Goal: Answer question/provide support: Share knowledge or assist other users

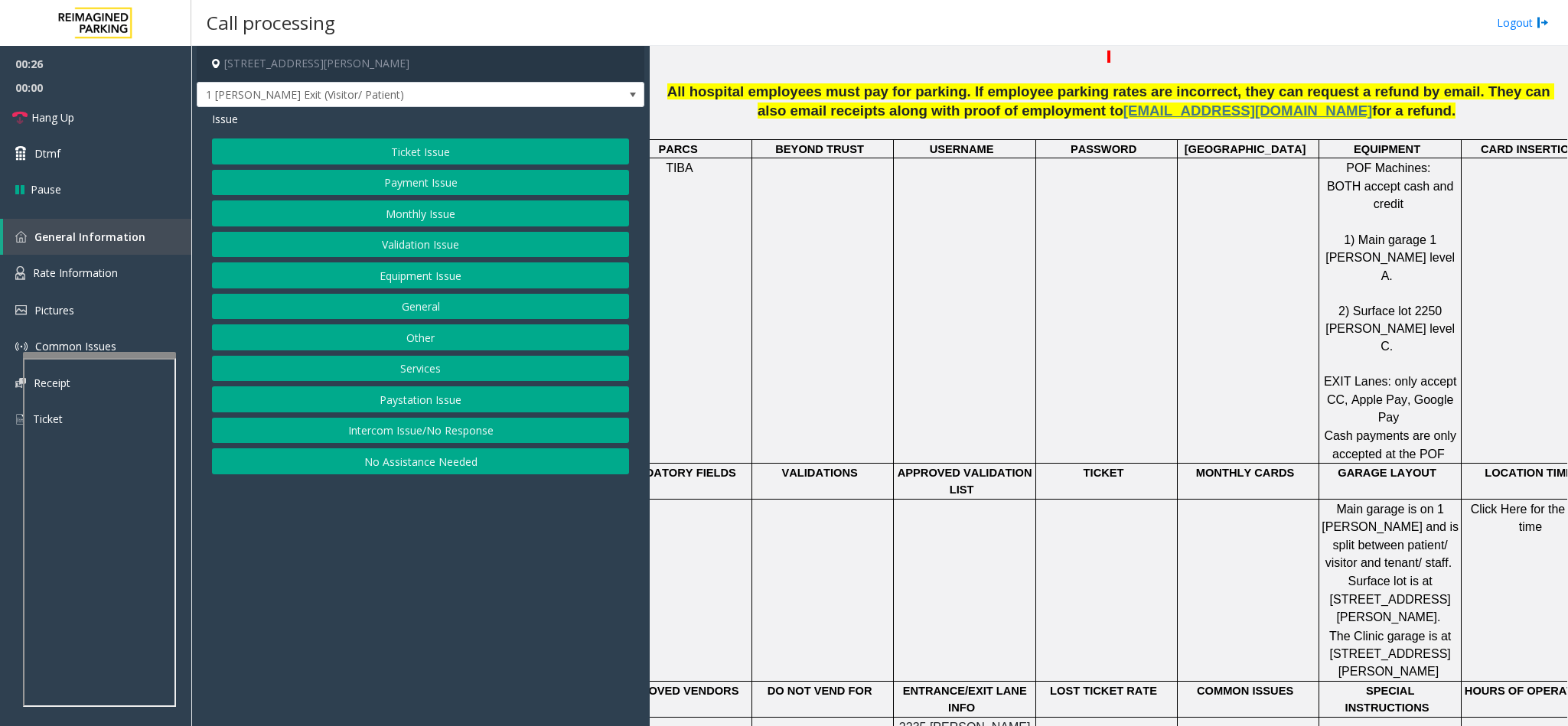
scroll to position [803, 0]
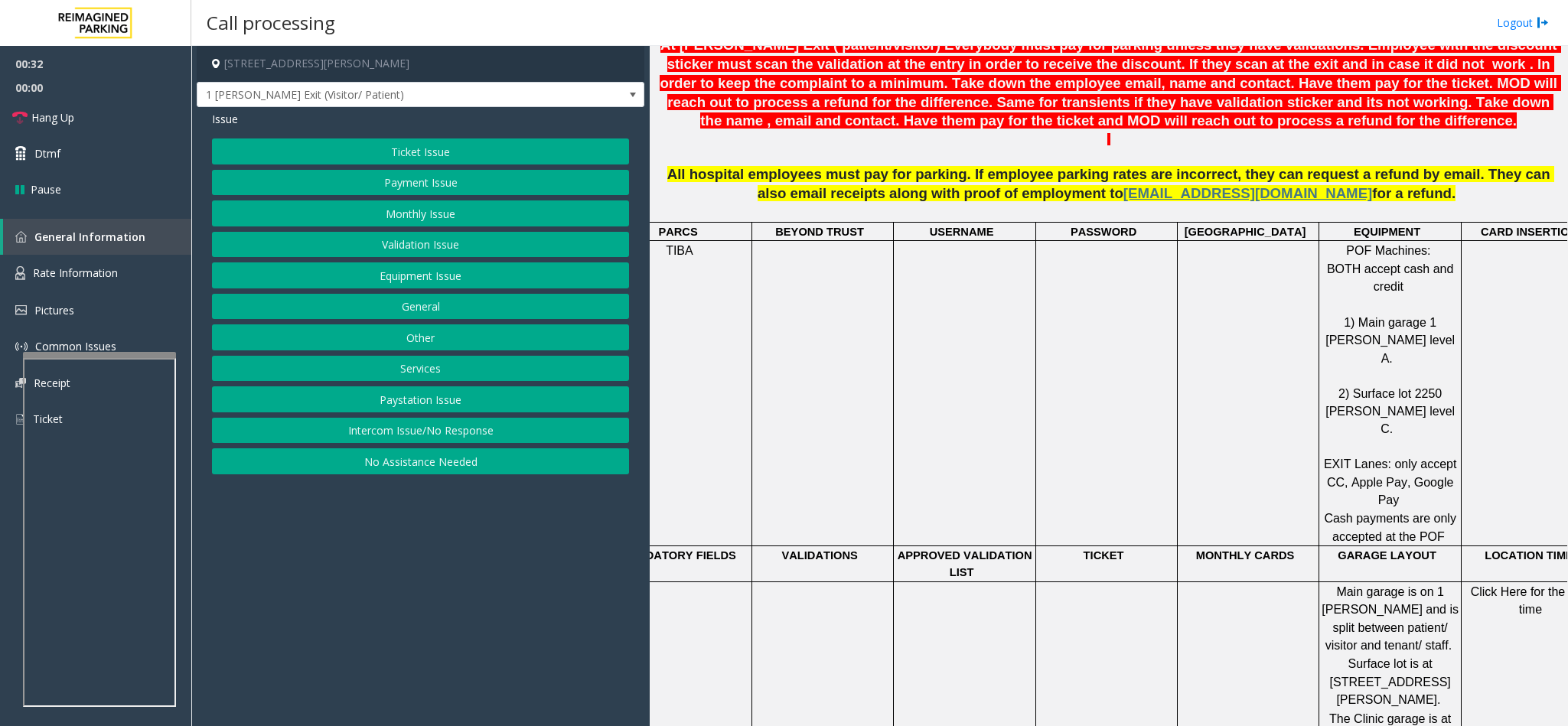
click at [432, 244] on button "Validation Issue" at bounding box center [420, 245] width 417 height 26
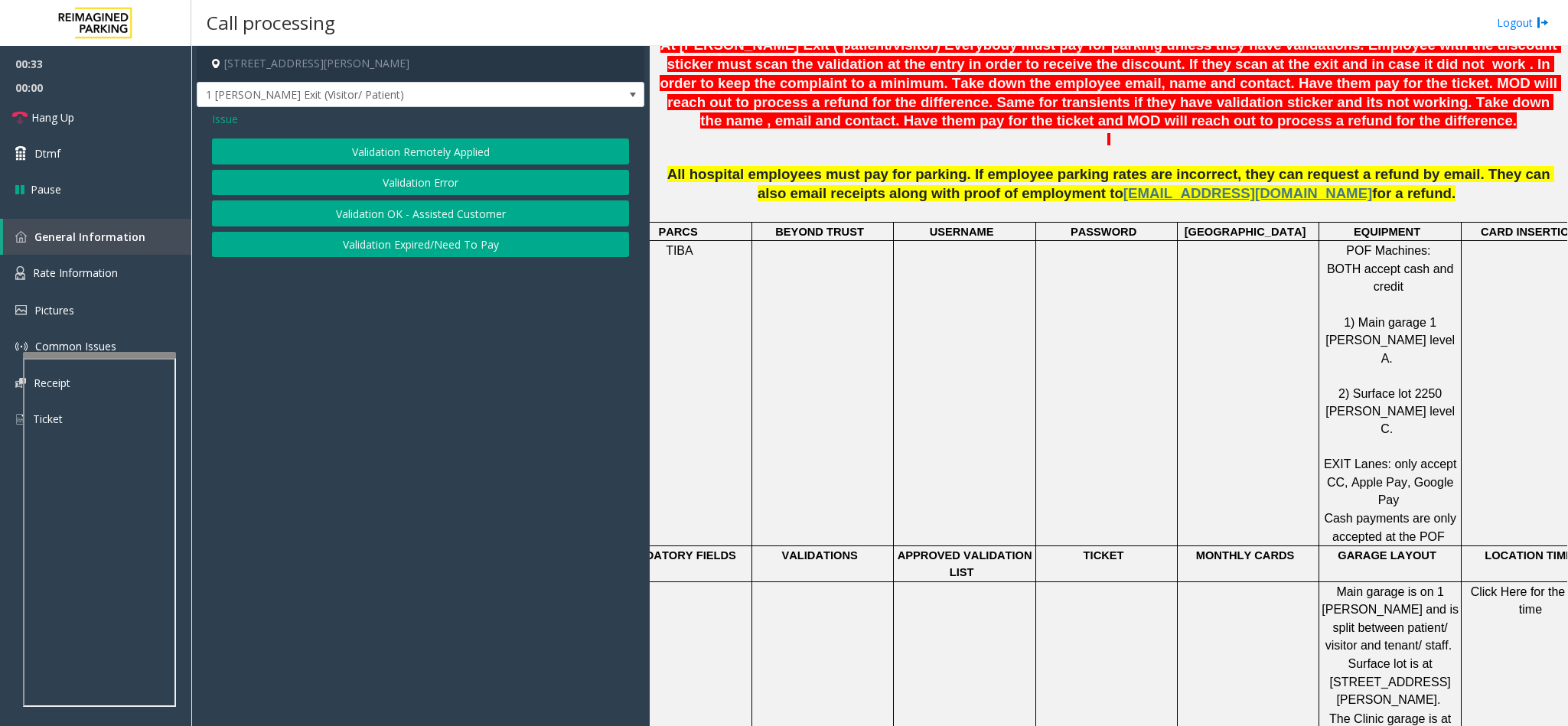
click at [405, 184] on button "Validation Error" at bounding box center [420, 183] width 417 height 26
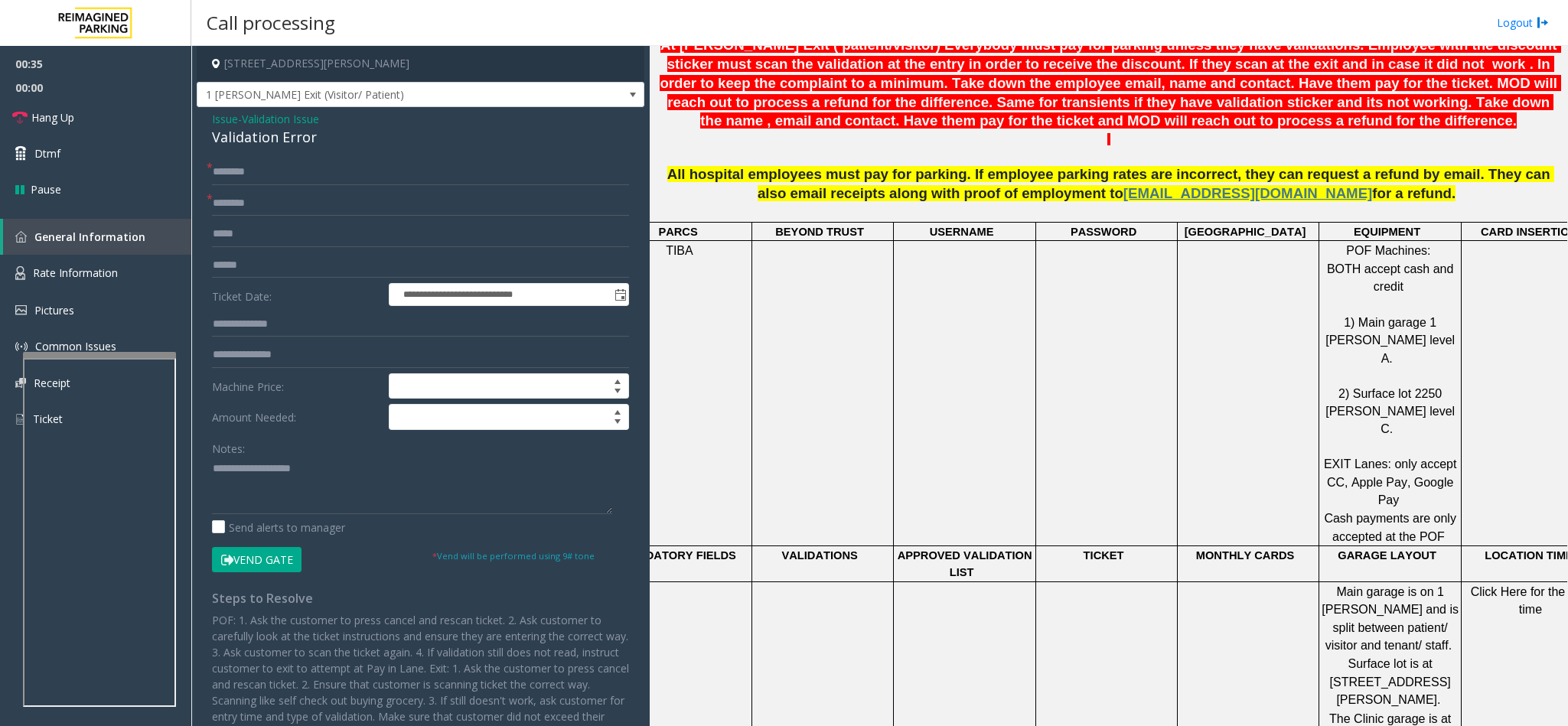
click at [239, 144] on div "Validation Error" at bounding box center [420, 137] width 417 height 20
click at [213, 473] on textarea at bounding box center [411, 486] width 400 height 57
click at [413, 485] on textarea at bounding box center [411, 486] width 400 height 57
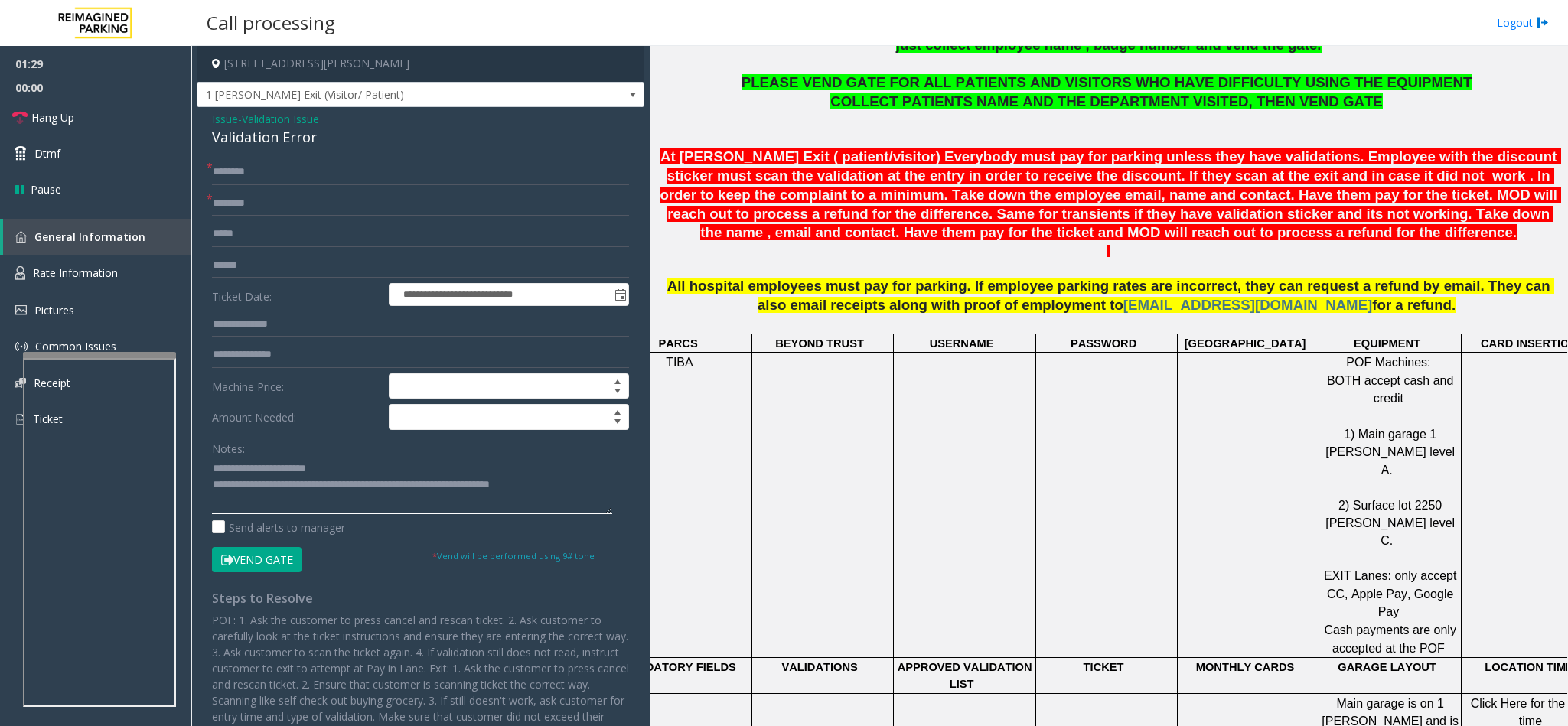
scroll to position [344, 0]
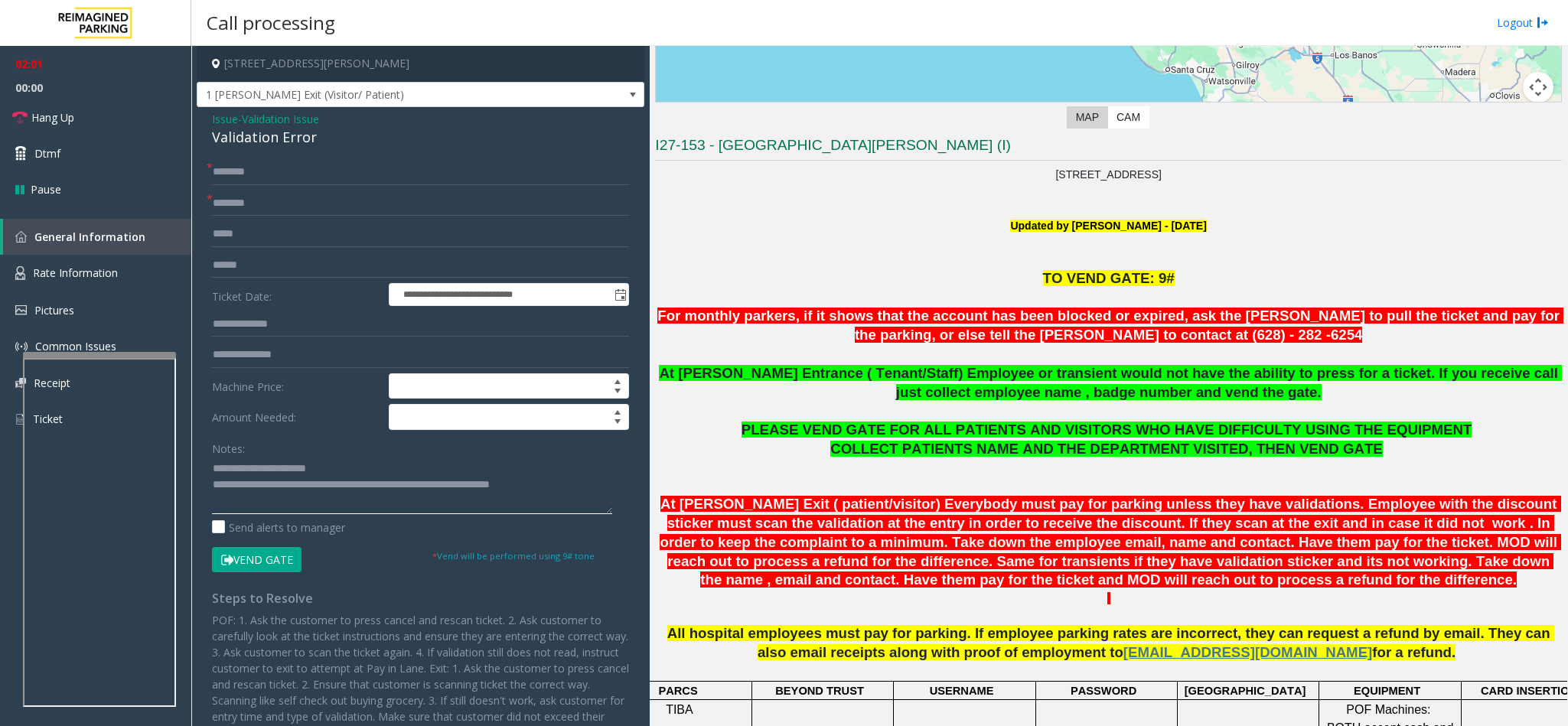
type textarea "**********"
click at [273, 175] on input "text" at bounding box center [420, 172] width 417 height 26
type input "**"
click at [561, 482] on textarea at bounding box center [411, 486] width 400 height 57
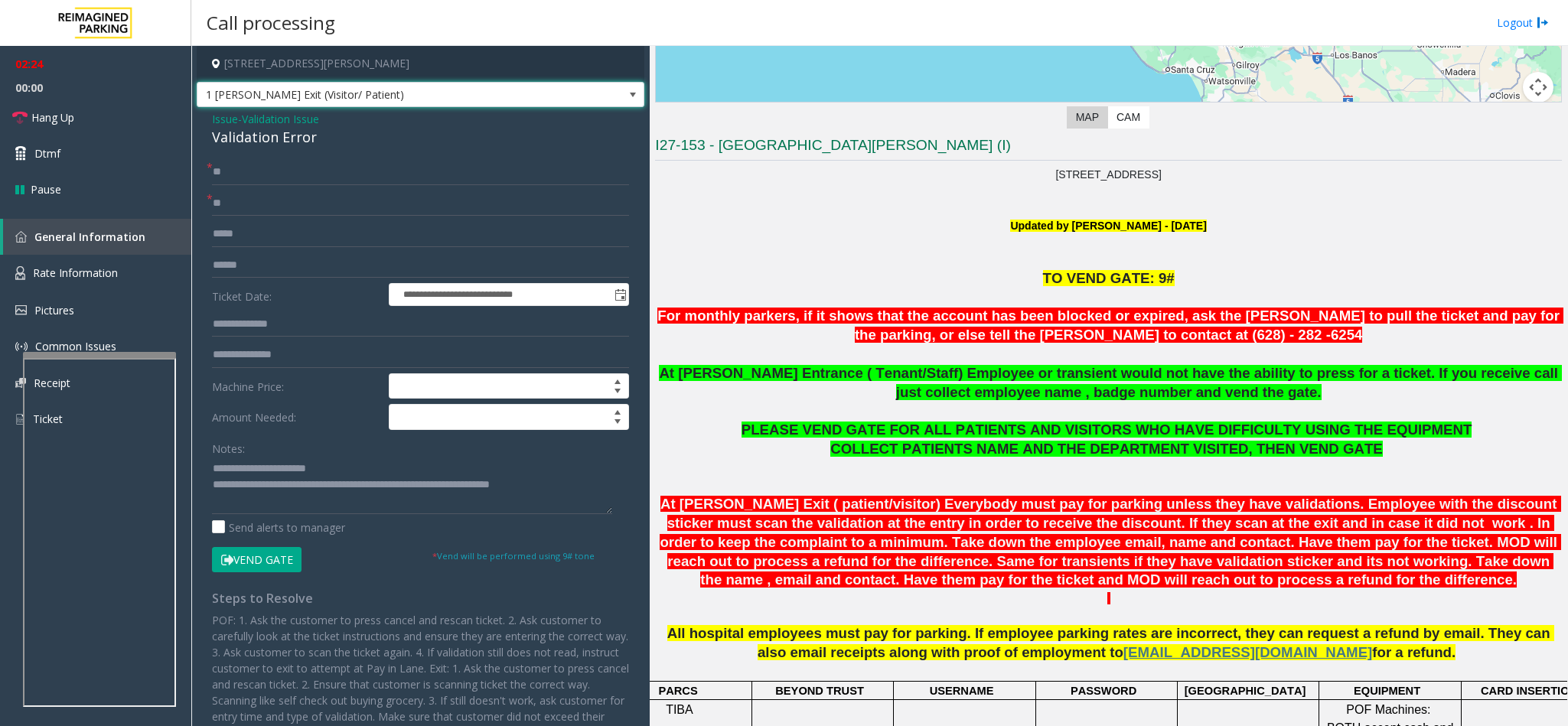
click at [492, 103] on span "1 [PERSON_NAME] Exit (Visitor/ Patient)" at bounding box center [376, 95] width 357 height 25
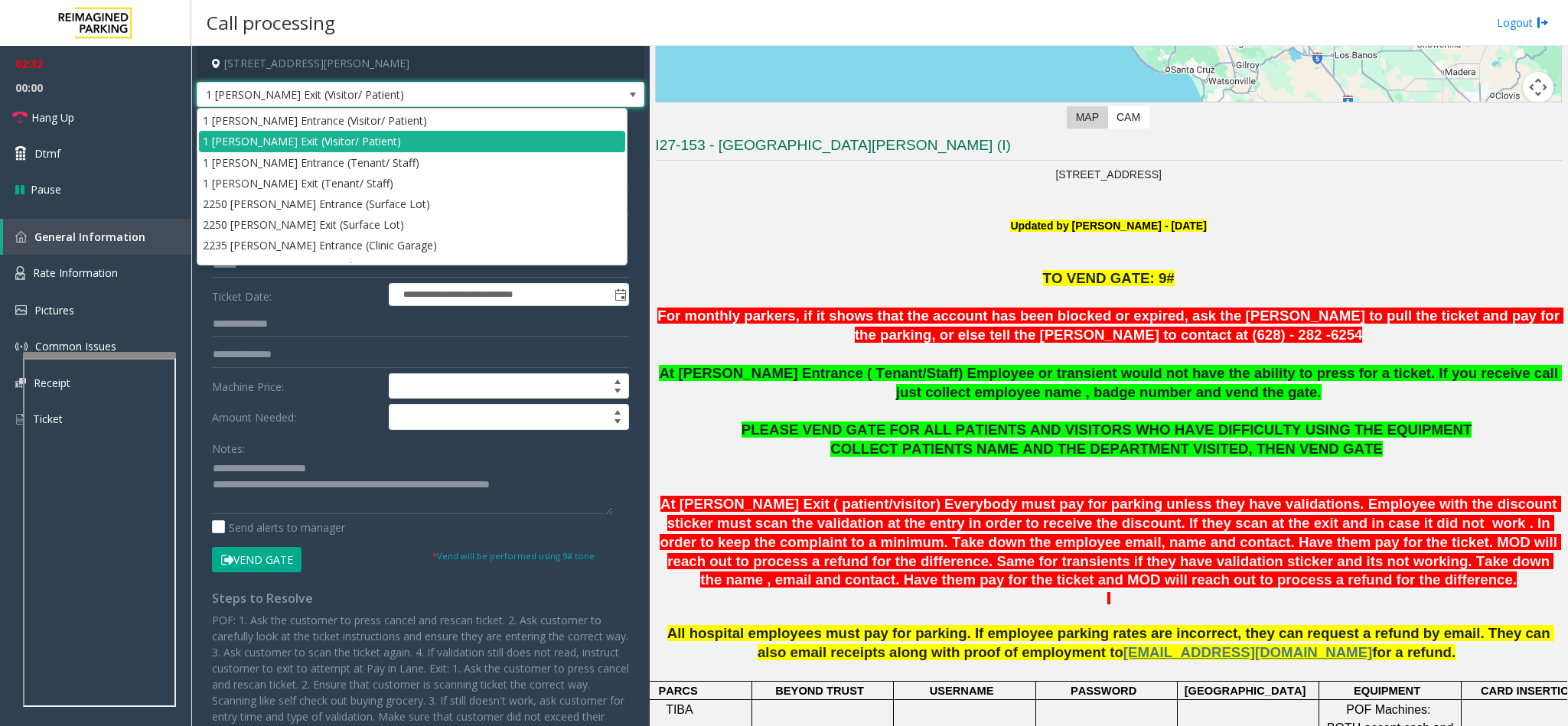
click at [756, 228] on p "Updated by [PERSON_NAME] - [DATE]" at bounding box center [1109, 225] width 907 height 17
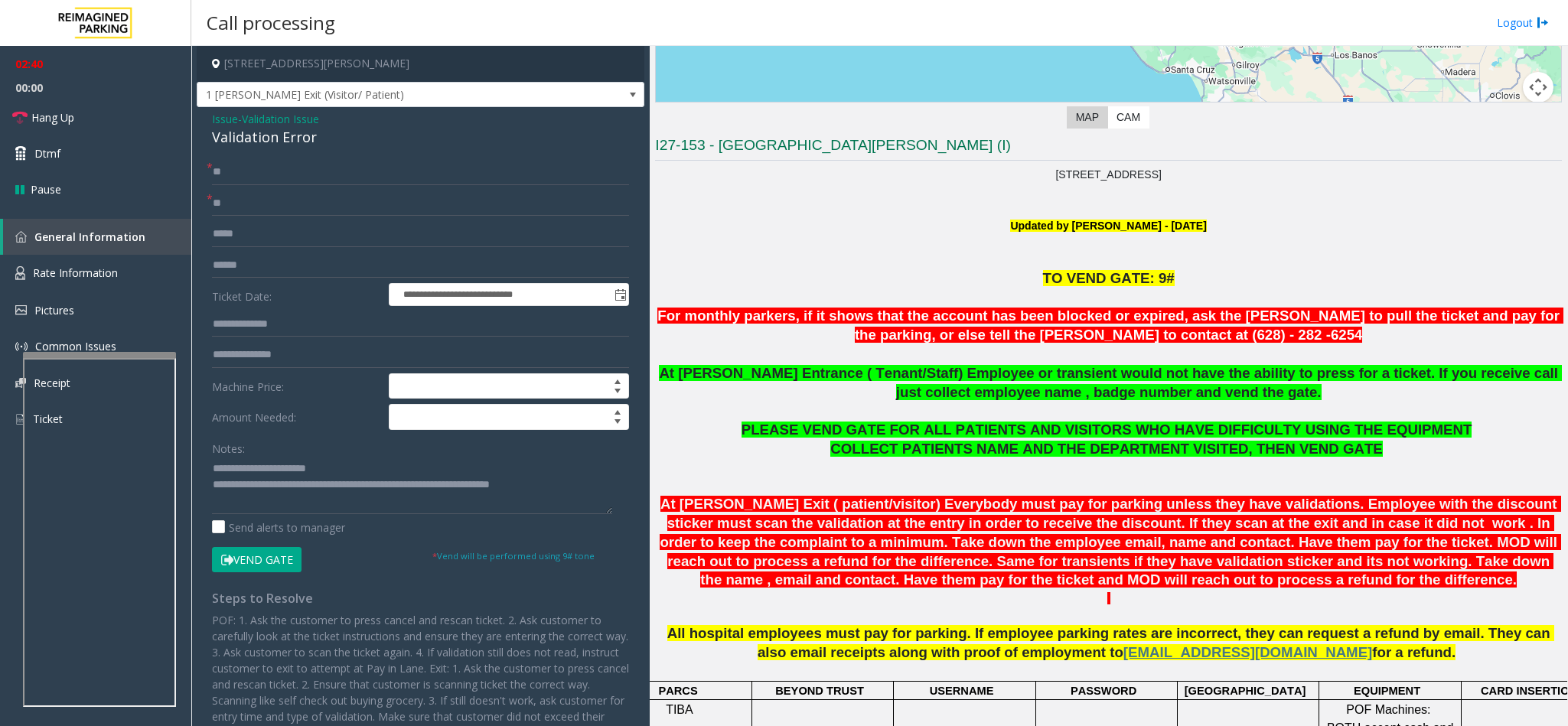
click at [400, 457] on div "Notes:" at bounding box center [420, 475] width 417 height 79
click at [404, 460] on textarea at bounding box center [411, 486] width 400 height 57
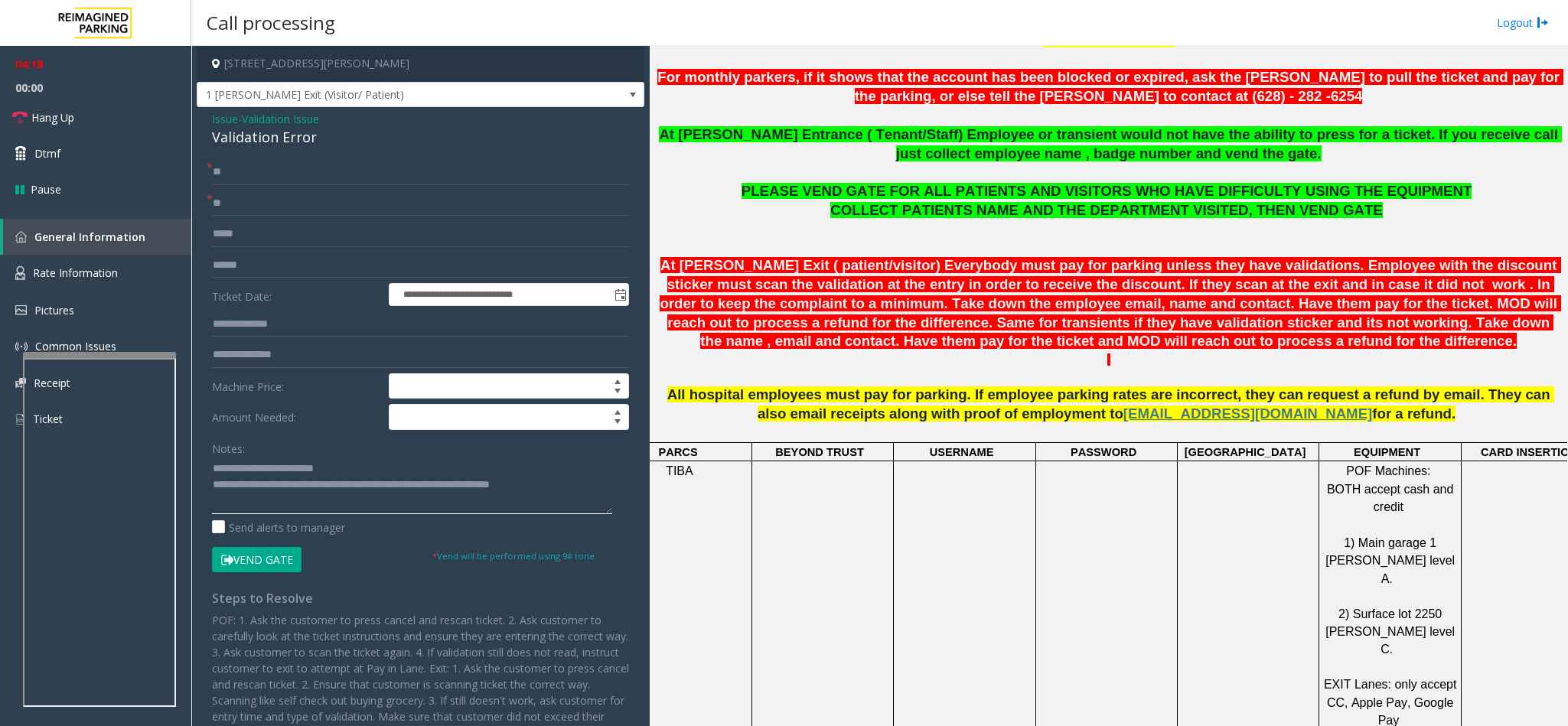
scroll to position [574, 0]
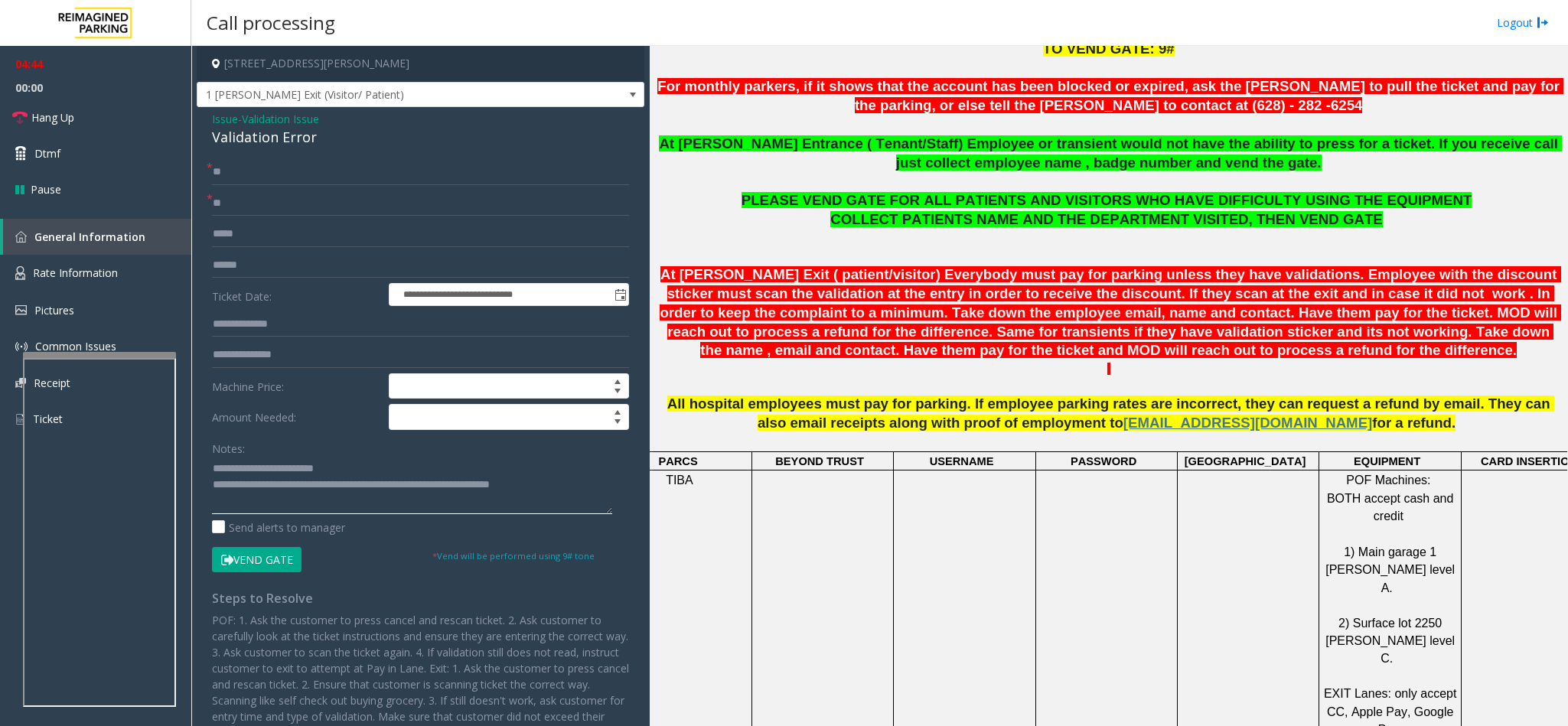
type textarea "**********"
click at [235, 172] on input "**" at bounding box center [420, 172] width 417 height 26
type input "*"
click at [252, 172] on input "*****" at bounding box center [420, 172] width 417 height 26
type input "******"
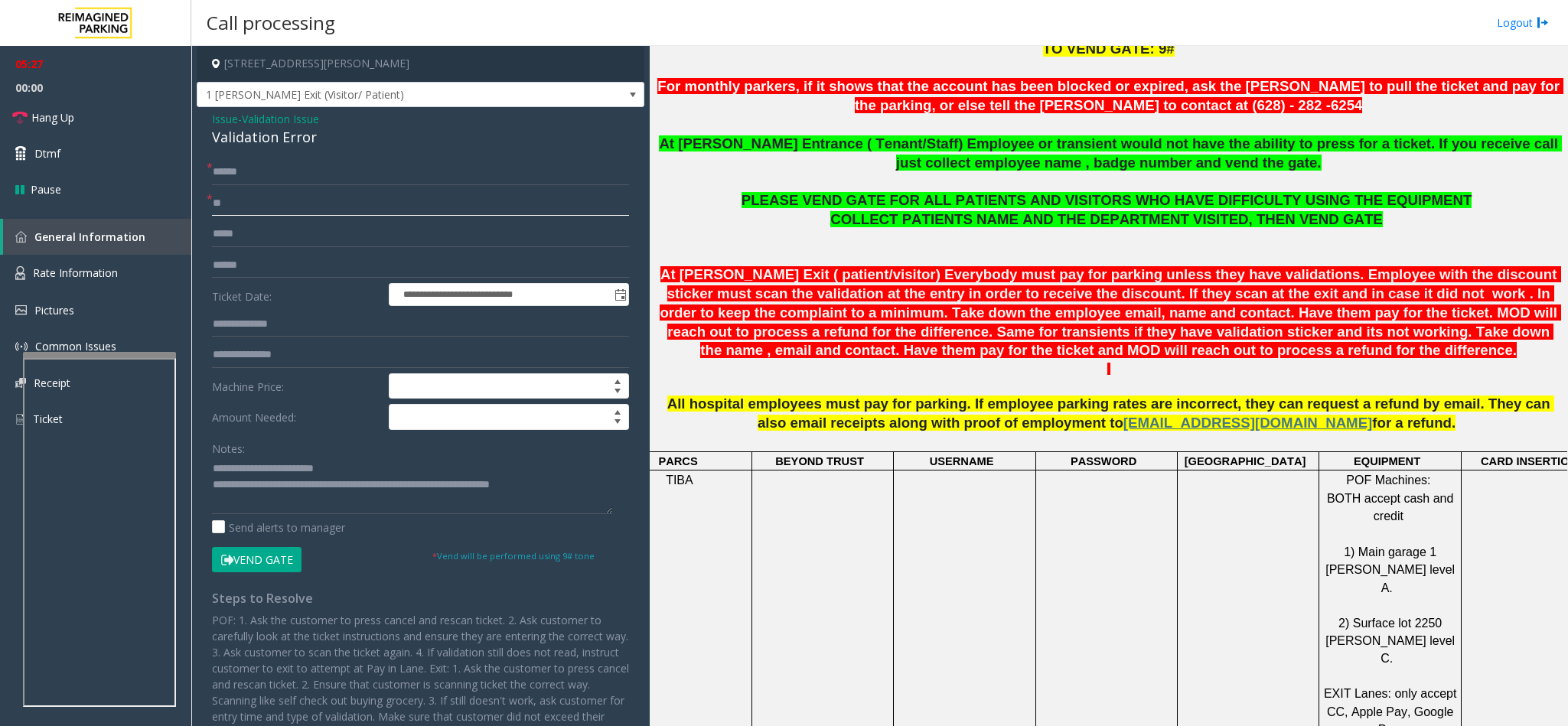
click at [235, 200] on input "**" at bounding box center [420, 203] width 417 height 26
type input "*"
drag, startPoint x: 34, startPoint y: 212, endPoint x: -71, endPoint y: 212, distance: 105.0
click at [0, 212] on html "**********" at bounding box center [784, 363] width 1568 height 726
type input "**********"
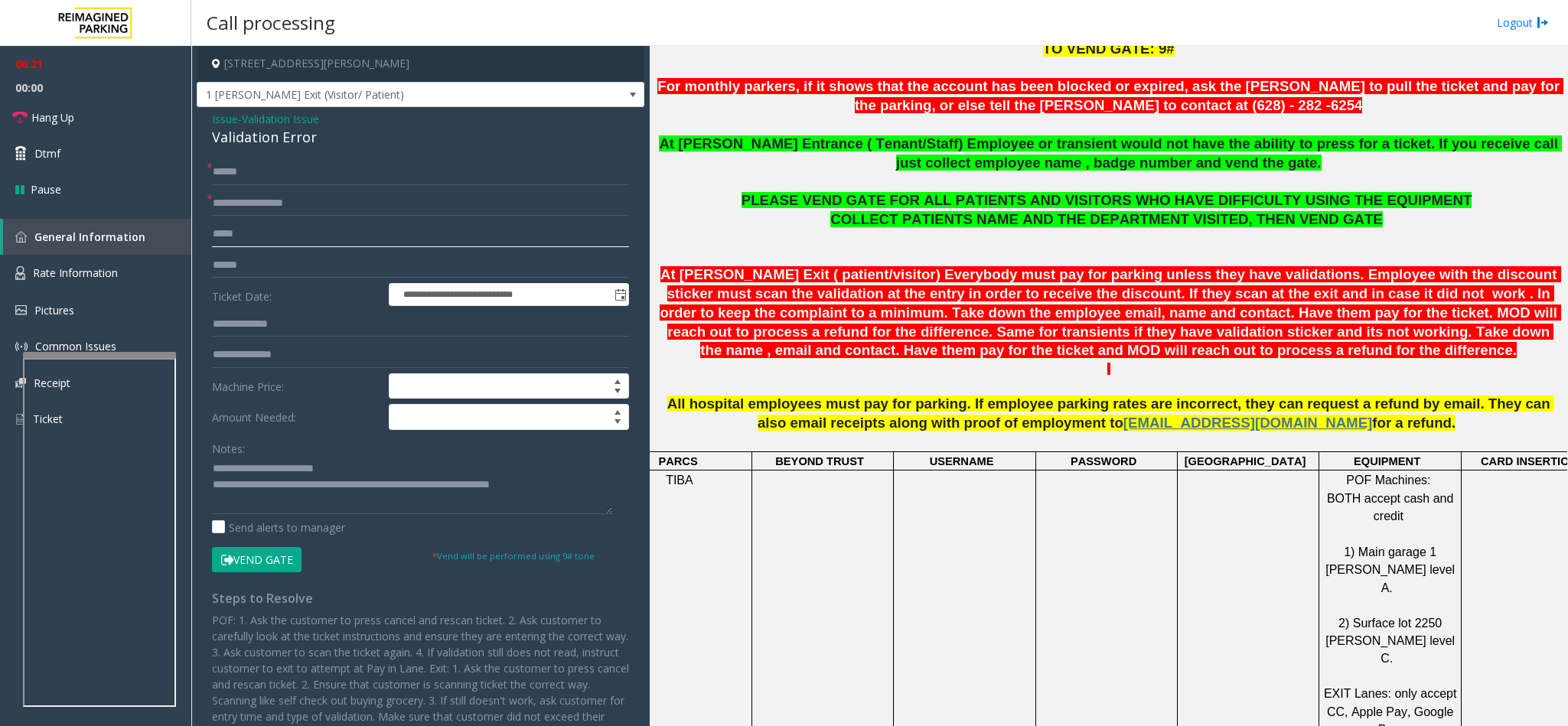
click at [244, 238] on input "text" at bounding box center [420, 234] width 417 height 26
type input "**********"
click at [553, 485] on textarea at bounding box center [411, 486] width 400 height 57
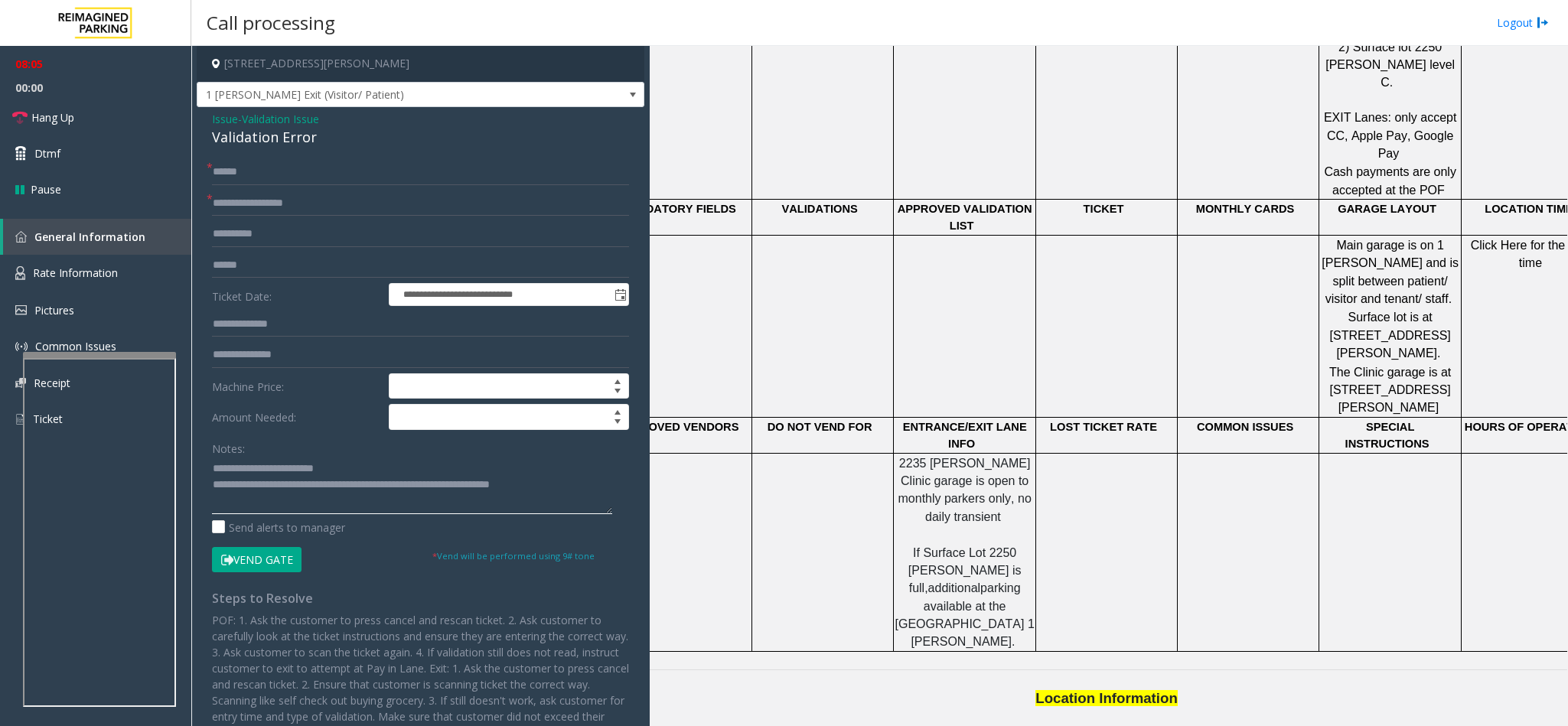
scroll to position [1609, 0]
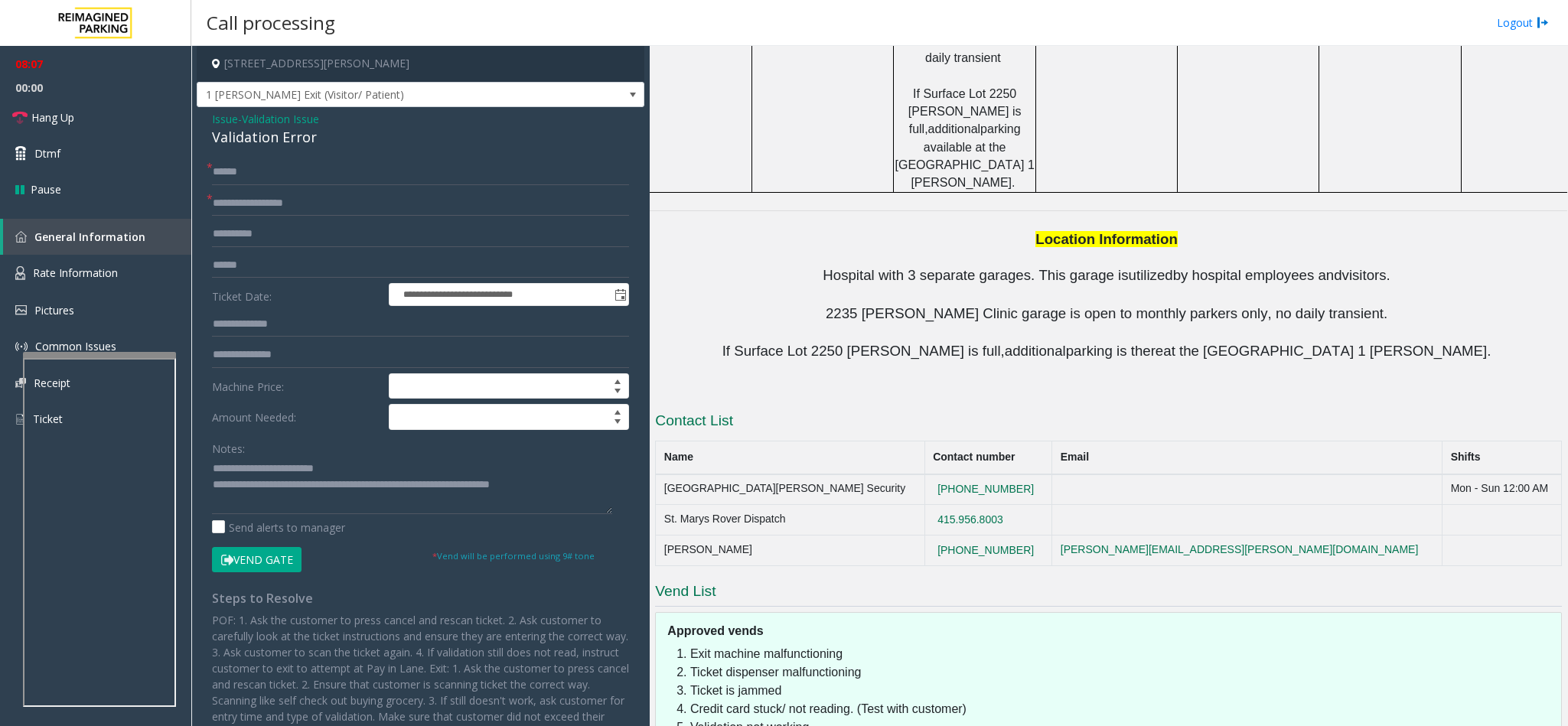
drag, startPoint x: 1017, startPoint y: 368, endPoint x: 836, endPoint y: 379, distance: 181.3
click at [836, 505] on tr "St. Marys Rover Dispatch 415.956.8003" at bounding box center [1109, 520] width 906 height 30
click at [1288, 536] on td "[PERSON_NAME][EMAIL_ADDRESS][PERSON_NAME][DOMAIN_NAME]" at bounding box center [1248, 550] width 390 height 30
click at [333, 179] on input "******" at bounding box center [420, 172] width 417 height 26
type input "**********"
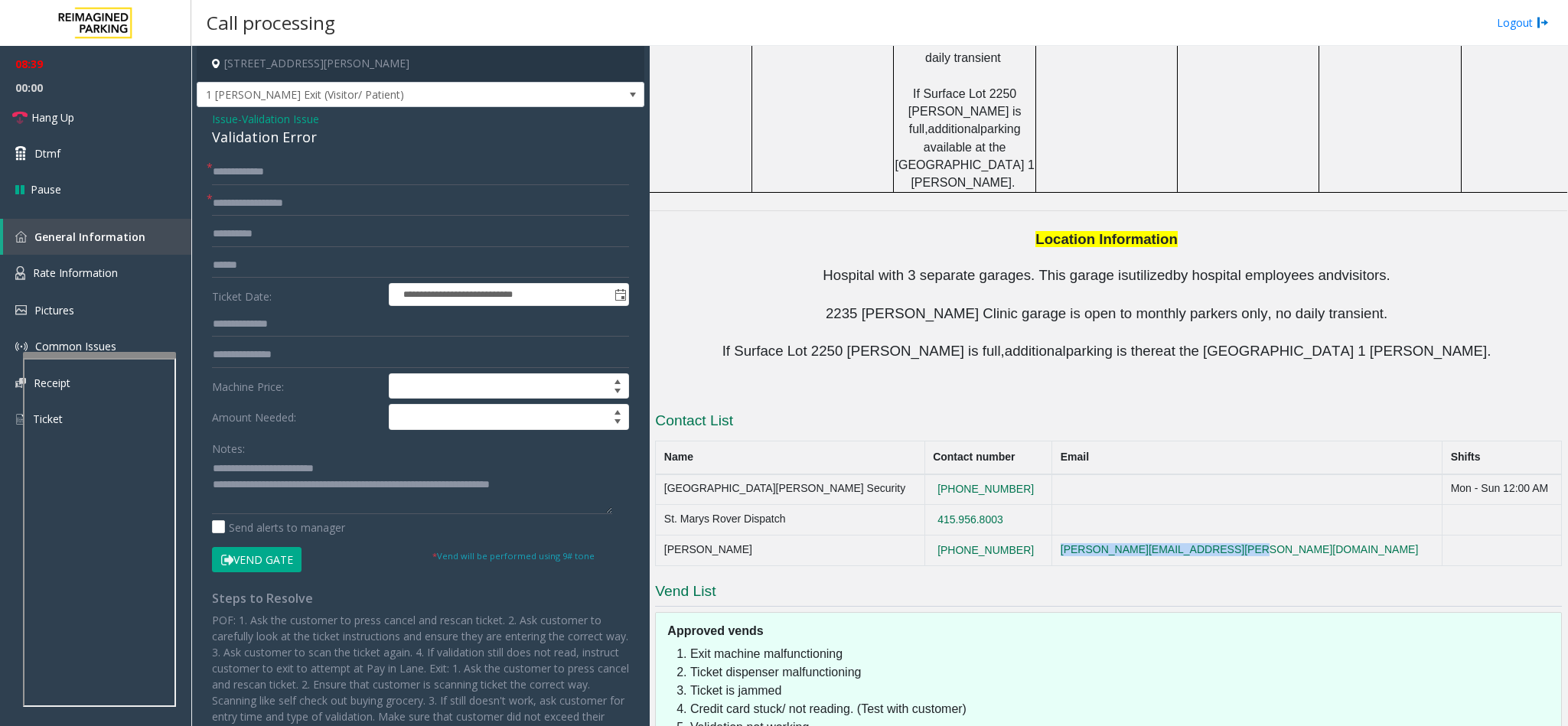
copy link "[PERSON_NAME][EMAIL_ADDRESS][PERSON_NAME][DOMAIN_NAME]"
drag, startPoint x: 1271, startPoint y: 395, endPoint x: 1080, endPoint y: 414, distance: 191.9
click at [1080, 536] on td "[PERSON_NAME][EMAIL_ADDRESS][PERSON_NAME][DOMAIN_NAME]" at bounding box center [1248, 550] width 390 height 30
click at [122, 116] on link "Hang Up" at bounding box center [96, 117] width 191 height 36
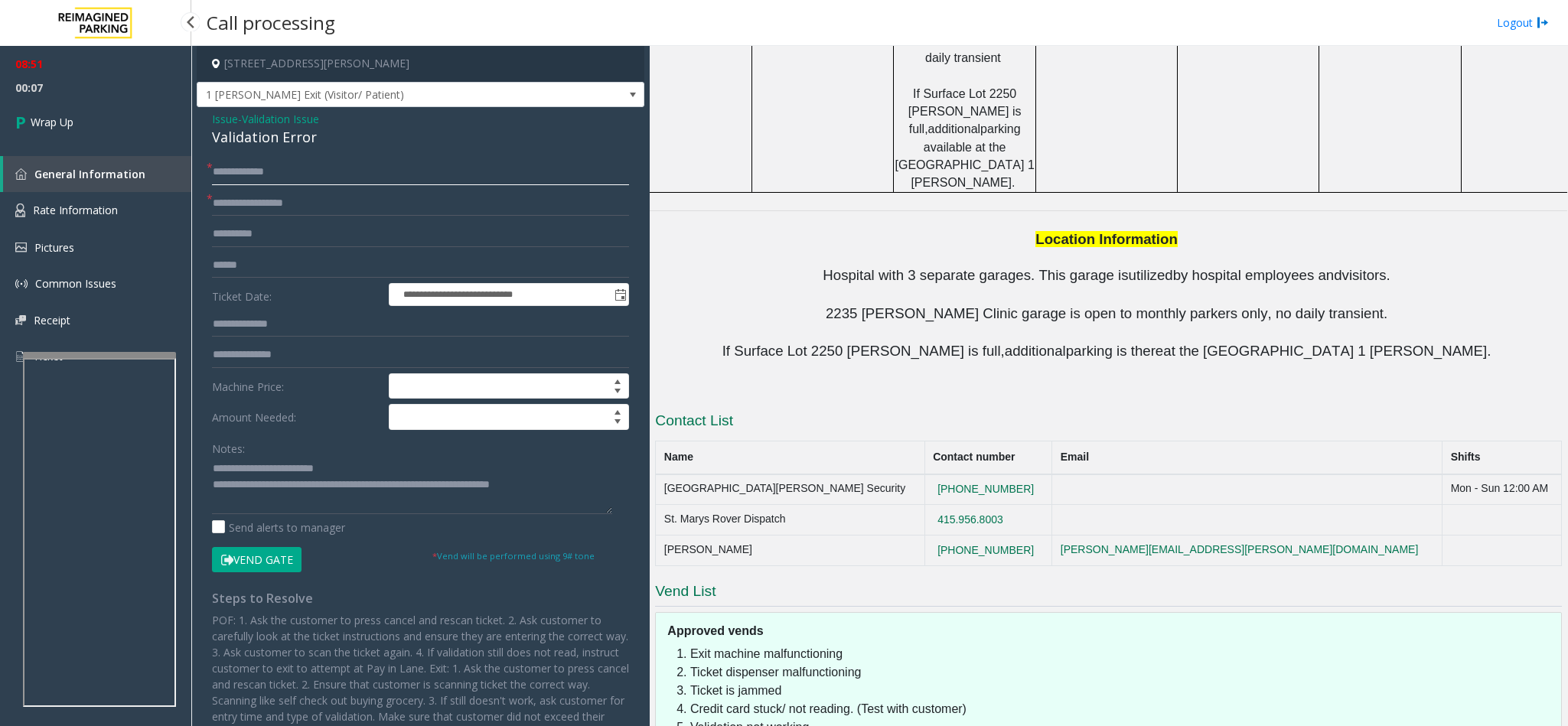
drag, startPoint x: 317, startPoint y: 175, endPoint x: 109, endPoint y: 159, distance: 208.6
click at [109, 159] on app-root "**********" at bounding box center [784, 363] width 1568 height 726
drag, startPoint x: 283, startPoint y: 236, endPoint x: 113, endPoint y: 247, distance: 170.4
click at [113, 247] on app-root "**********" at bounding box center [784, 363] width 1568 height 726
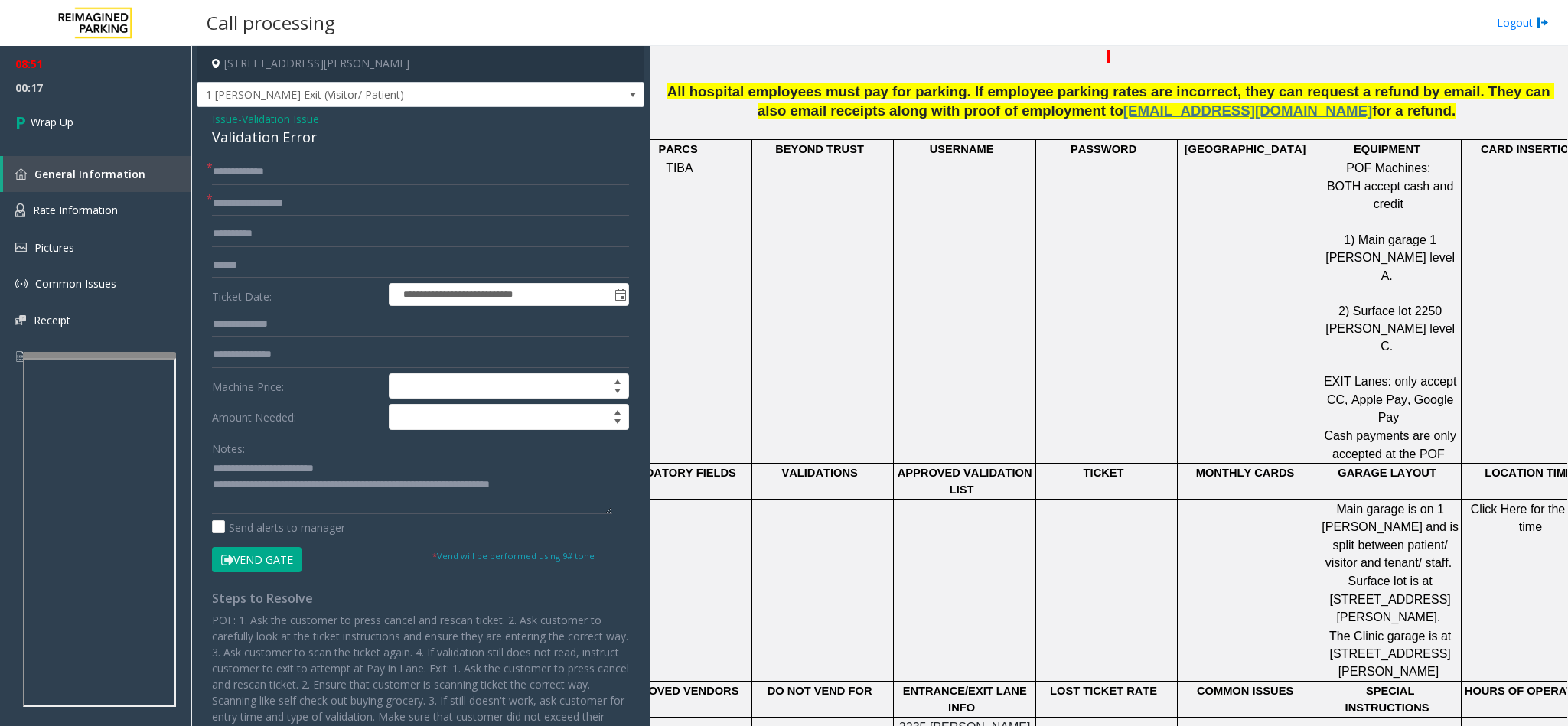
scroll to position [576, 0]
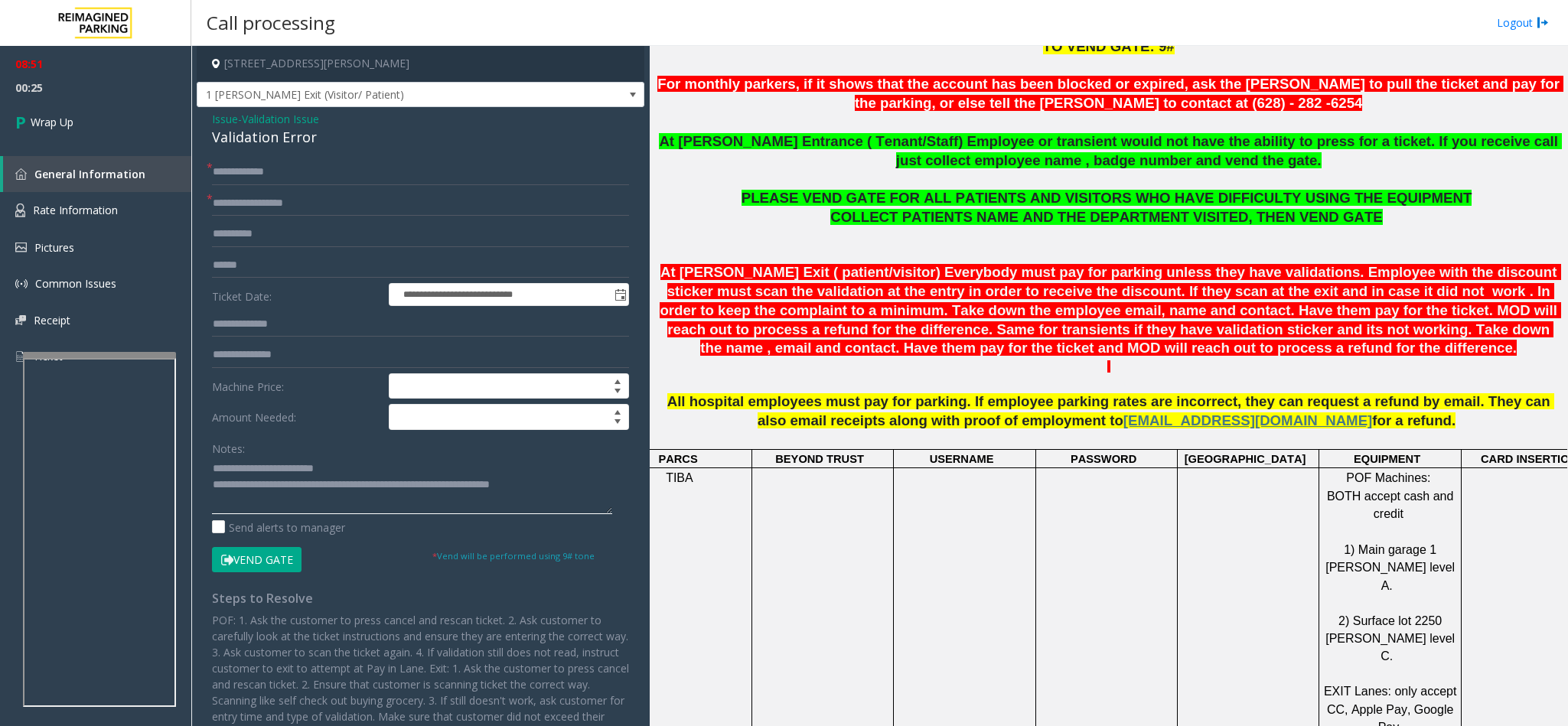
click at [558, 480] on textarea at bounding box center [411, 486] width 400 height 57
type textarea "**********"
drag, startPoint x: 329, startPoint y: 202, endPoint x: 109, endPoint y: 198, distance: 220.0
click at [109, 198] on app-root "**********" at bounding box center [784, 363] width 1568 height 726
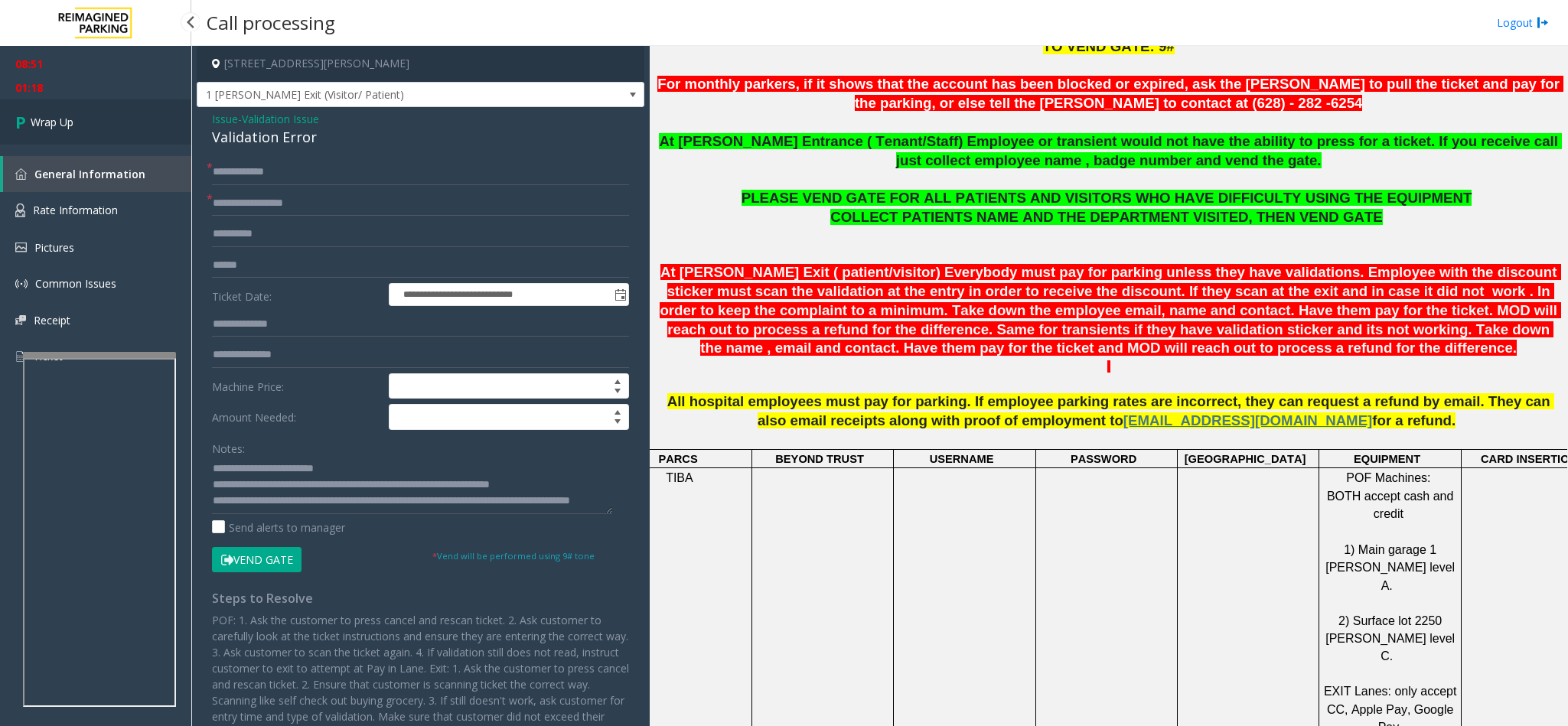
click at [138, 138] on link "Wrap Up" at bounding box center [96, 121] width 191 height 45
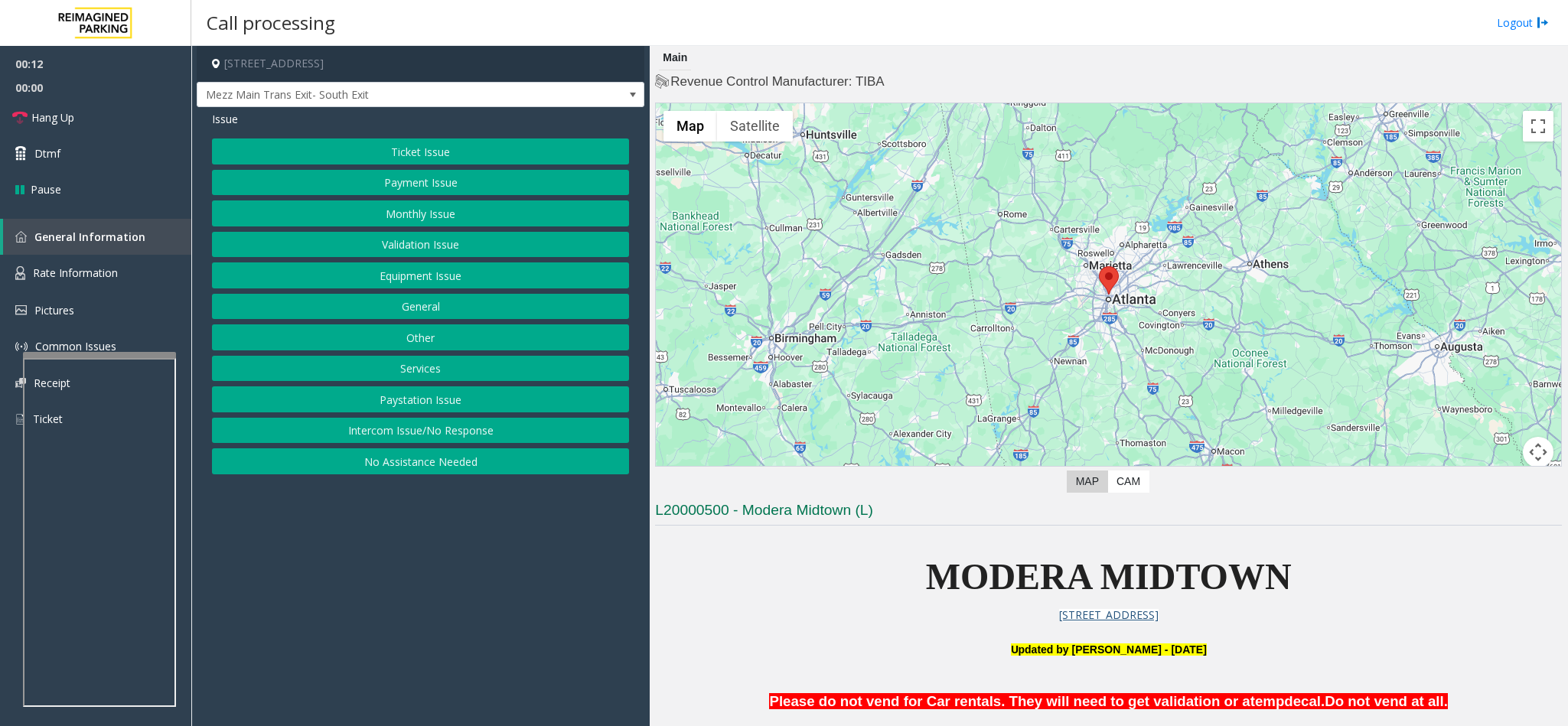
click at [339, 439] on button "Intercom Issue/No Response" at bounding box center [420, 431] width 417 height 26
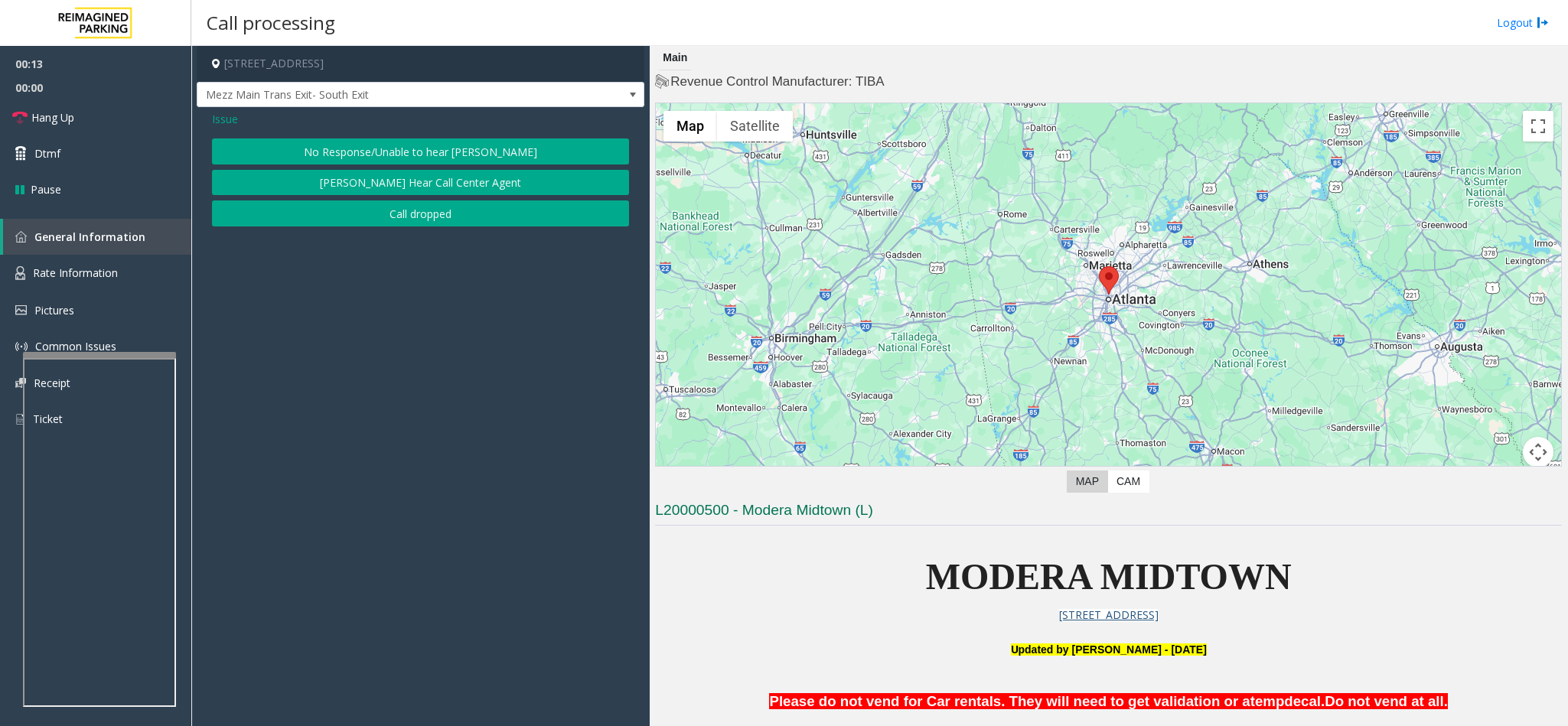
click at [359, 154] on button "No Response/Unable to hear [PERSON_NAME]" at bounding box center [420, 152] width 417 height 26
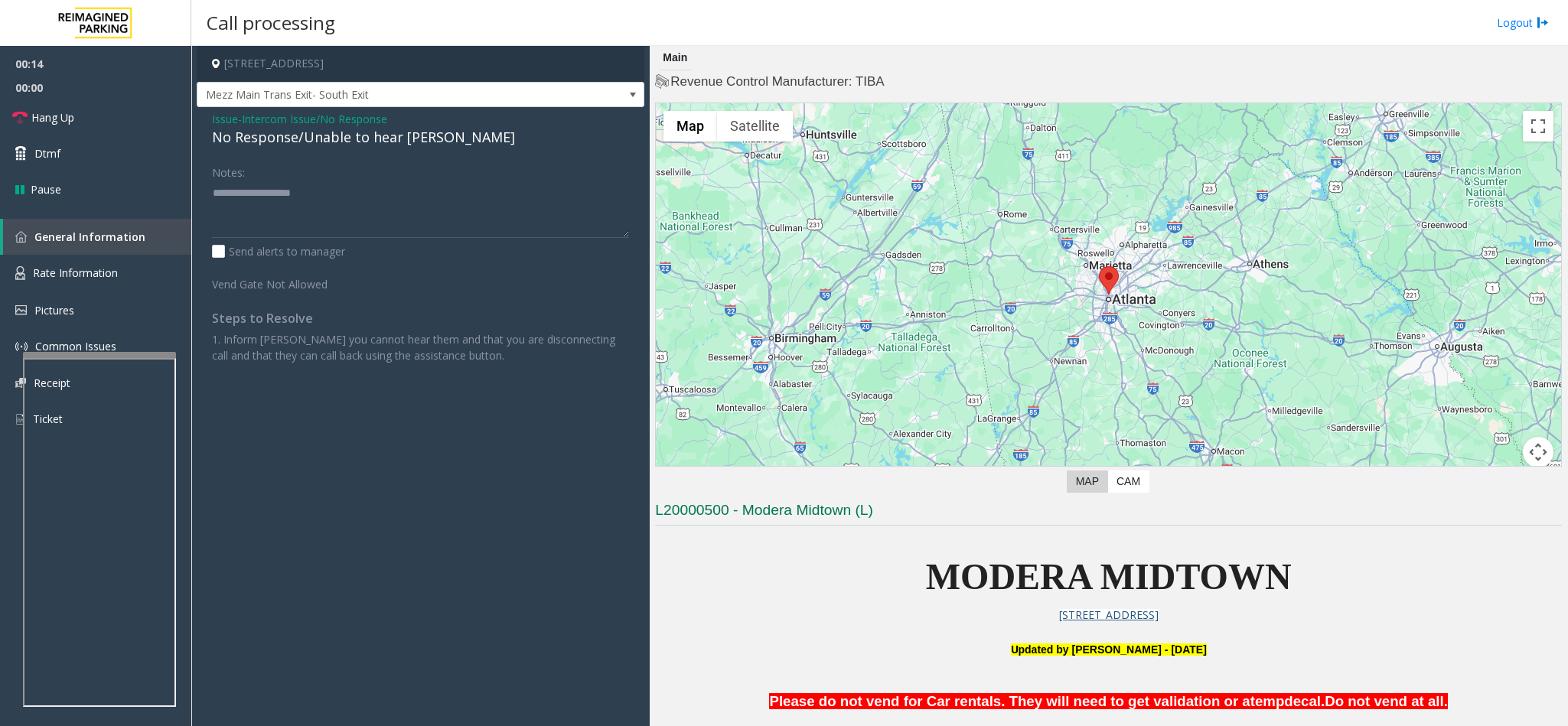
click at [324, 148] on div "No Response/Unable to hear [PERSON_NAME]" at bounding box center [420, 137] width 417 height 20
drag, startPoint x: 121, startPoint y: 112, endPoint x: 161, endPoint y: 112, distance: 40.0
click at [121, 112] on link "Hang Up" at bounding box center [96, 117] width 191 height 36
click at [306, 138] on div "No Response/Unable to hear [PERSON_NAME]" at bounding box center [420, 137] width 417 height 20
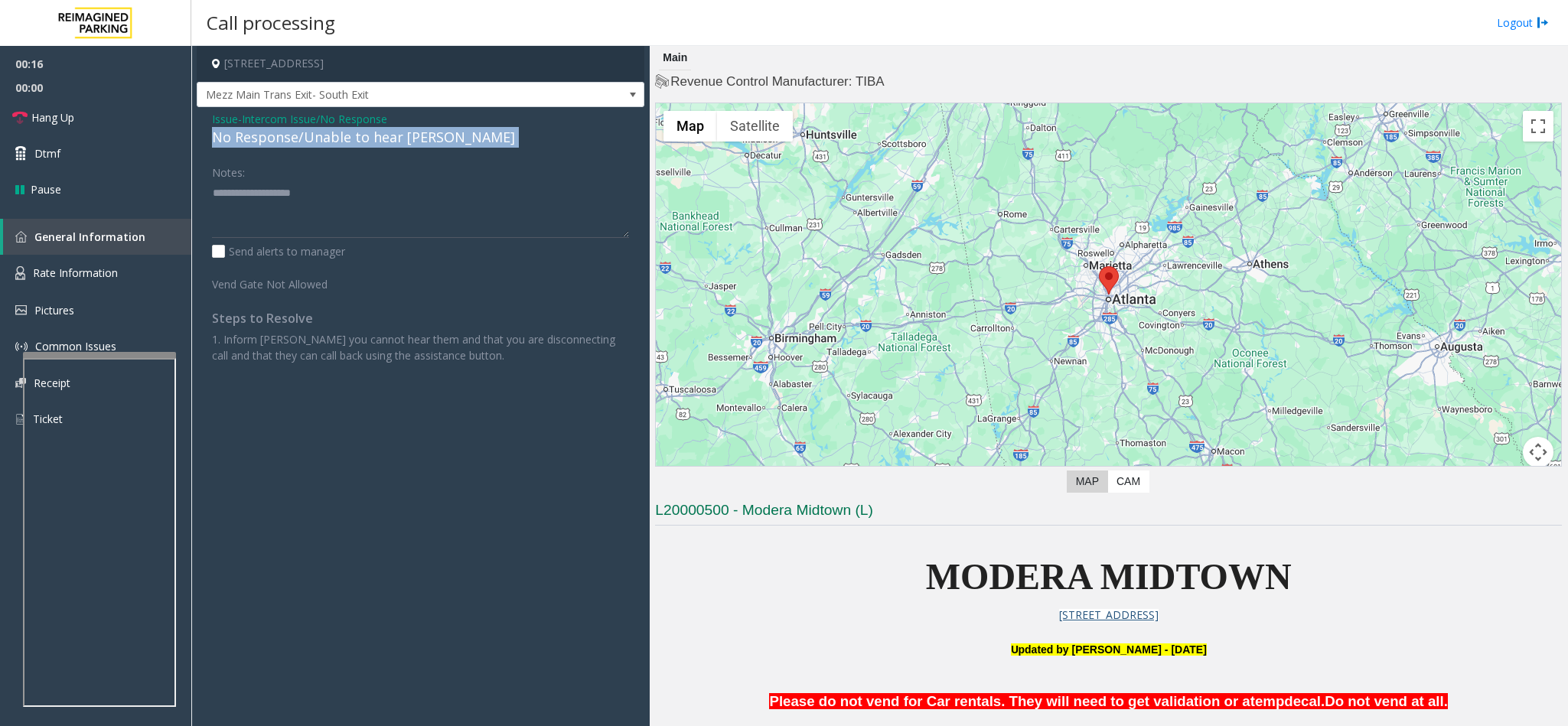
click at [306, 138] on div "No Response/Unable to hear [PERSON_NAME]" at bounding box center [420, 137] width 417 height 20
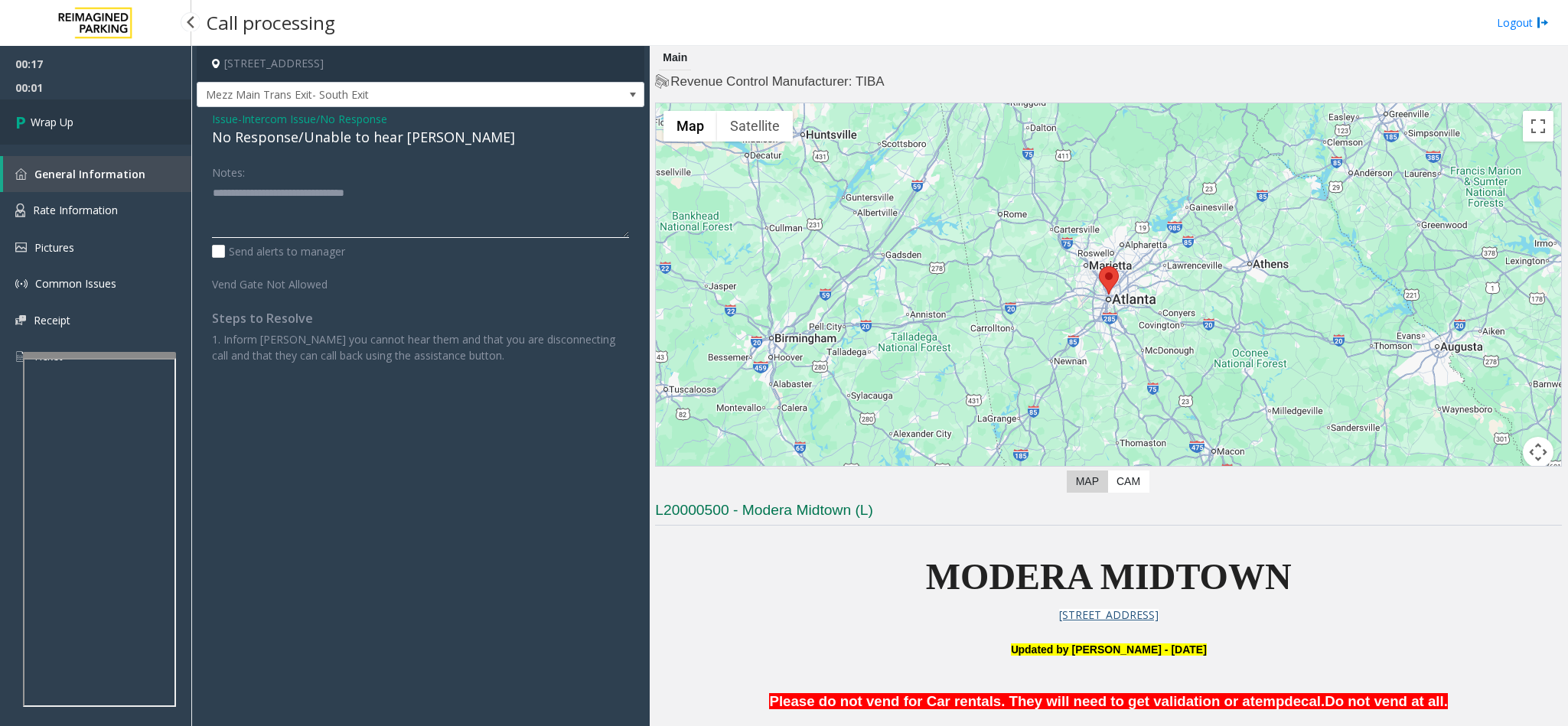
type textarea "**********"
click at [101, 131] on link "Wrap Up" at bounding box center [96, 121] width 191 height 45
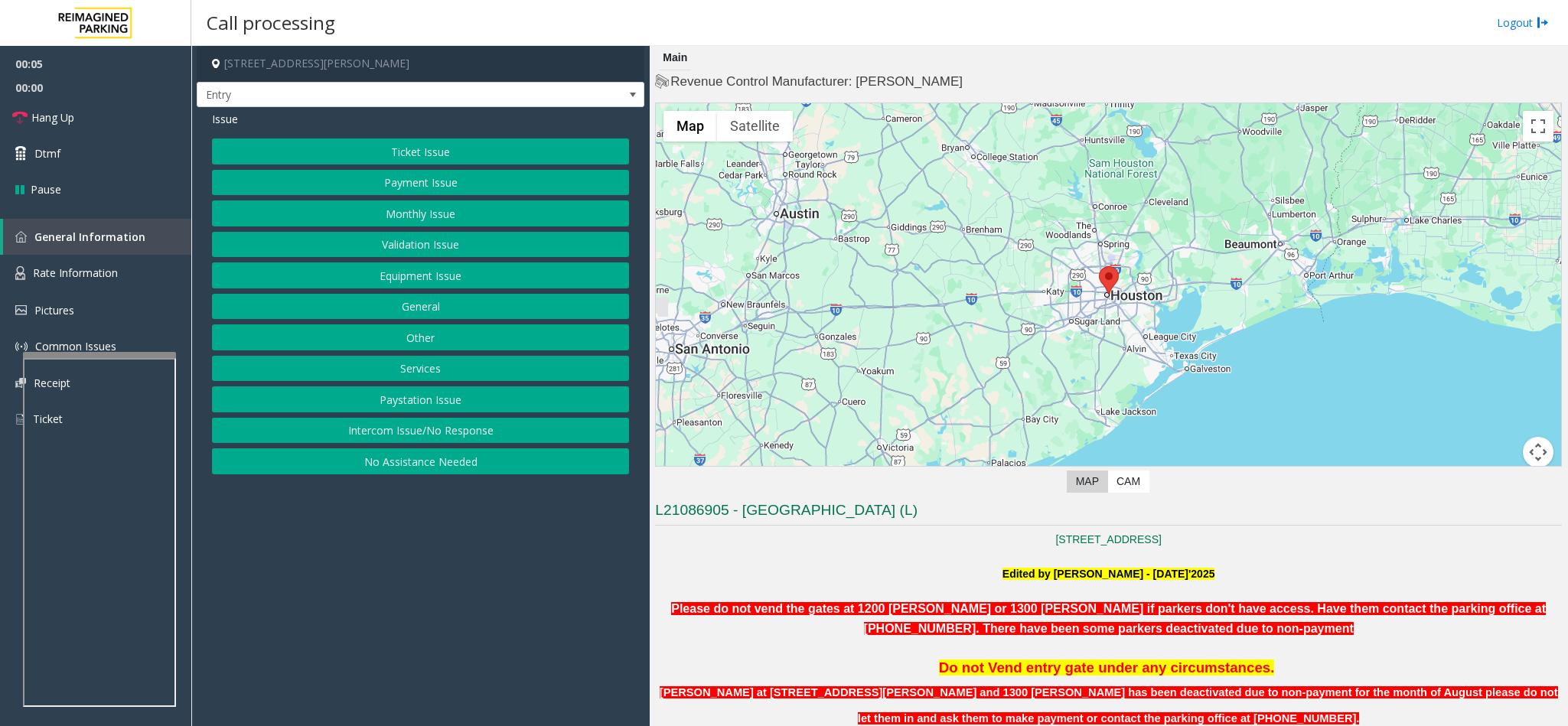
click at [393, 442] on button "Intercom Issue/No Response" at bounding box center [420, 431] width 417 height 26
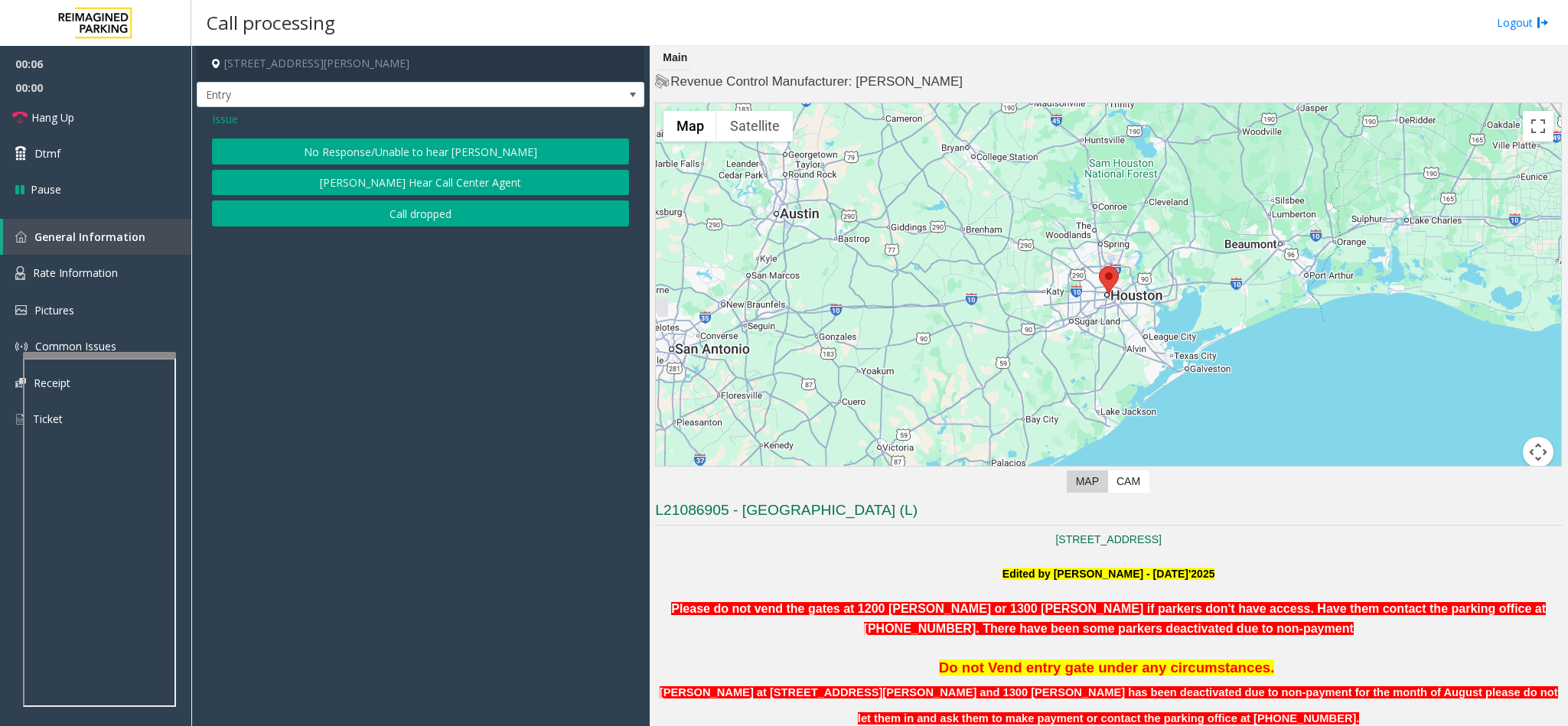
click at [330, 144] on button "No Response/Unable to hear [PERSON_NAME]" at bounding box center [420, 152] width 417 height 26
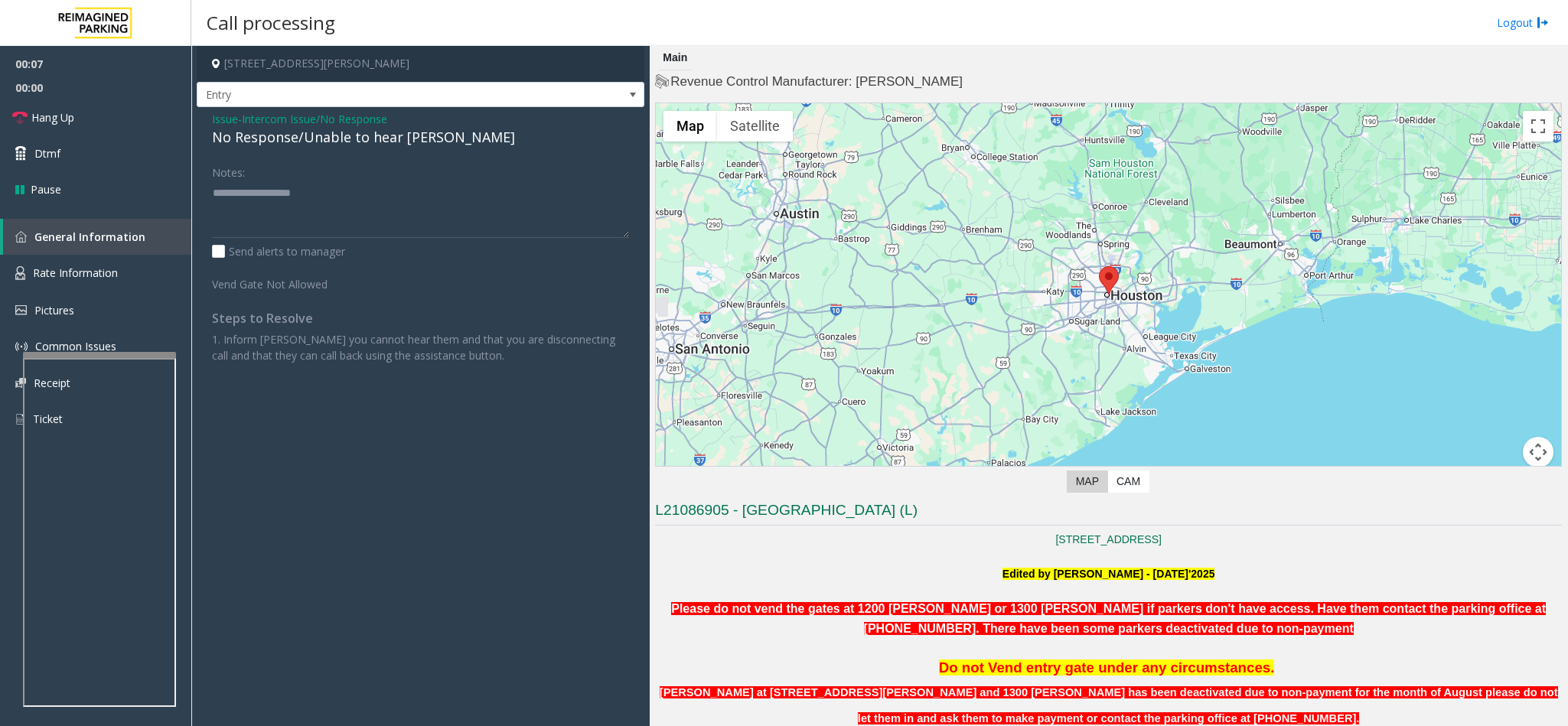
click at [302, 145] on div "No Response/Unable to hear [PERSON_NAME]" at bounding box center [420, 137] width 417 height 20
click at [416, 189] on textarea at bounding box center [420, 209] width 417 height 57
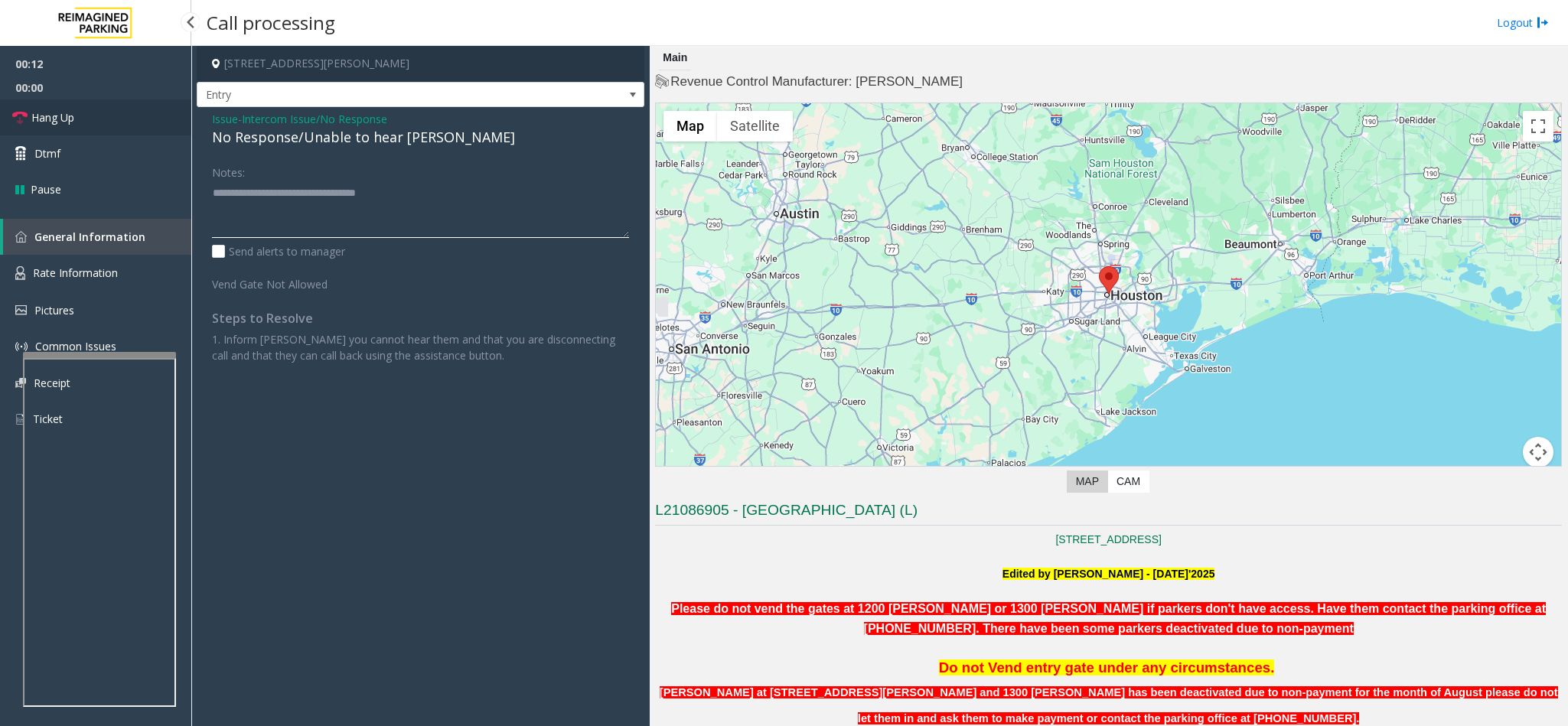
type textarea "**********"
click at [81, 117] on link "Hang Up" at bounding box center [96, 117] width 191 height 36
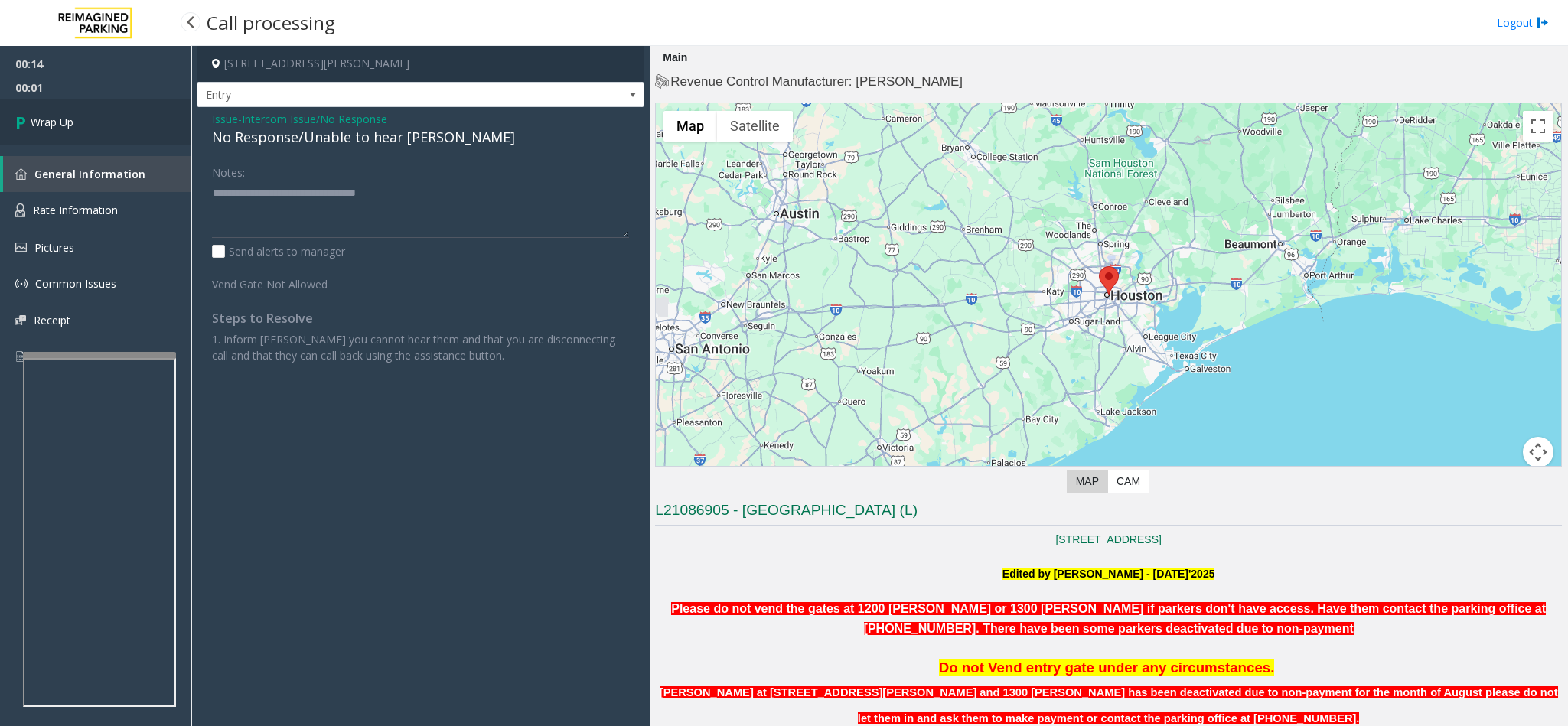
click at [81, 117] on link "Wrap Up" at bounding box center [96, 121] width 191 height 45
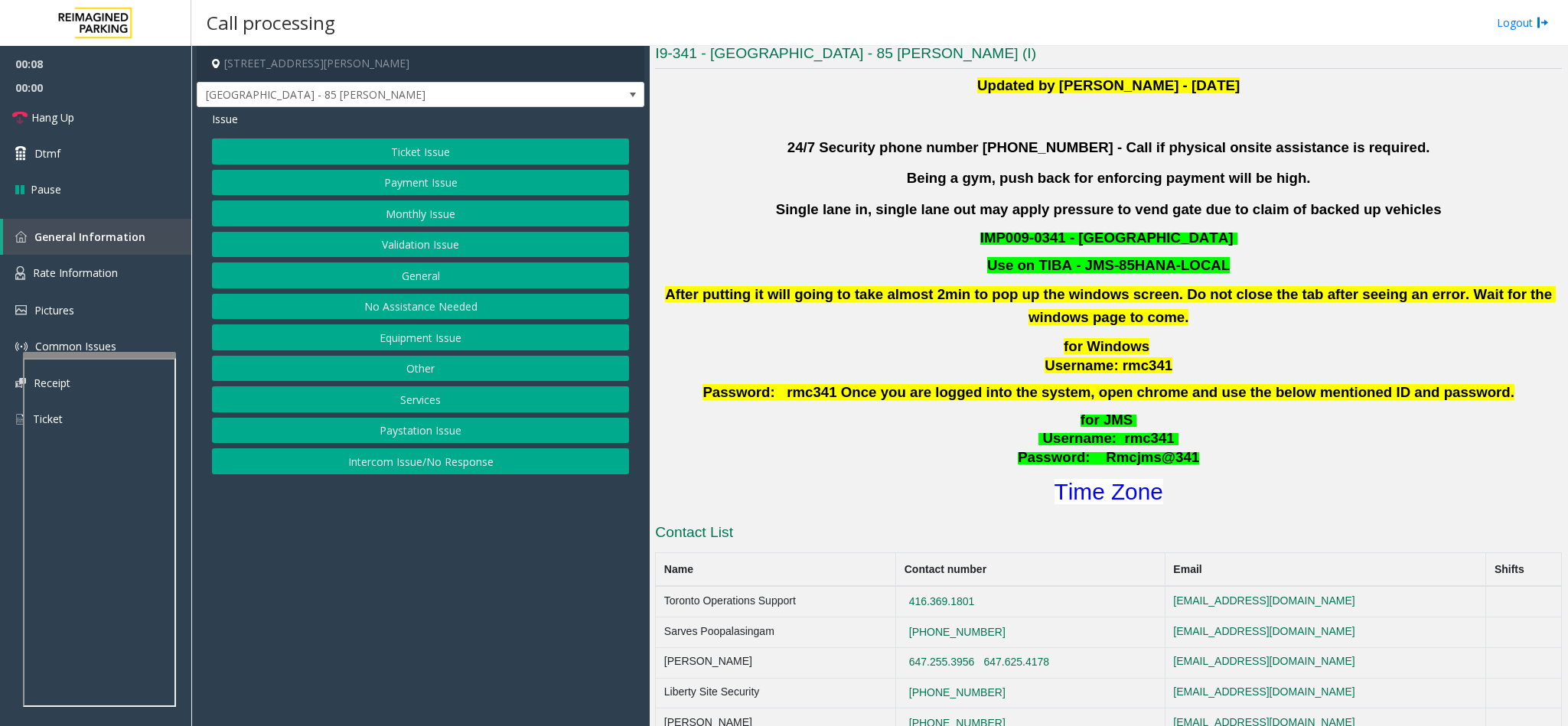
scroll to position [459, 0]
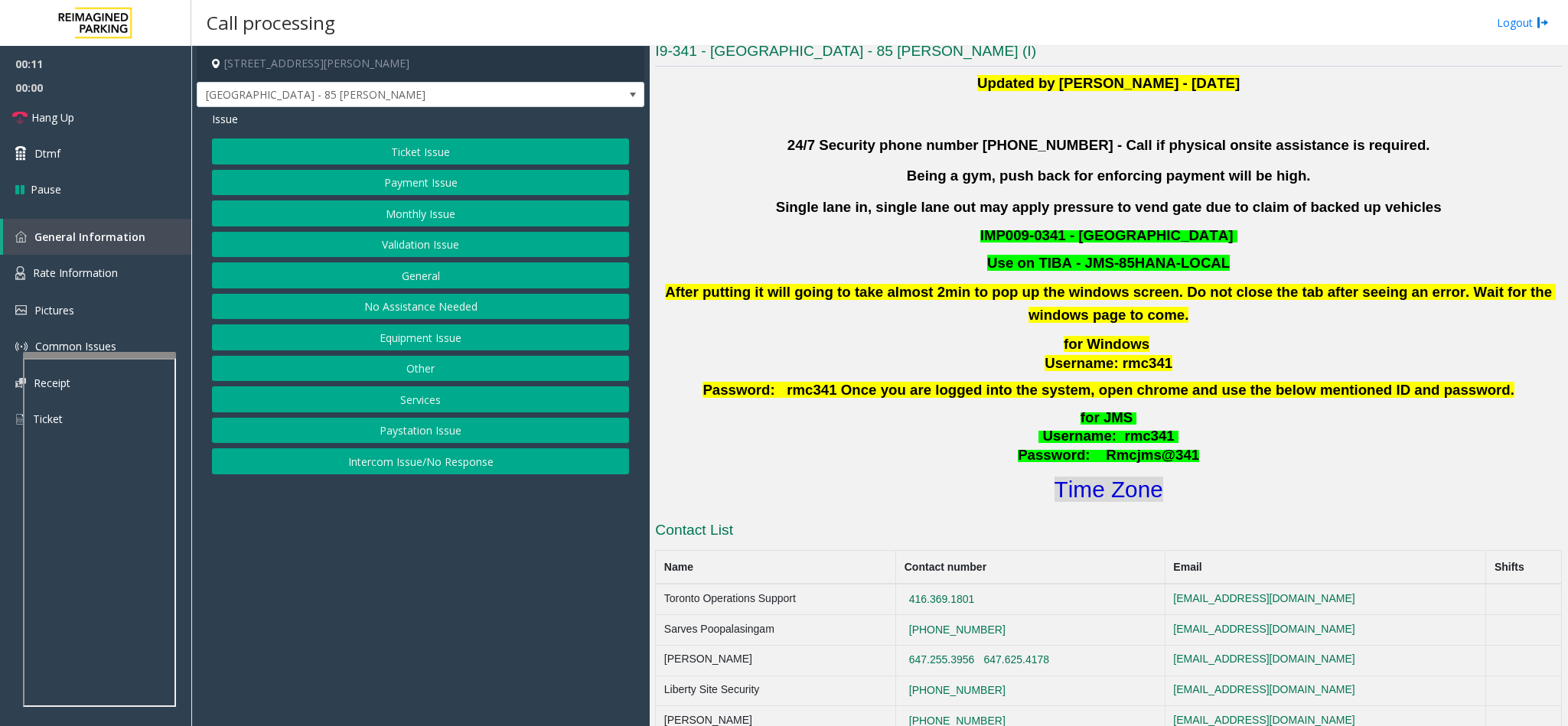
click at [1130, 484] on font "Time Zone" at bounding box center [1109, 489] width 109 height 25
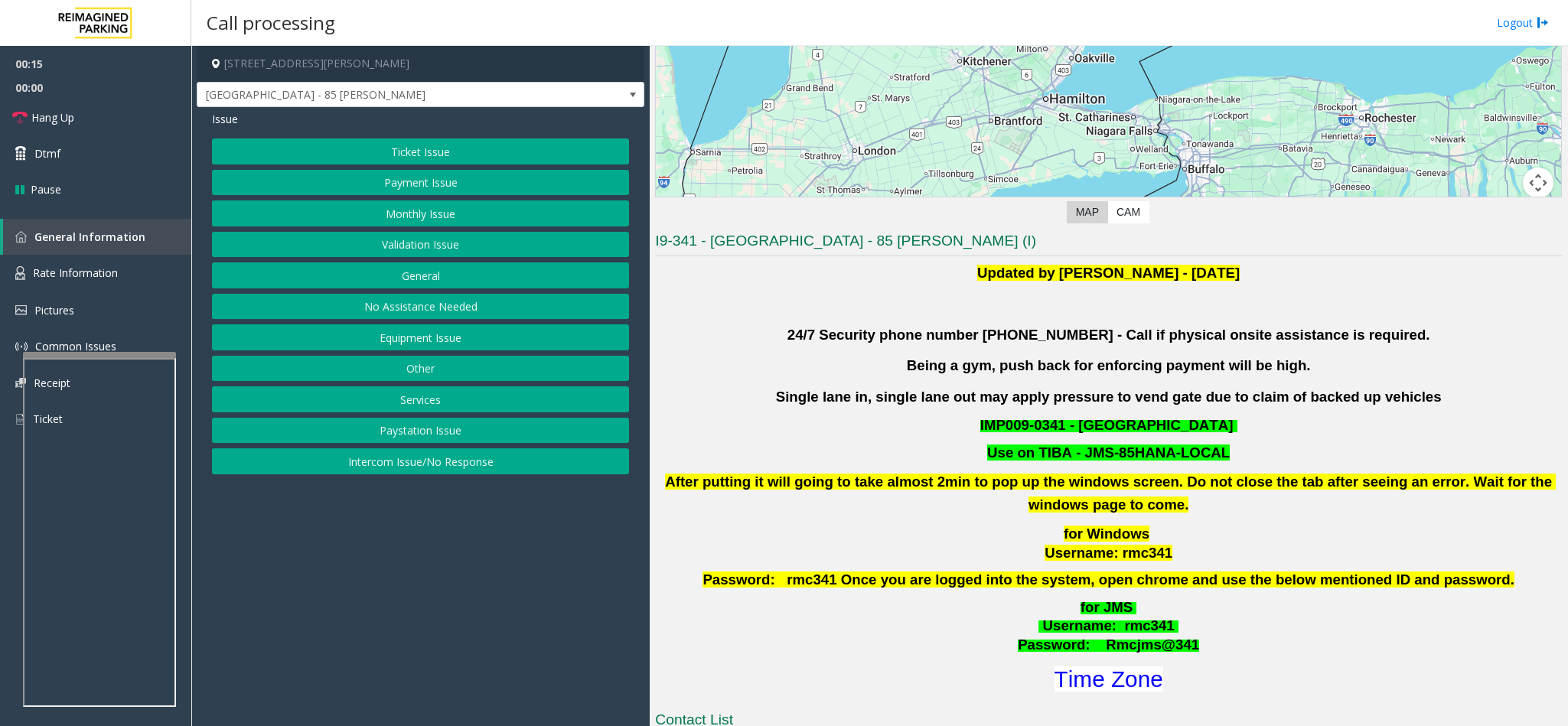
scroll to position [230, 0]
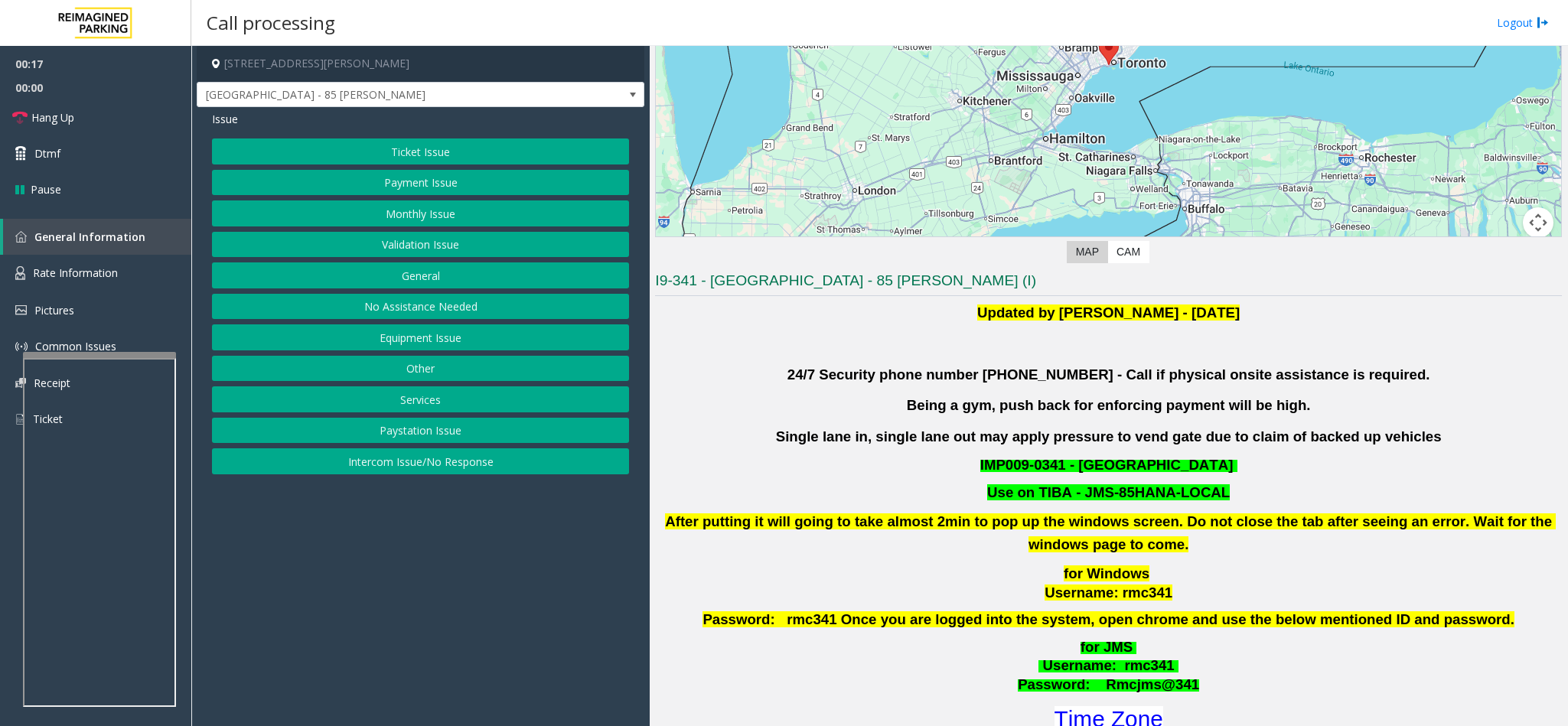
click at [451, 154] on button "Ticket Issue" at bounding box center [420, 152] width 417 height 26
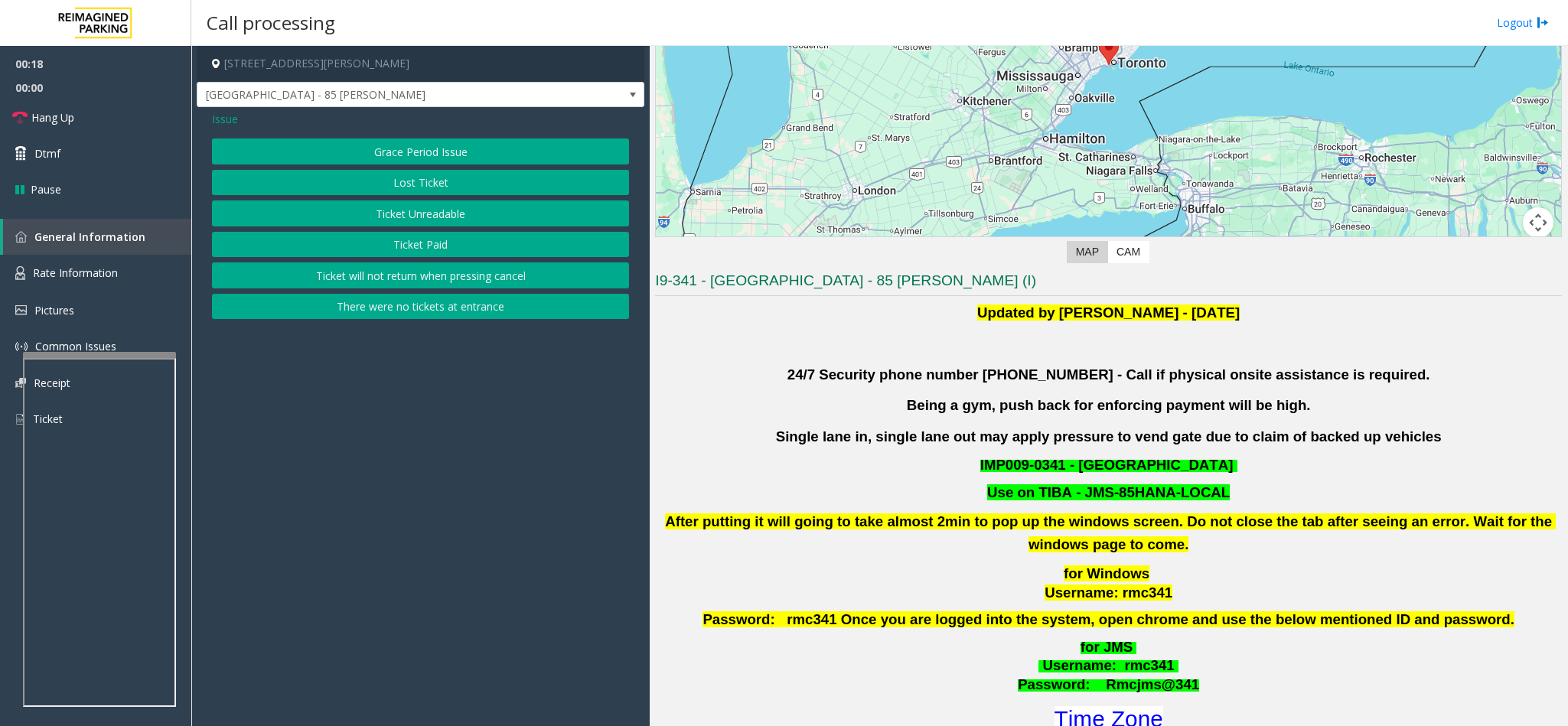
click at [434, 214] on button "Ticket Unreadable" at bounding box center [420, 213] width 417 height 26
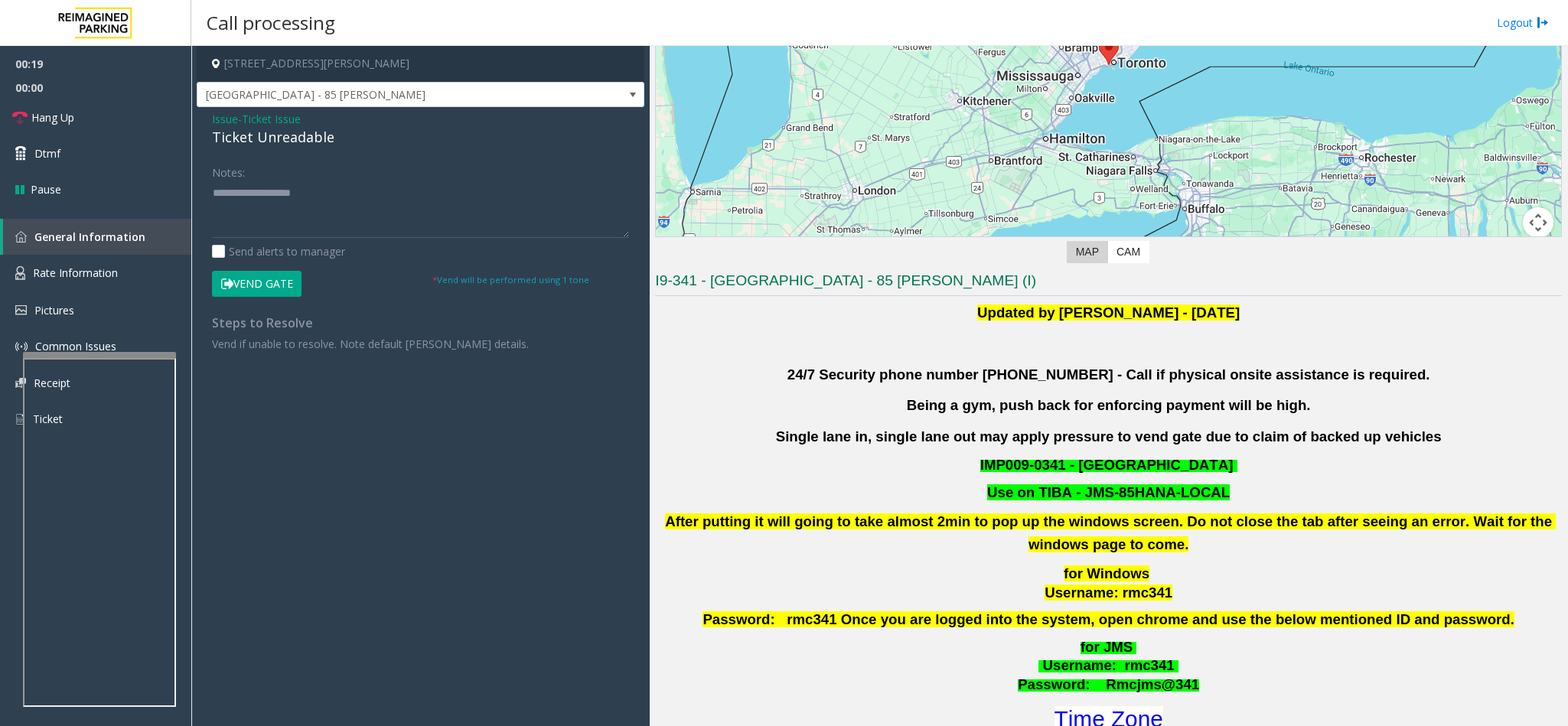
click at [247, 143] on div "Ticket Unreadable" at bounding box center [420, 137] width 417 height 20
click at [212, 201] on textarea at bounding box center [420, 209] width 417 height 57
type textarea "**********"
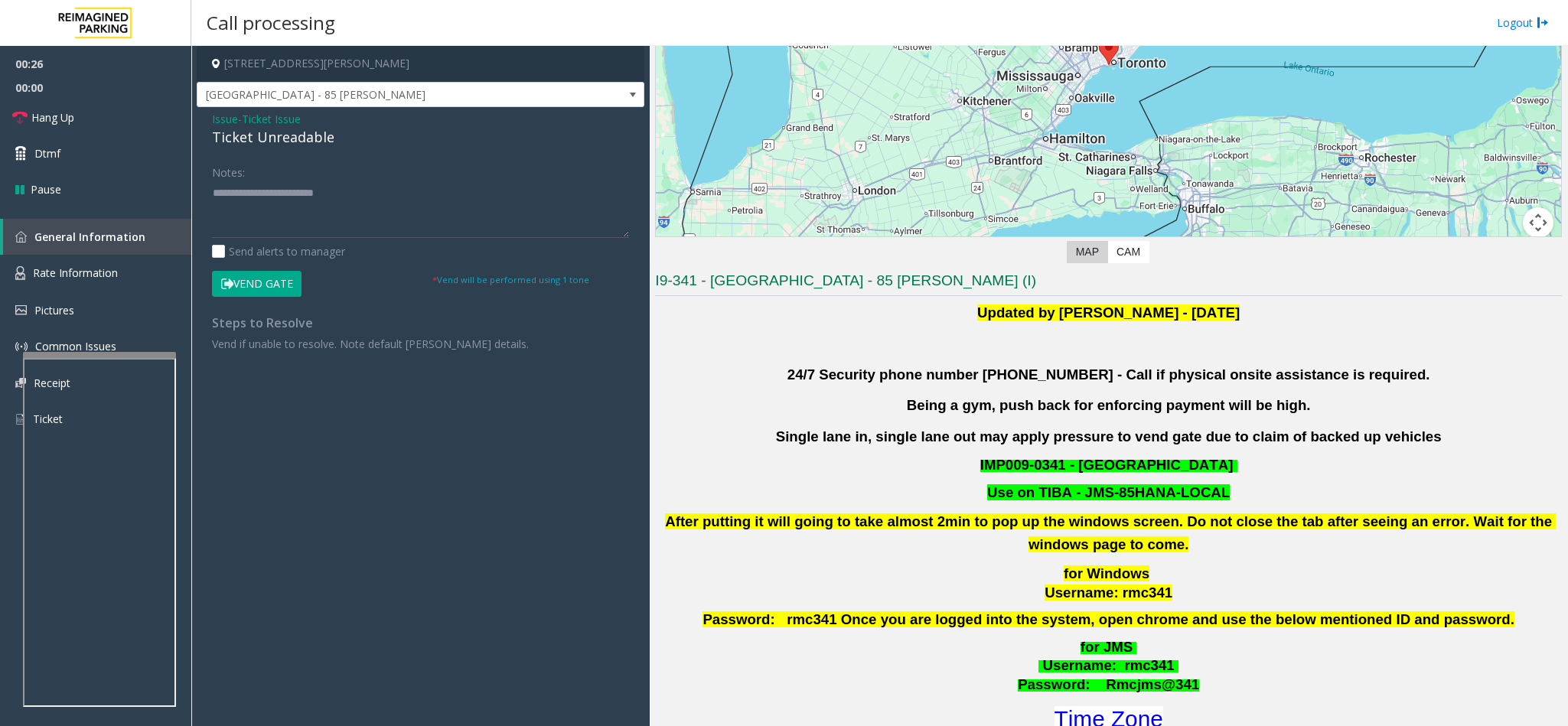
click at [232, 117] on span "Issue" at bounding box center [225, 119] width 26 height 16
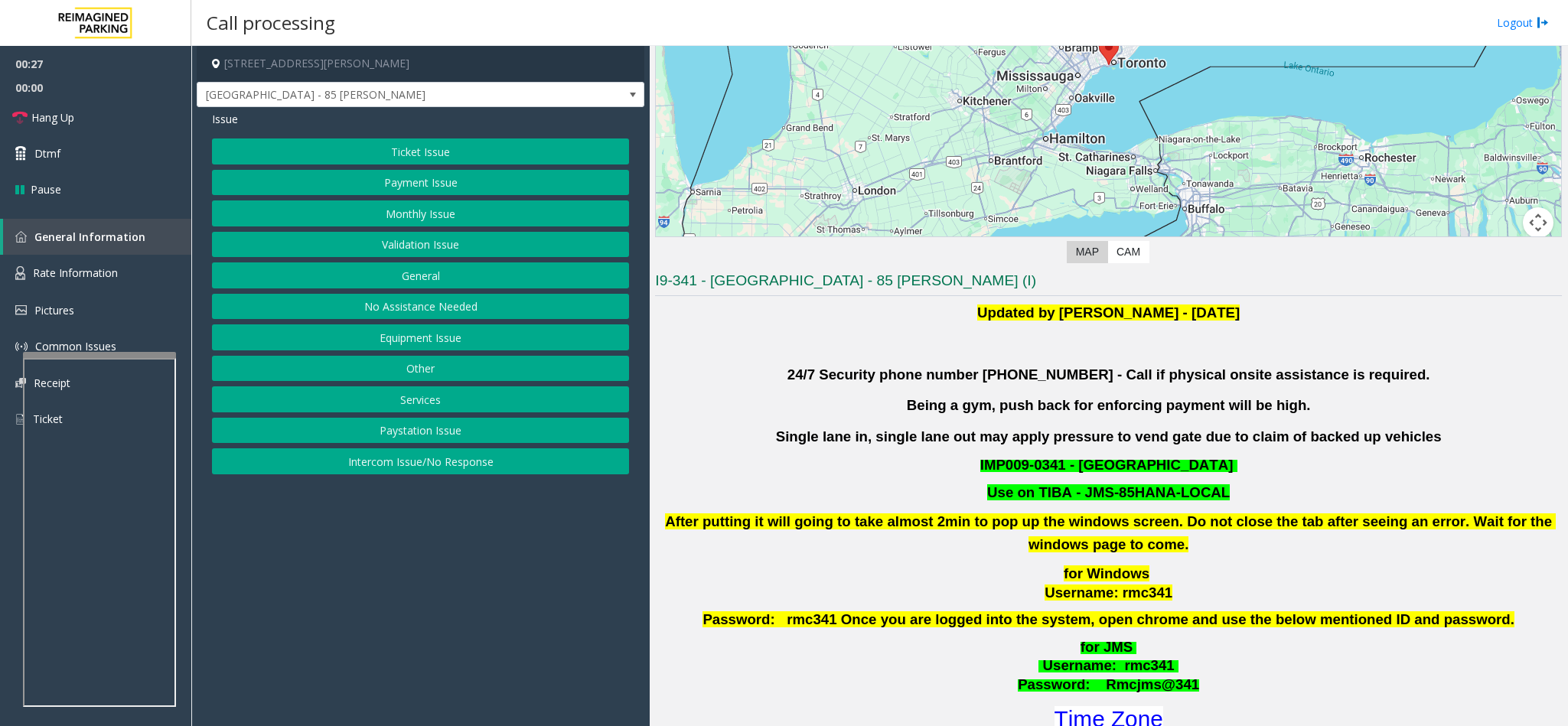
click at [476, 243] on button "Validation Issue" at bounding box center [420, 245] width 417 height 26
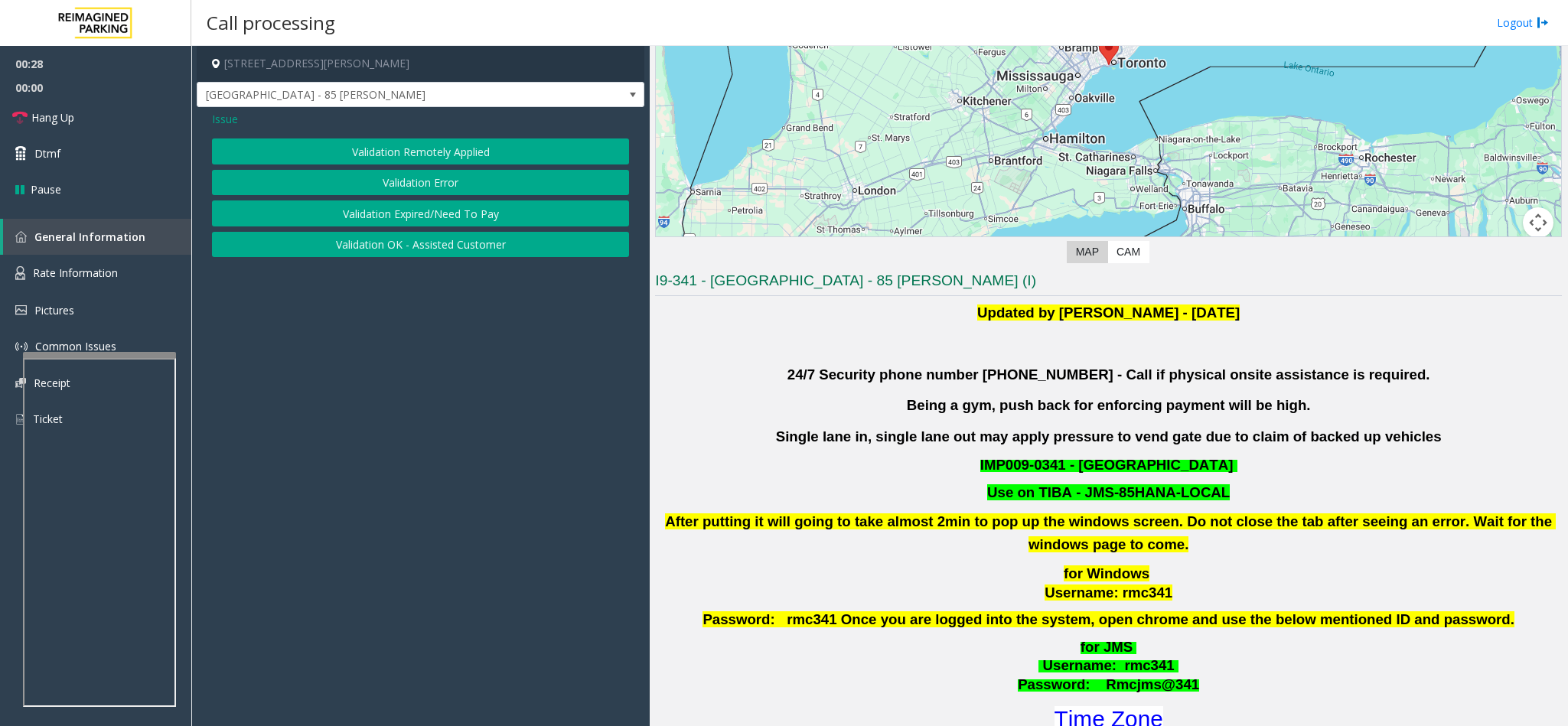
click at [411, 184] on button "Validation Error" at bounding box center [420, 183] width 417 height 26
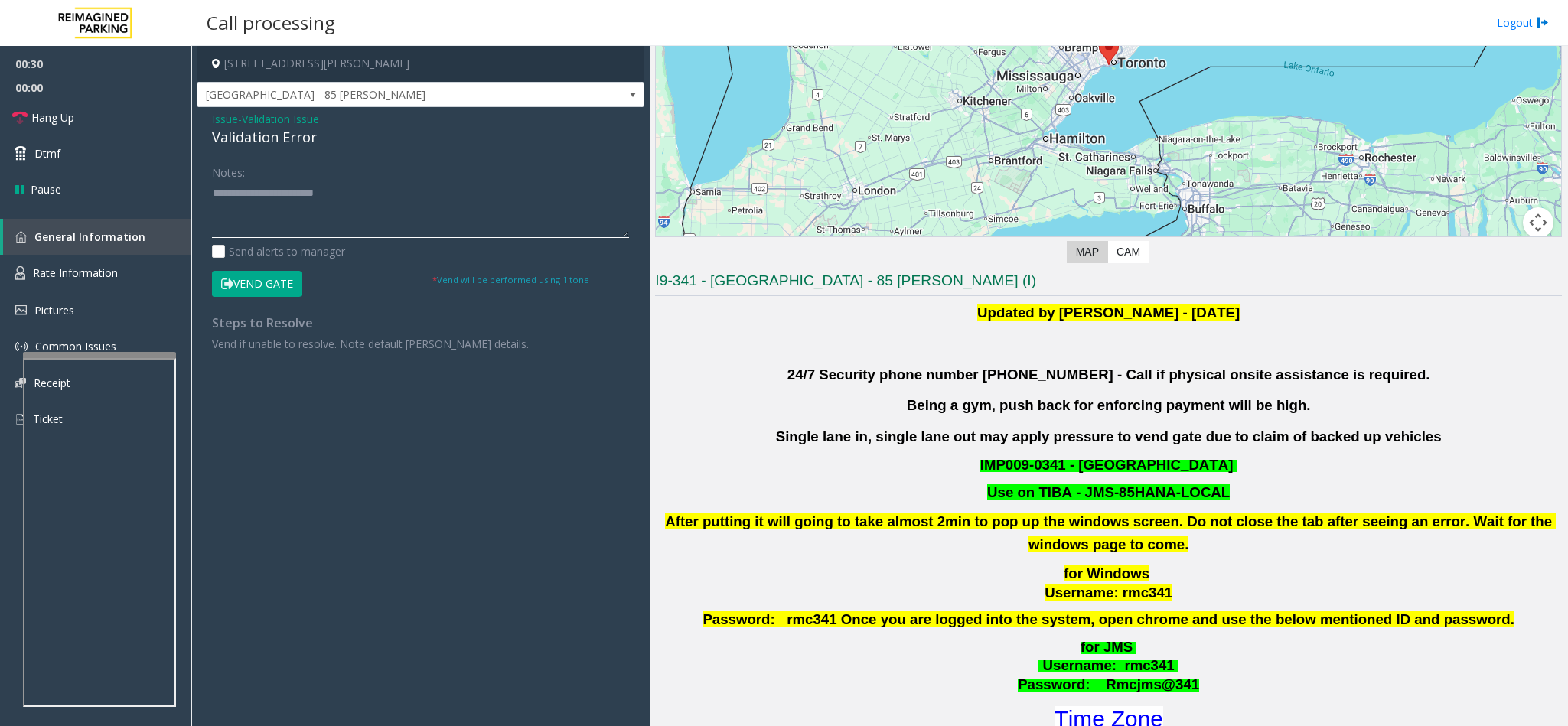
drag, startPoint x: 246, startPoint y: 181, endPoint x: 411, endPoint y: 175, distance: 165.1
click at [411, 175] on div "Notes:" at bounding box center [420, 199] width 417 height 79
click at [259, 144] on div "Validation Error" at bounding box center [420, 137] width 417 height 20
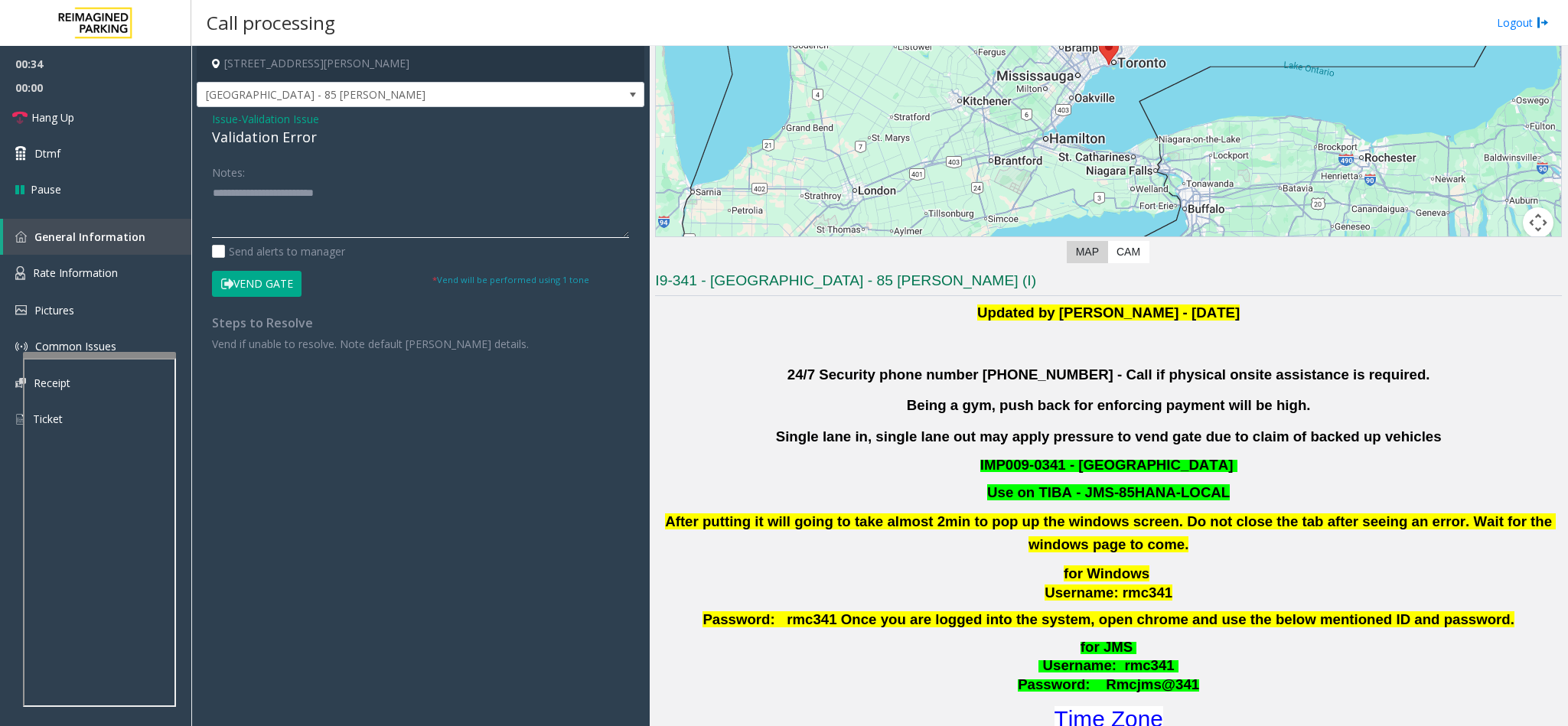
click at [385, 202] on textarea at bounding box center [420, 209] width 417 height 57
click at [255, 207] on textarea at bounding box center [420, 209] width 417 height 57
click at [306, 209] on textarea at bounding box center [420, 209] width 417 height 57
click at [256, 207] on textarea at bounding box center [420, 209] width 417 height 57
click at [252, 207] on textarea at bounding box center [420, 209] width 417 height 57
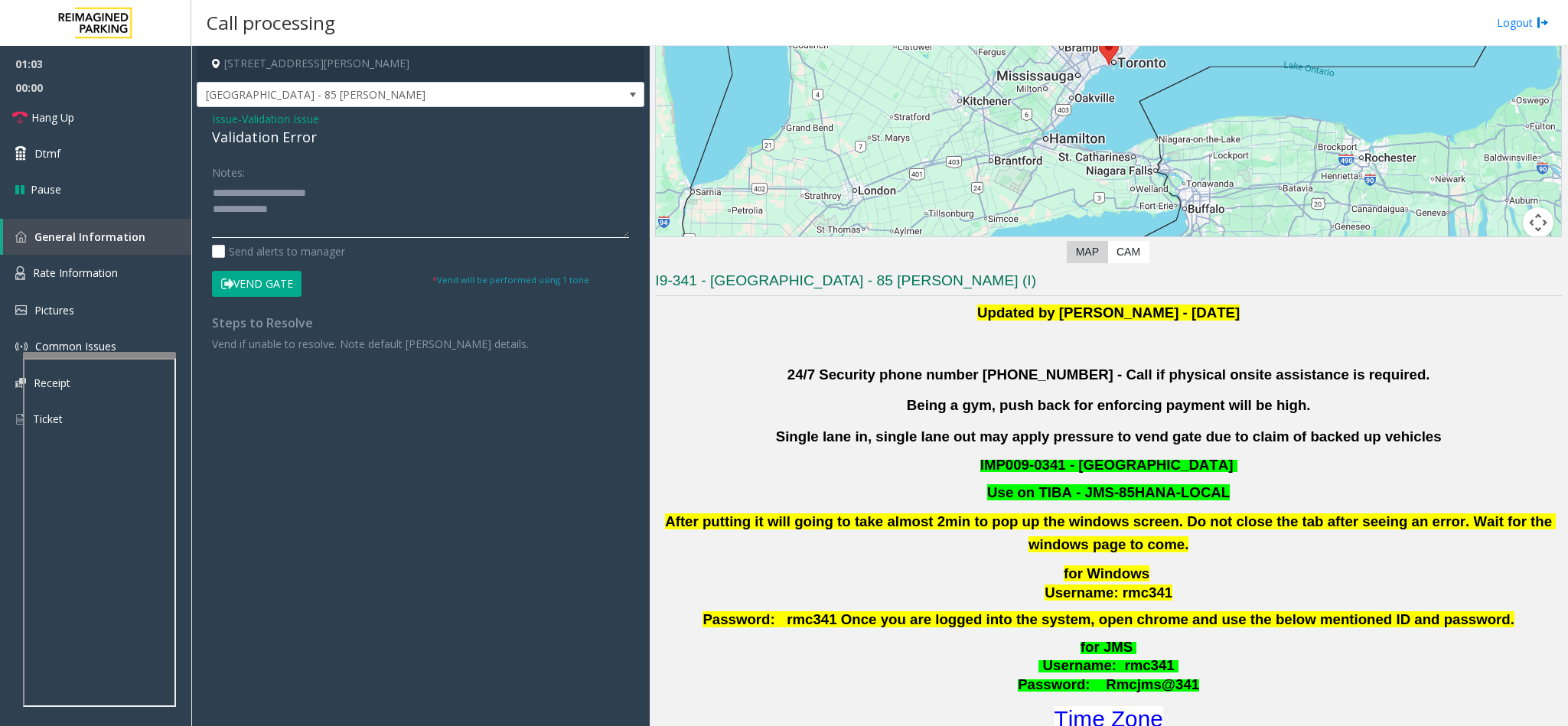
click at [306, 214] on textarea at bounding box center [420, 209] width 417 height 57
click at [255, 236] on textarea at bounding box center [420, 209] width 417 height 57
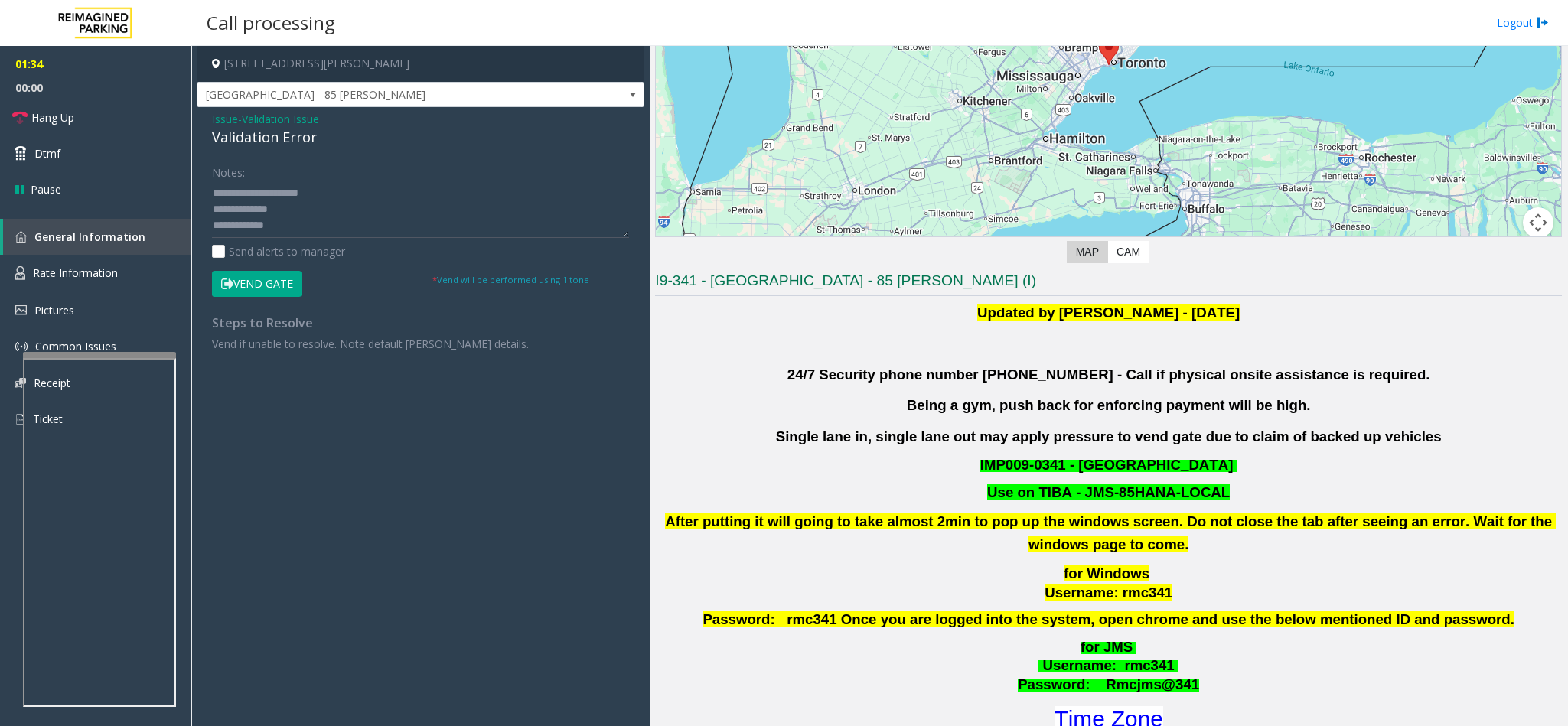
click at [243, 273] on button "Vend Gate" at bounding box center [256, 283] width 89 height 26
click at [289, 230] on textarea at bounding box center [420, 209] width 417 height 57
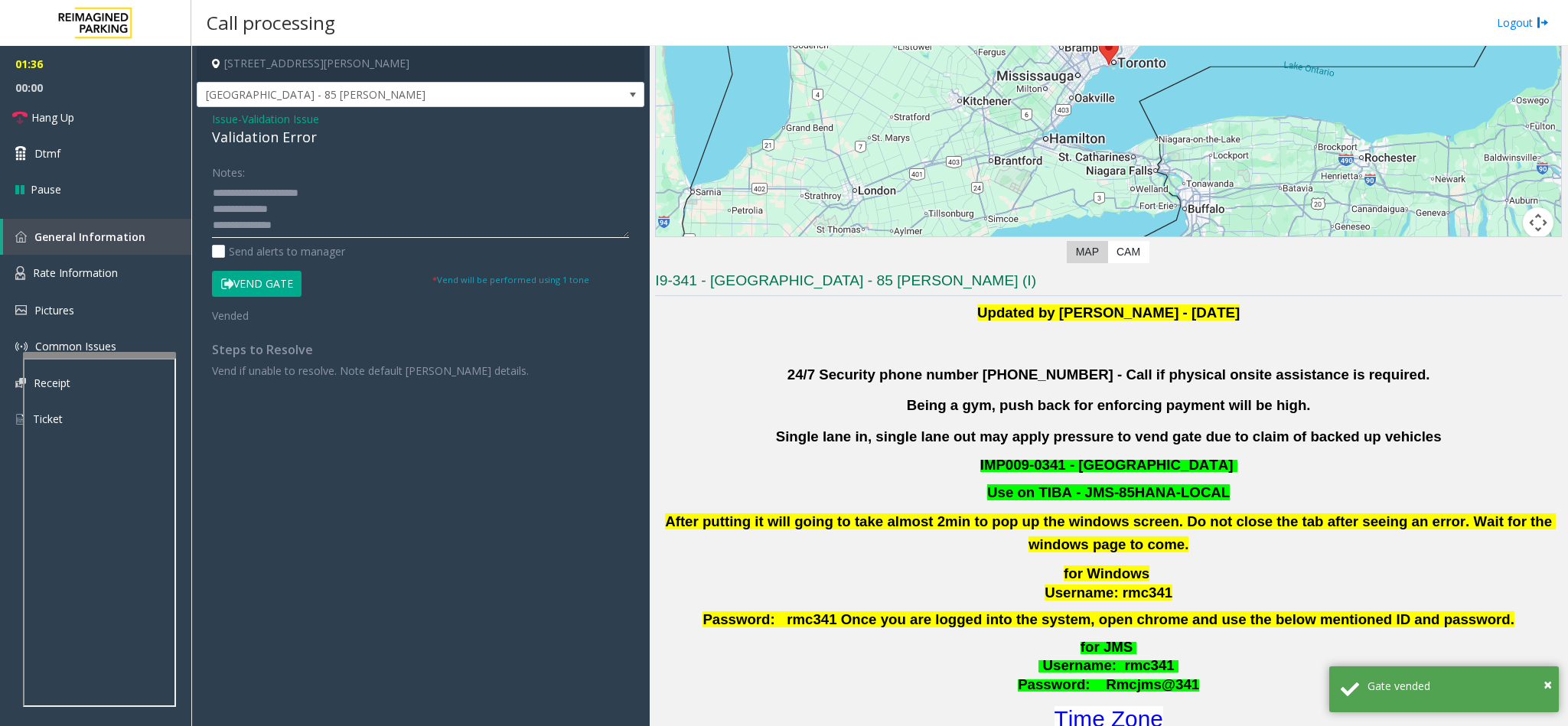
scroll to position [43, 0]
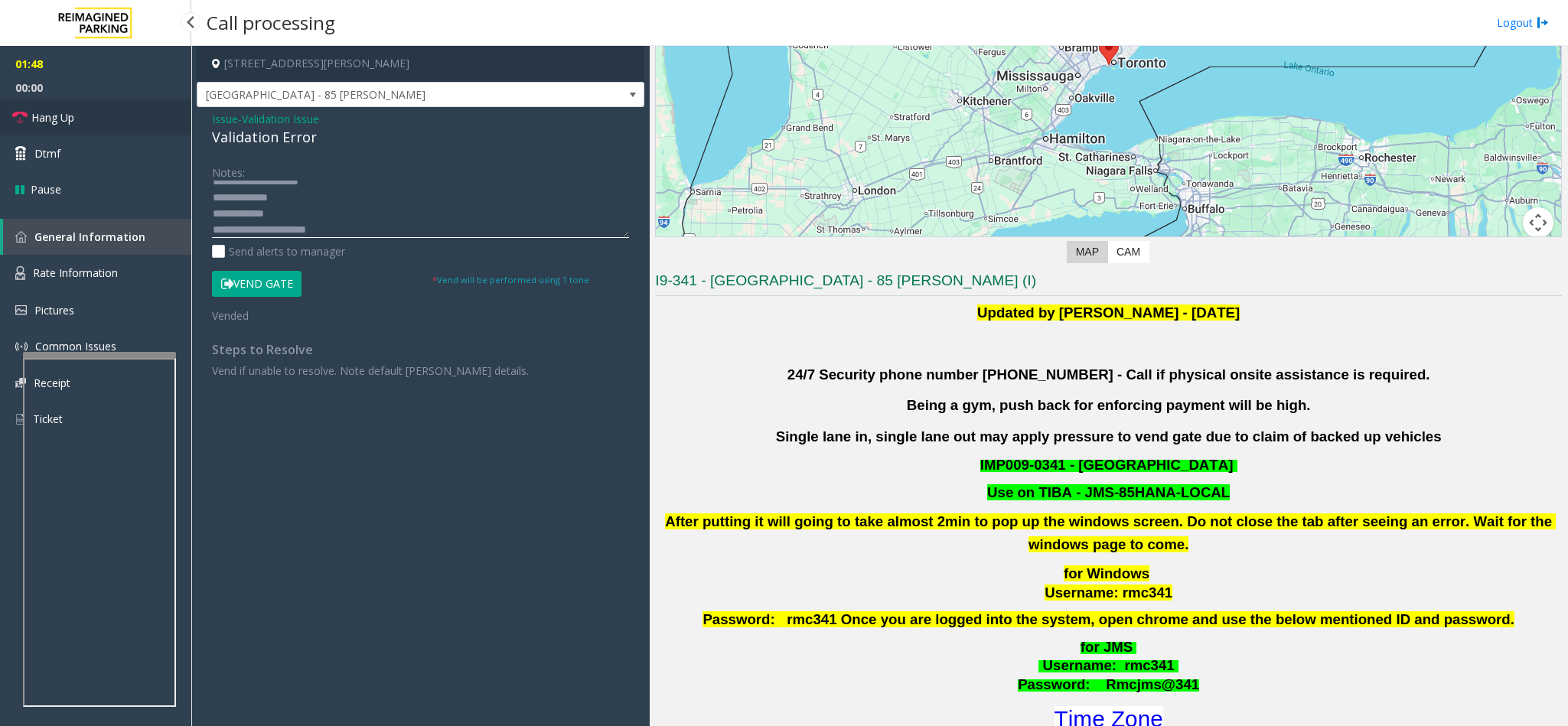
type textarea "**********"
click at [115, 112] on link "Hang Up" at bounding box center [96, 117] width 191 height 36
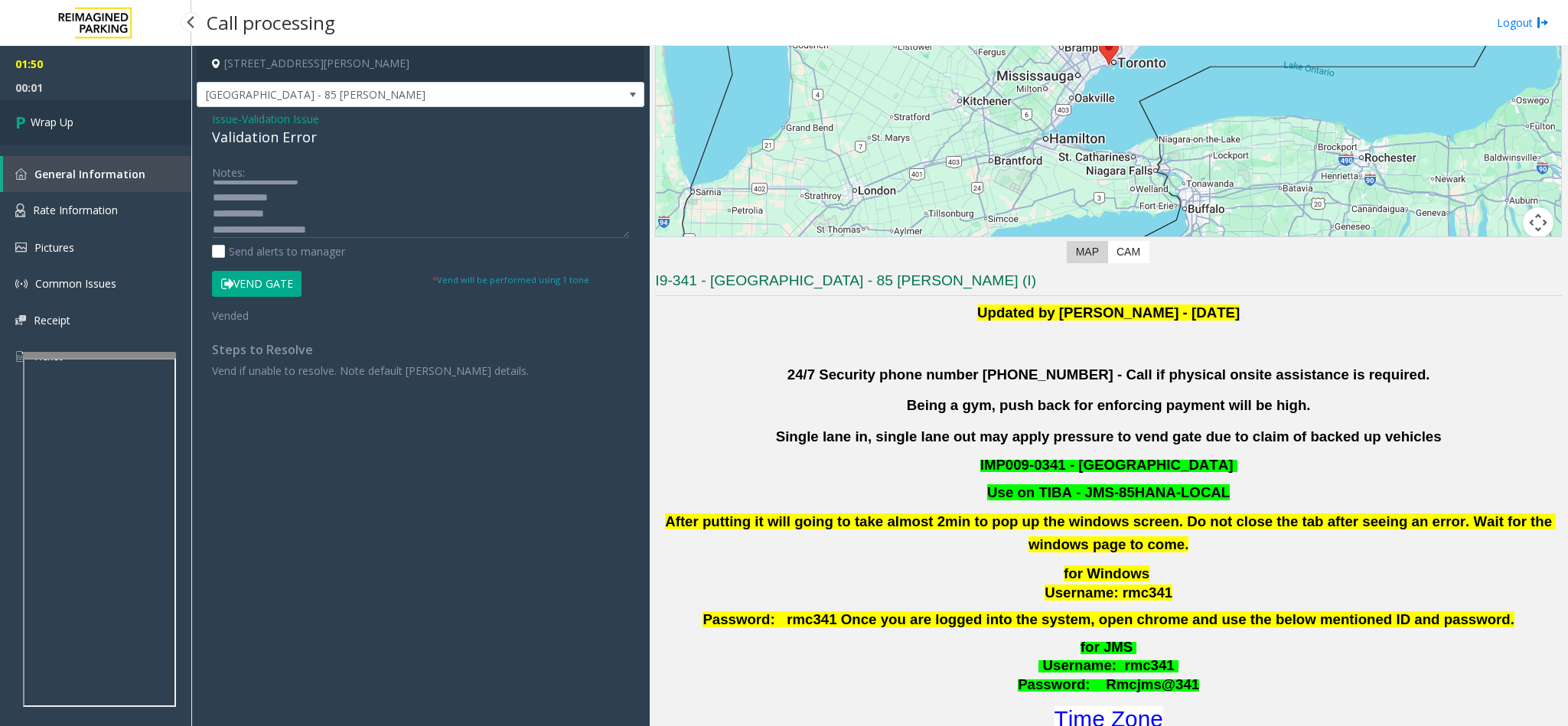
click at [115, 112] on link "Wrap Up" at bounding box center [96, 121] width 191 height 45
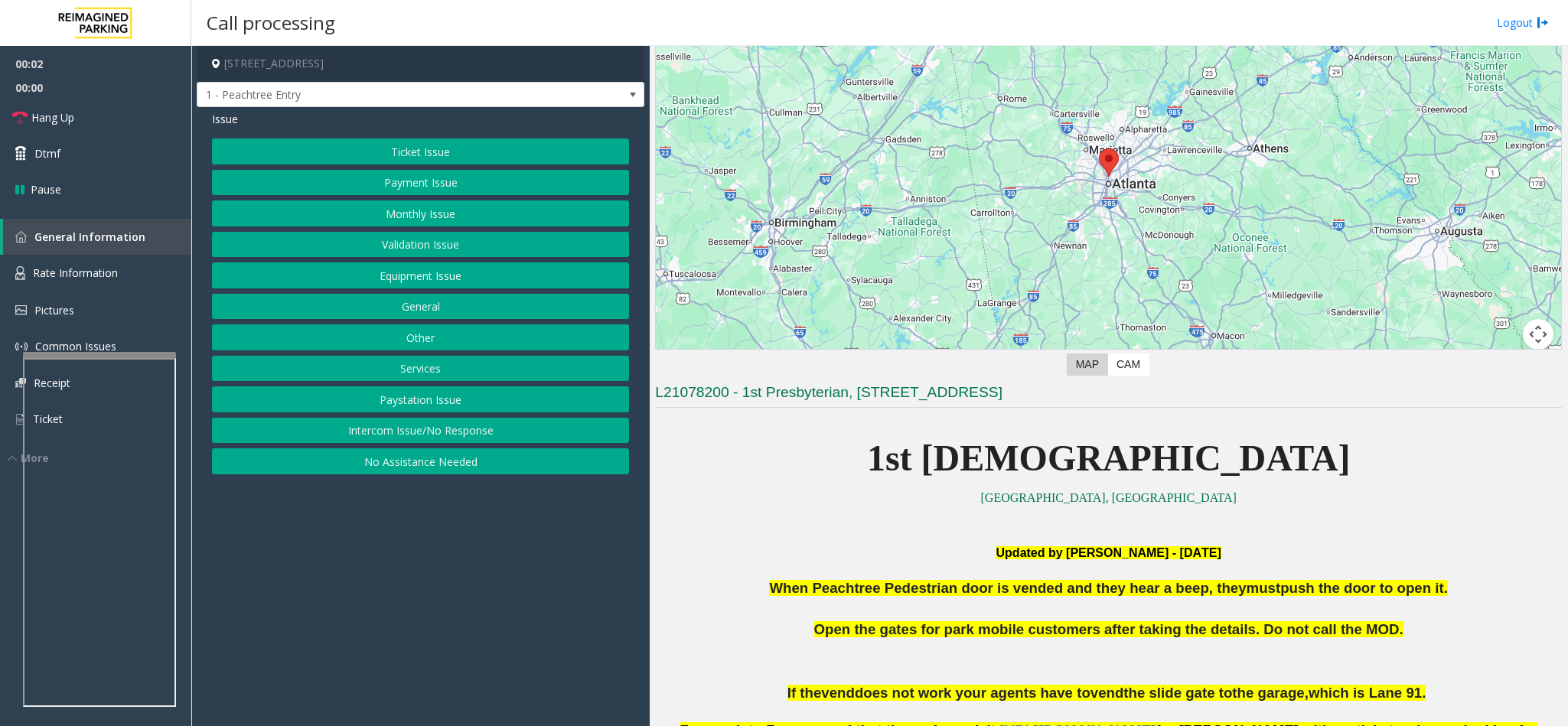
scroll to position [115, 0]
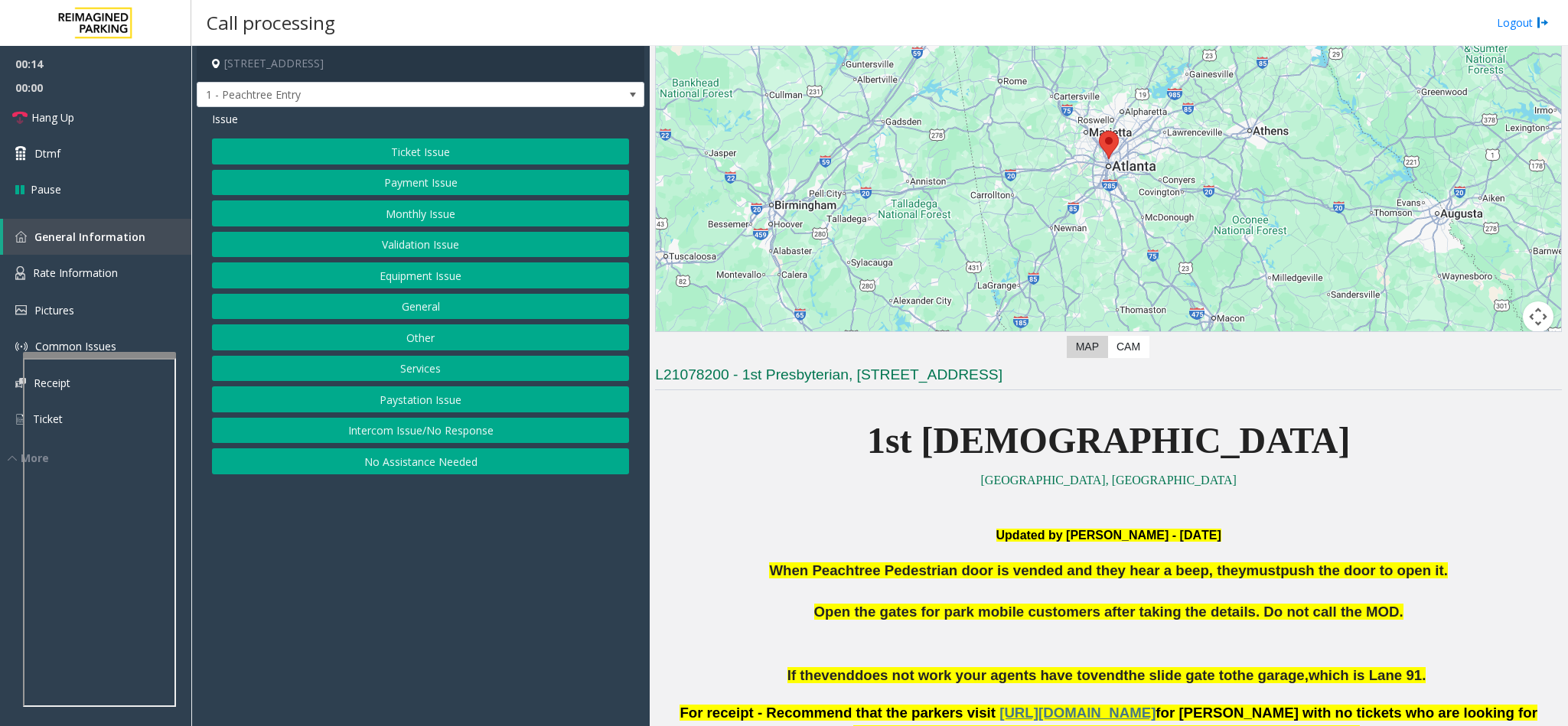
click at [462, 432] on button "Intercom Issue/No Response" at bounding box center [420, 431] width 417 height 26
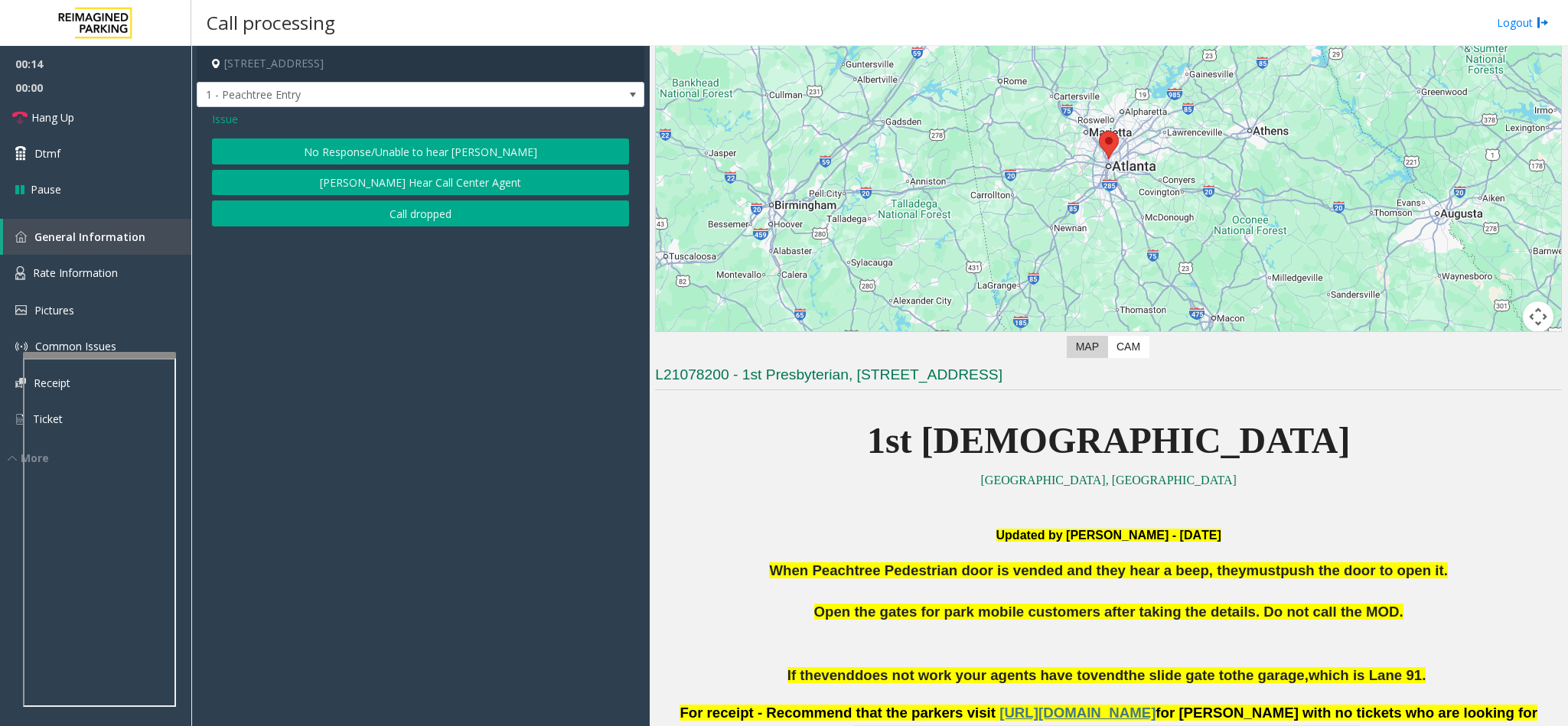
click at [363, 153] on button "No Response/Unable to hear [PERSON_NAME]" at bounding box center [420, 152] width 417 height 26
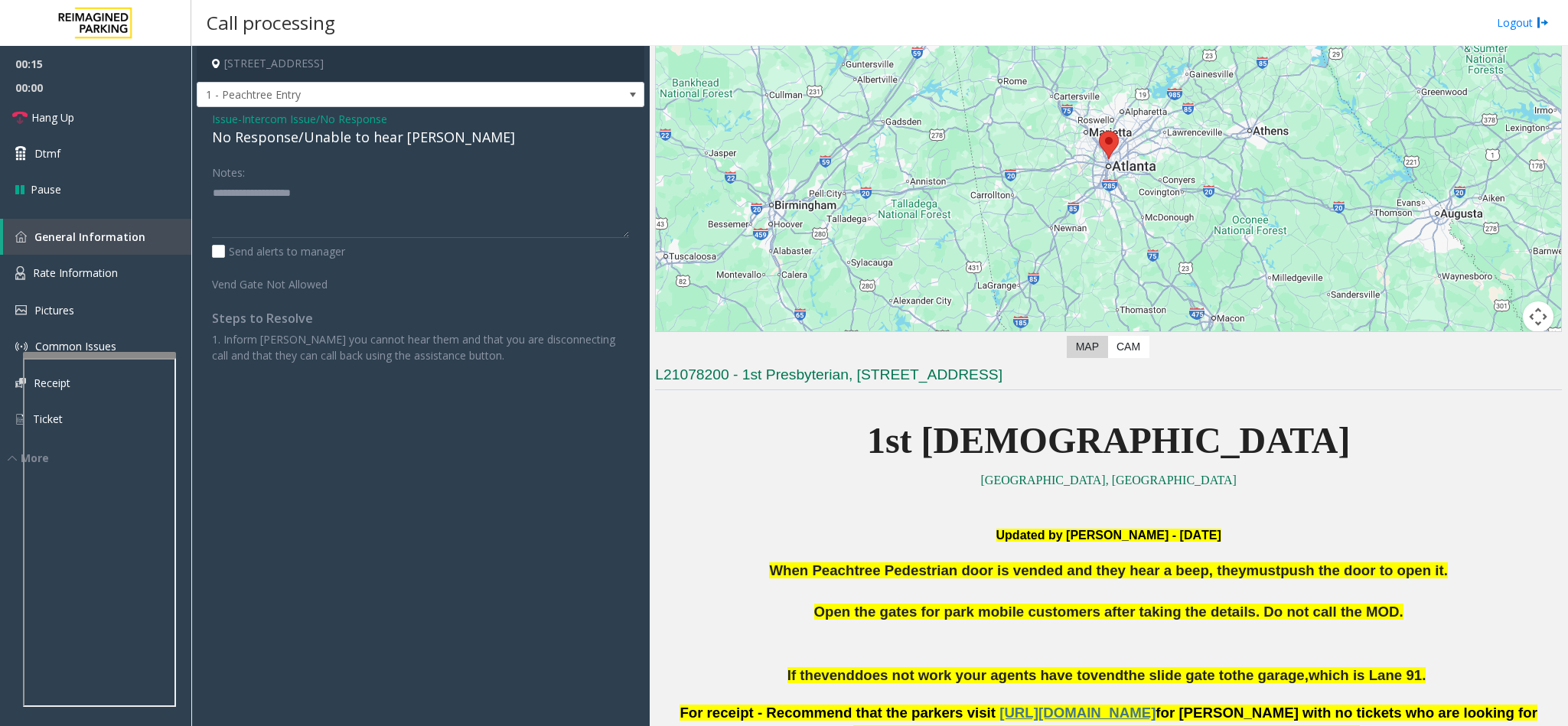
click at [342, 140] on div "No Response/Unable to hear [PERSON_NAME]" at bounding box center [420, 137] width 417 height 20
click at [444, 201] on textarea at bounding box center [420, 209] width 417 height 57
type textarea "**********"
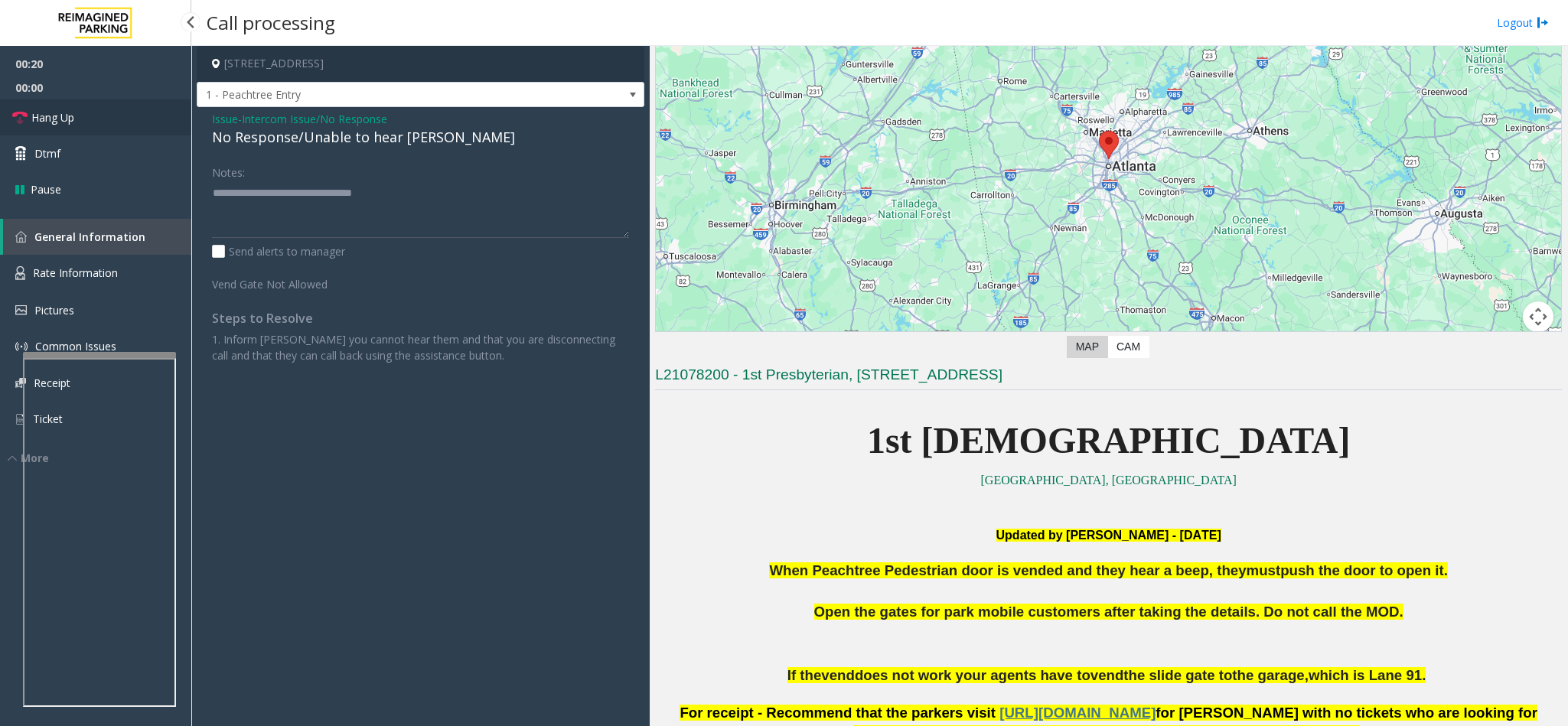
click at [75, 106] on link "Hang Up" at bounding box center [96, 117] width 191 height 36
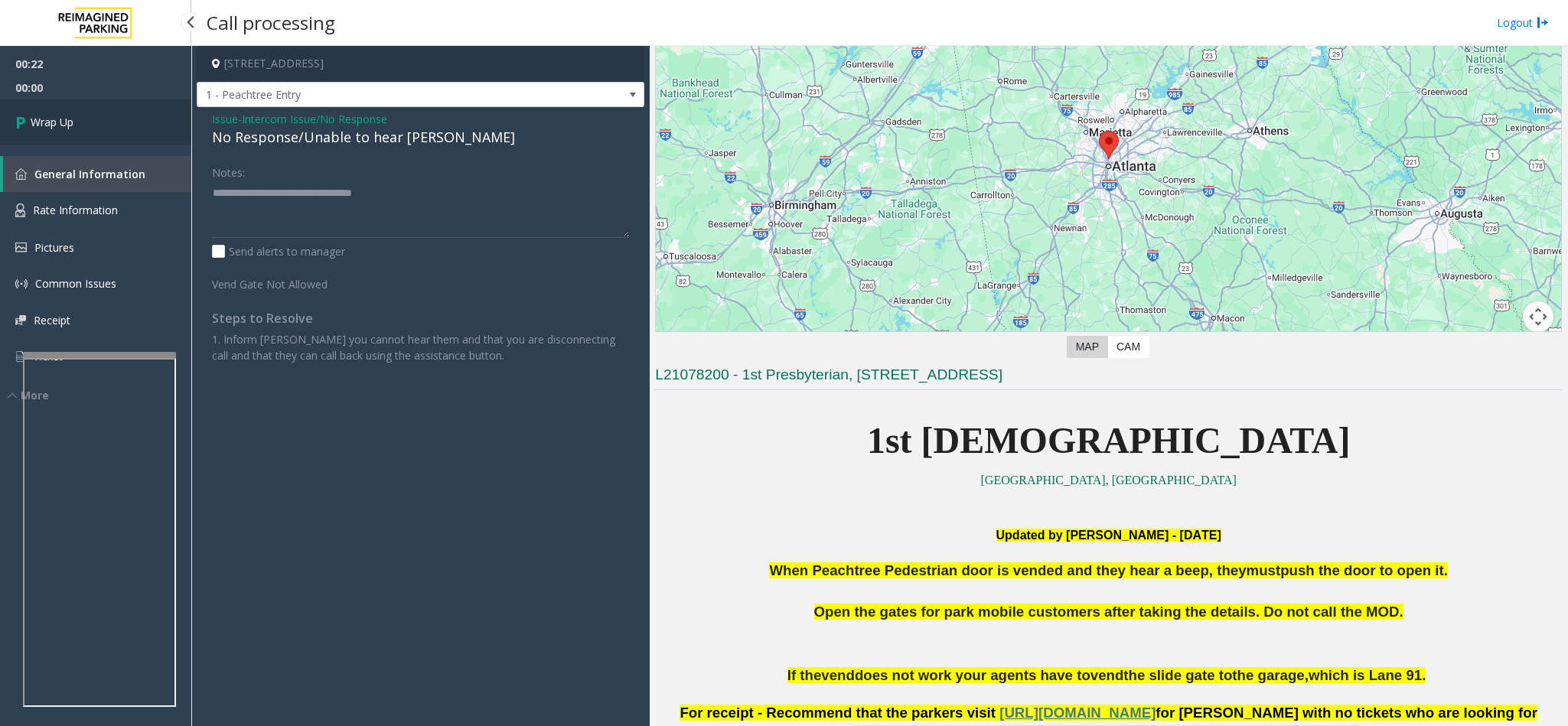
click at [75, 106] on link "Wrap Up" at bounding box center [96, 121] width 191 height 45
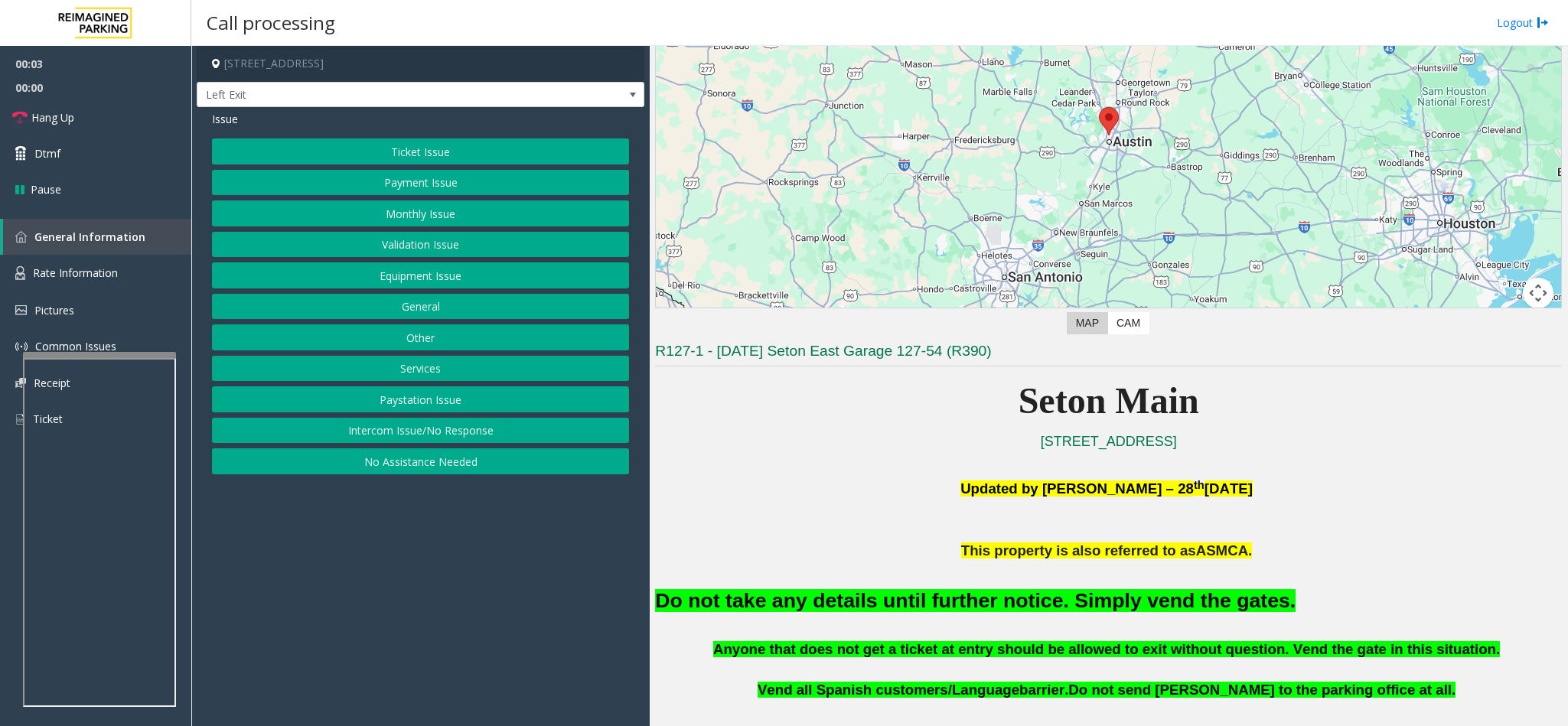
scroll to position [230, 0]
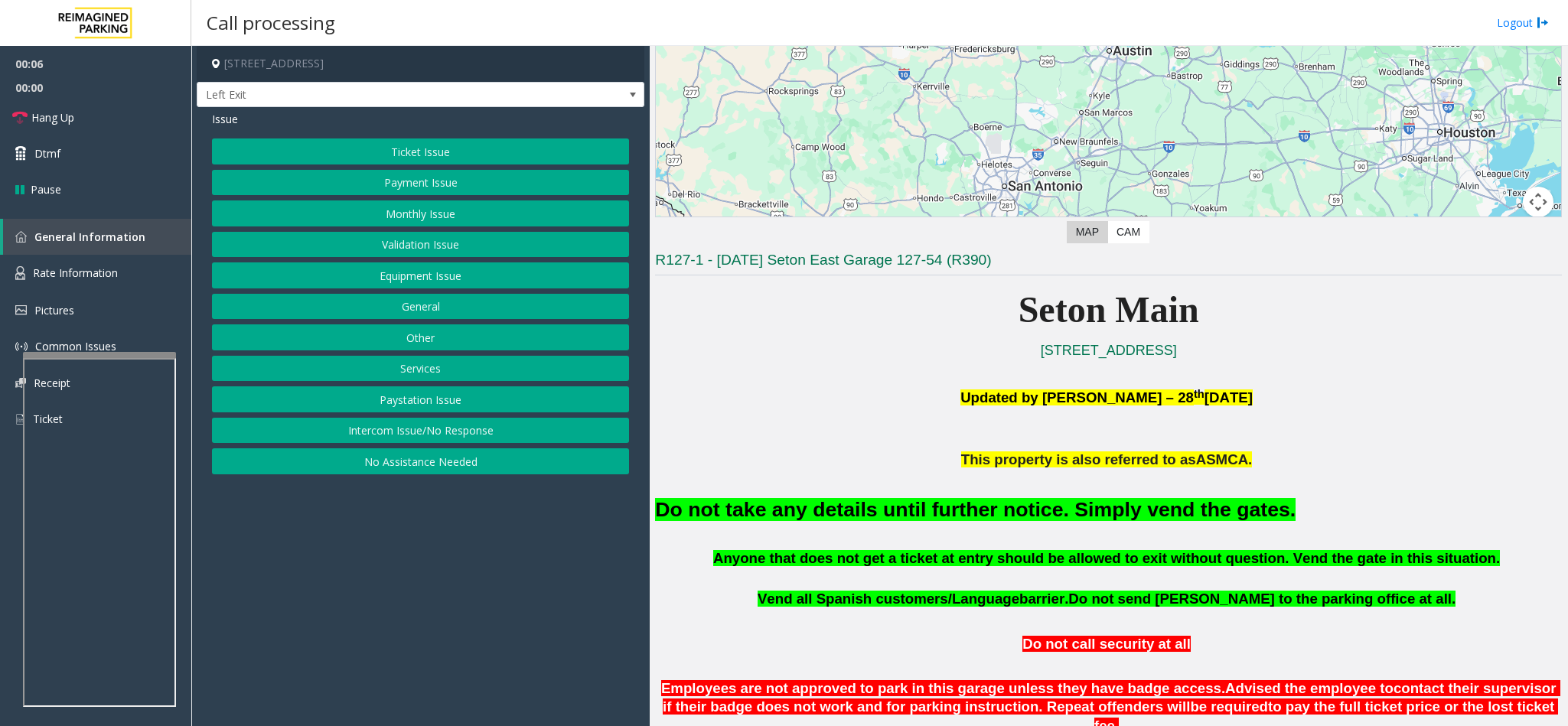
click at [404, 136] on div "Issue Ticket Issue Payment Issue Monthly Issue Validation Issue Equipment Issue…" at bounding box center [421, 294] width 448 height 375
click at [395, 149] on button "Ticket Issue" at bounding box center [420, 152] width 417 height 26
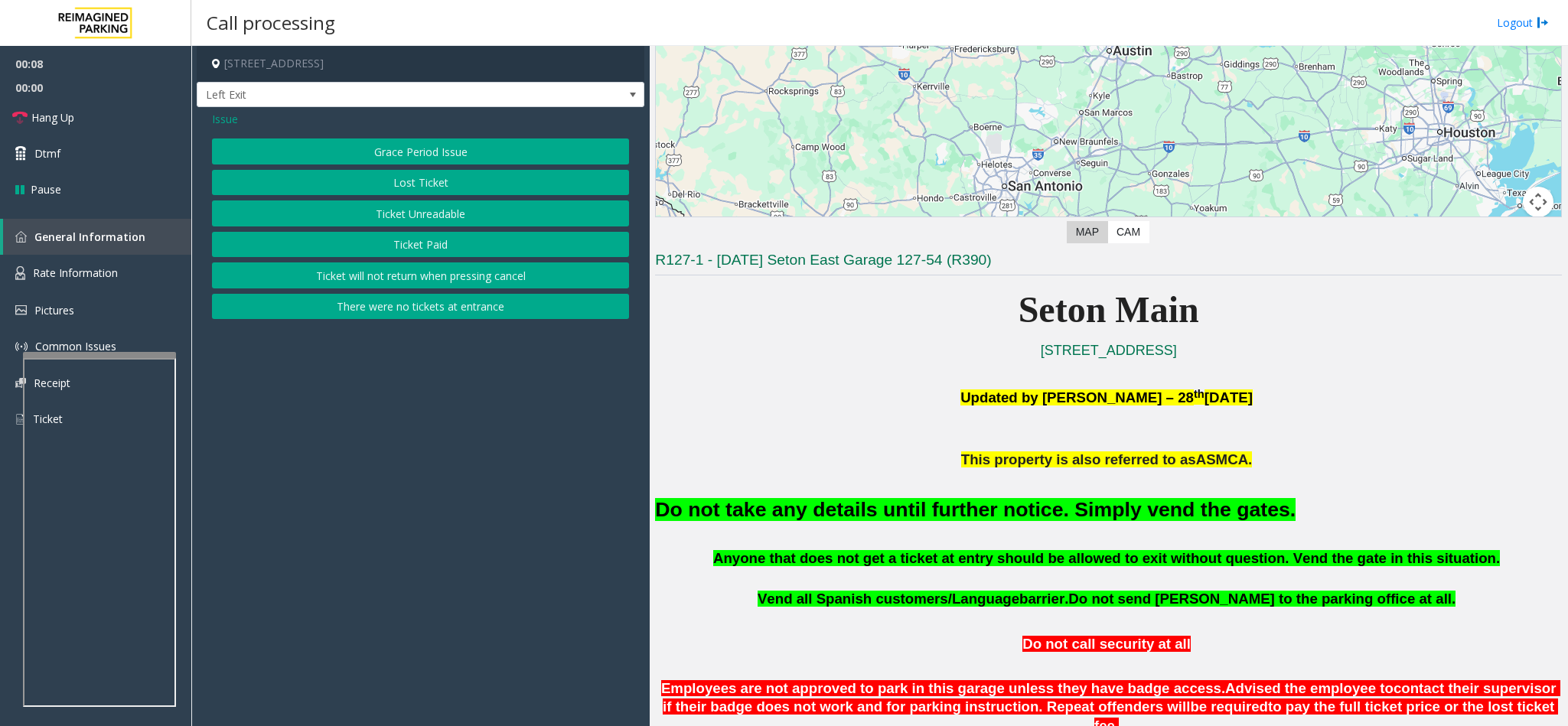
click at [399, 216] on button "Ticket Unreadable" at bounding box center [420, 213] width 417 height 26
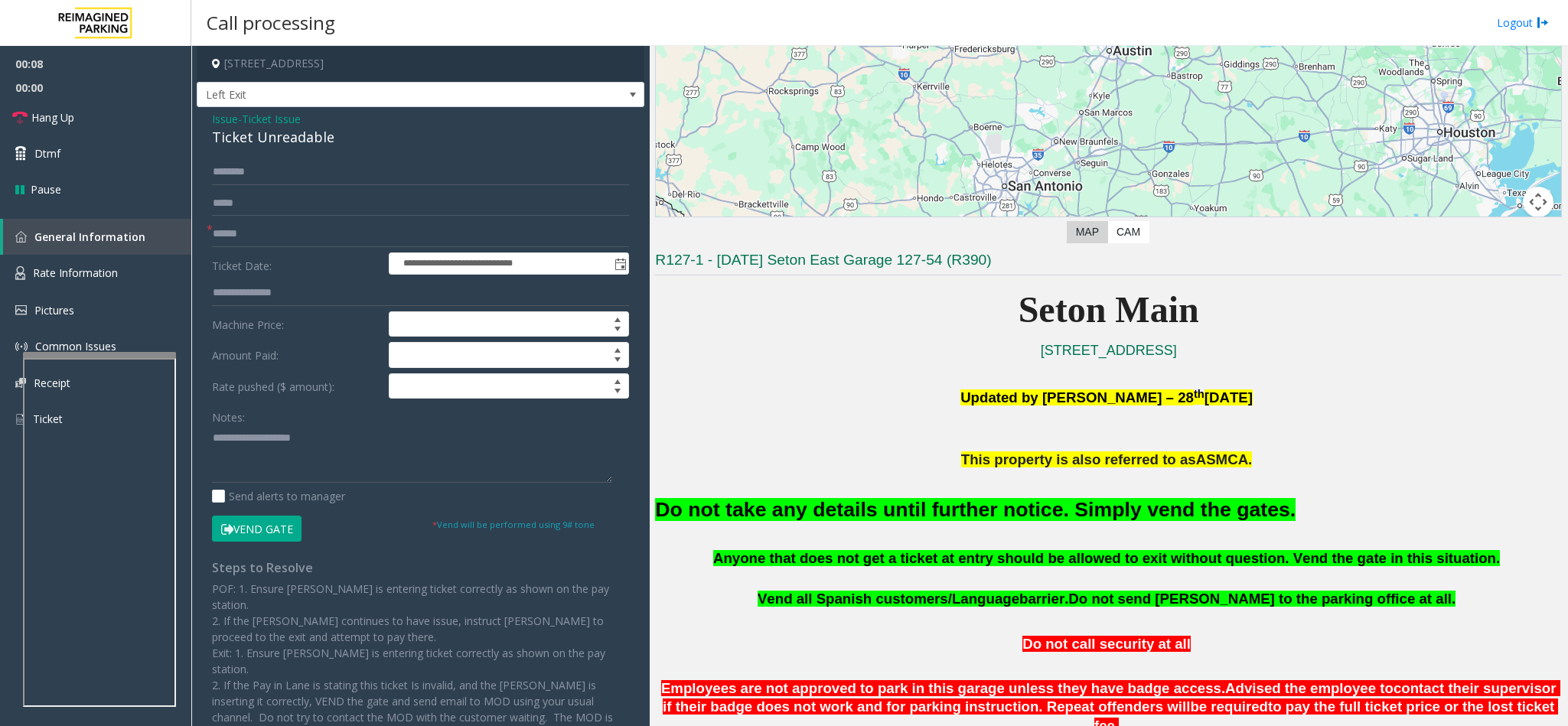
click at [253, 525] on button "Vend Gate" at bounding box center [256, 529] width 89 height 26
click at [260, 127] on div "Ticket Unreadable" at bounding box center [420, 137] width 417 height 20
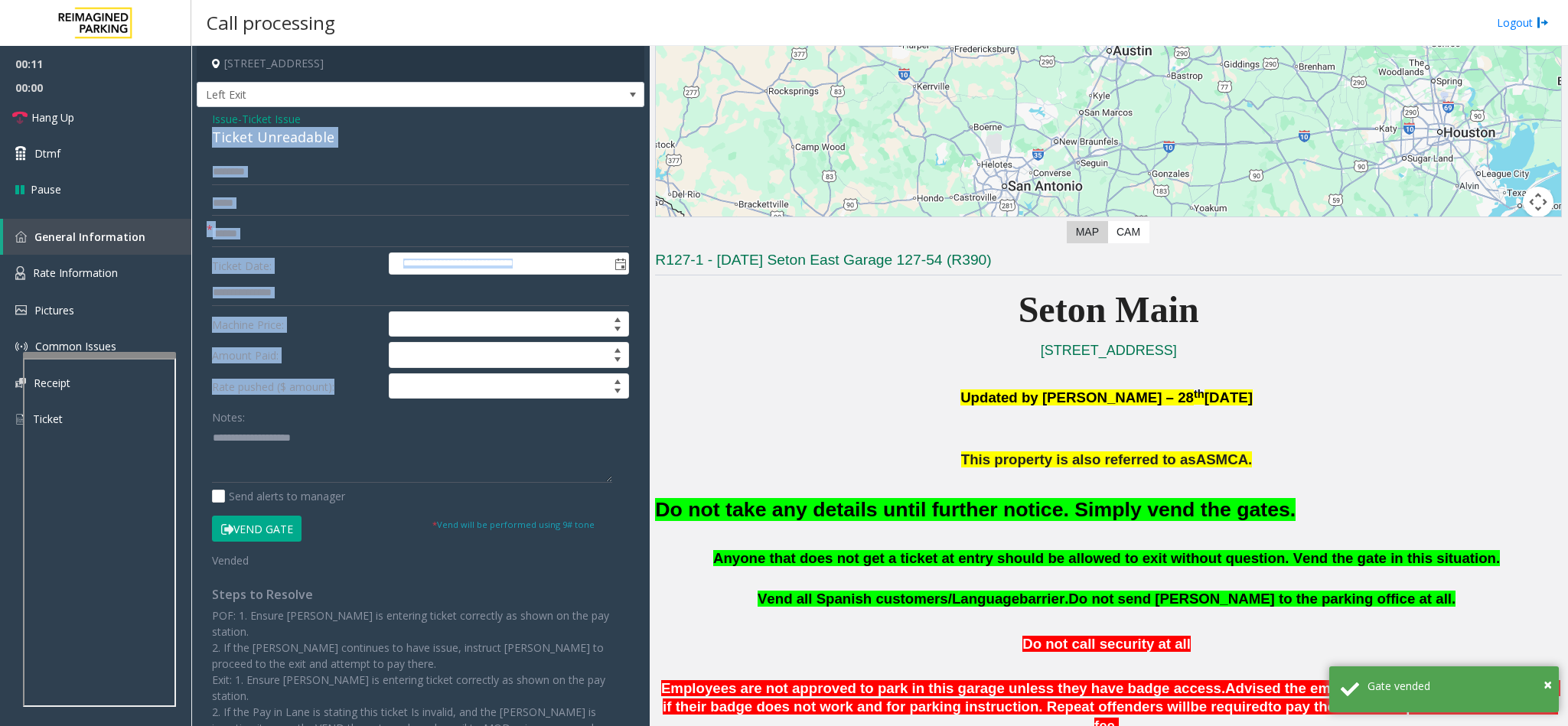
drag, startPoint x: 308, startPoint y: 124, endPoint x: 343, endPoint y: 399, distance: 277.2
click at [343, 399] on div "**********" at bounding box center [421, 461] width 448 height 709
click at [270, 149] on div "**********" at bounding box center [421, 461] width 448 height 709
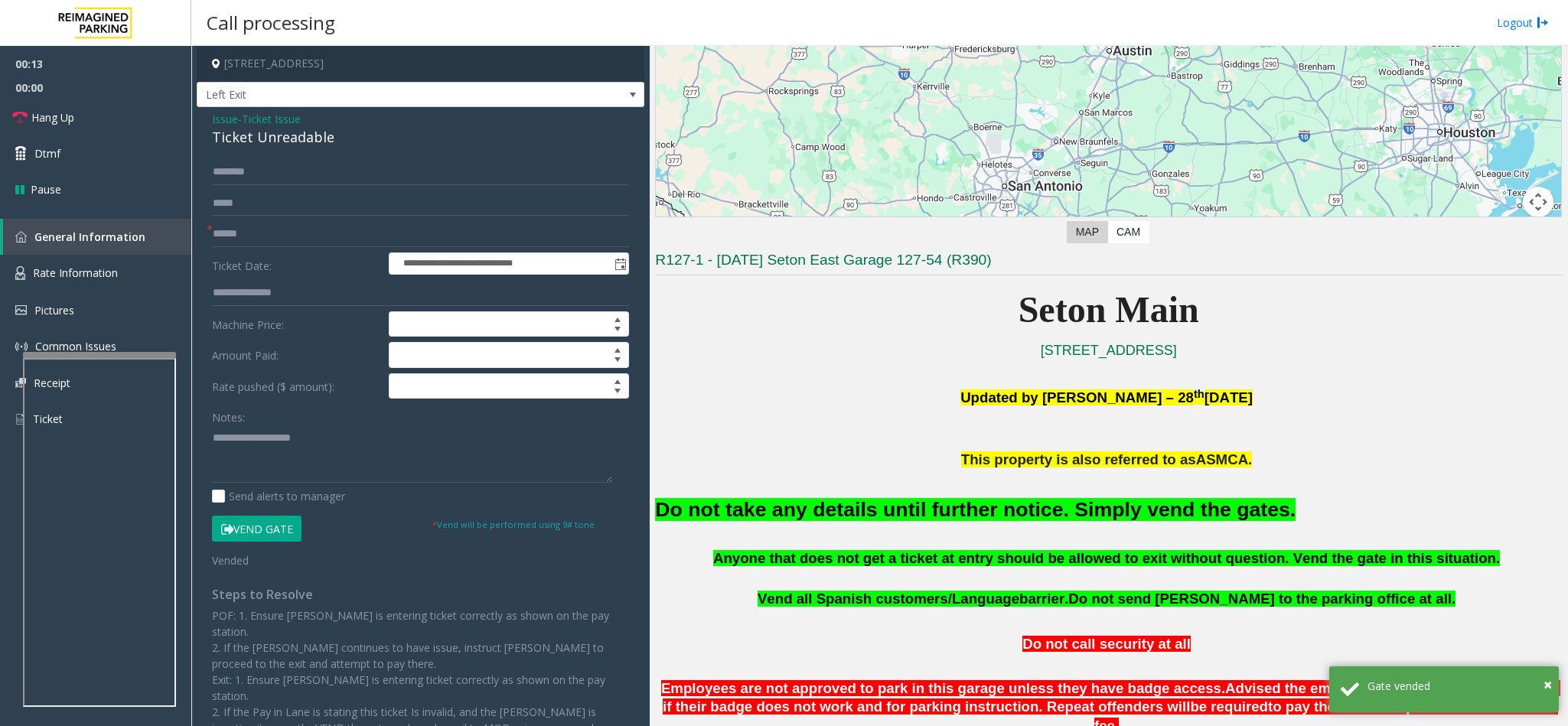
click at [267, 140] on div "Ticket Unreadable" at bounding box center [420, 137] width 417 height 20
drag, startPoint x: 179, startPoint y: 116, endPoint x: 178, endPoint y: 124, distance: 8.1
click at [179, 116] on link "Hang Up" at bounding box center [96, 117] width 191 height 36
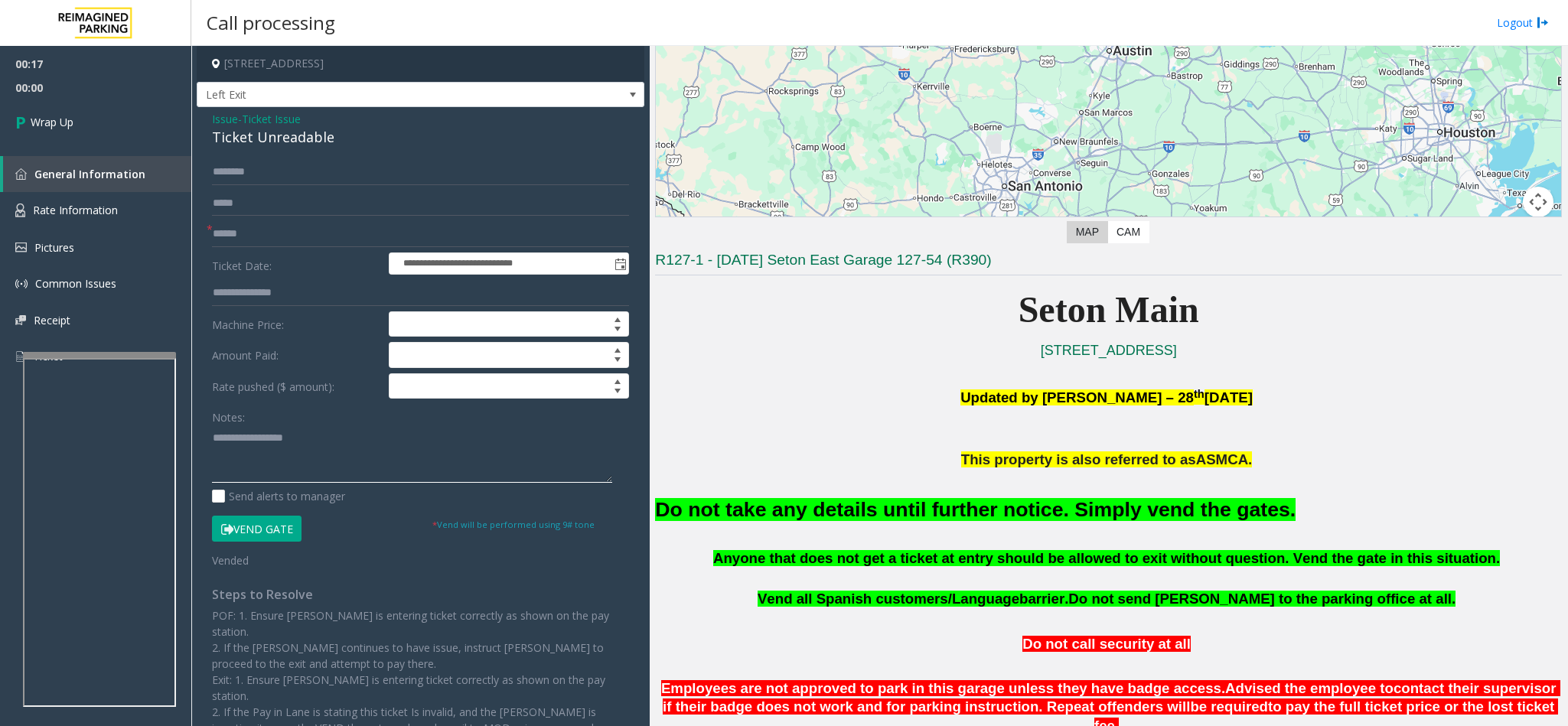
click at [212, 437] on textarea at bounding box center [411, 454] width 400 height 57
click at [437, 448] on textarea at bounding box center [411, 454] width 400 height 57
click at [869, 515] on font "Do not take any details until further notice. Simply vend the gates." at bounding box center [975, 509] width 640 height 23
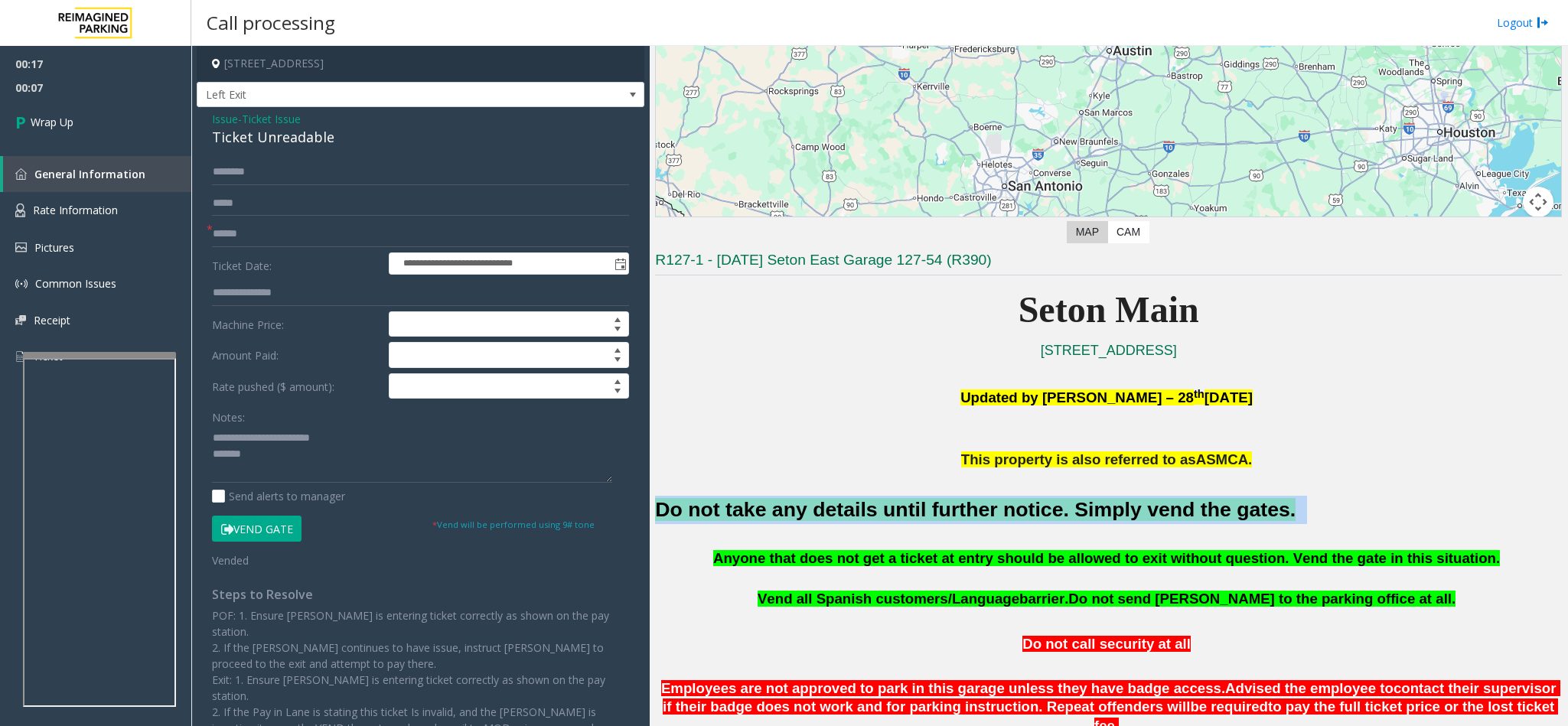
click at [869, 515] on font "Do not take any details until further notice. Simply vend the gates." at bounding box center [975, 509] width 640 height 23
copy h2 "Do not take any details until further notice. Simply vend the gates."
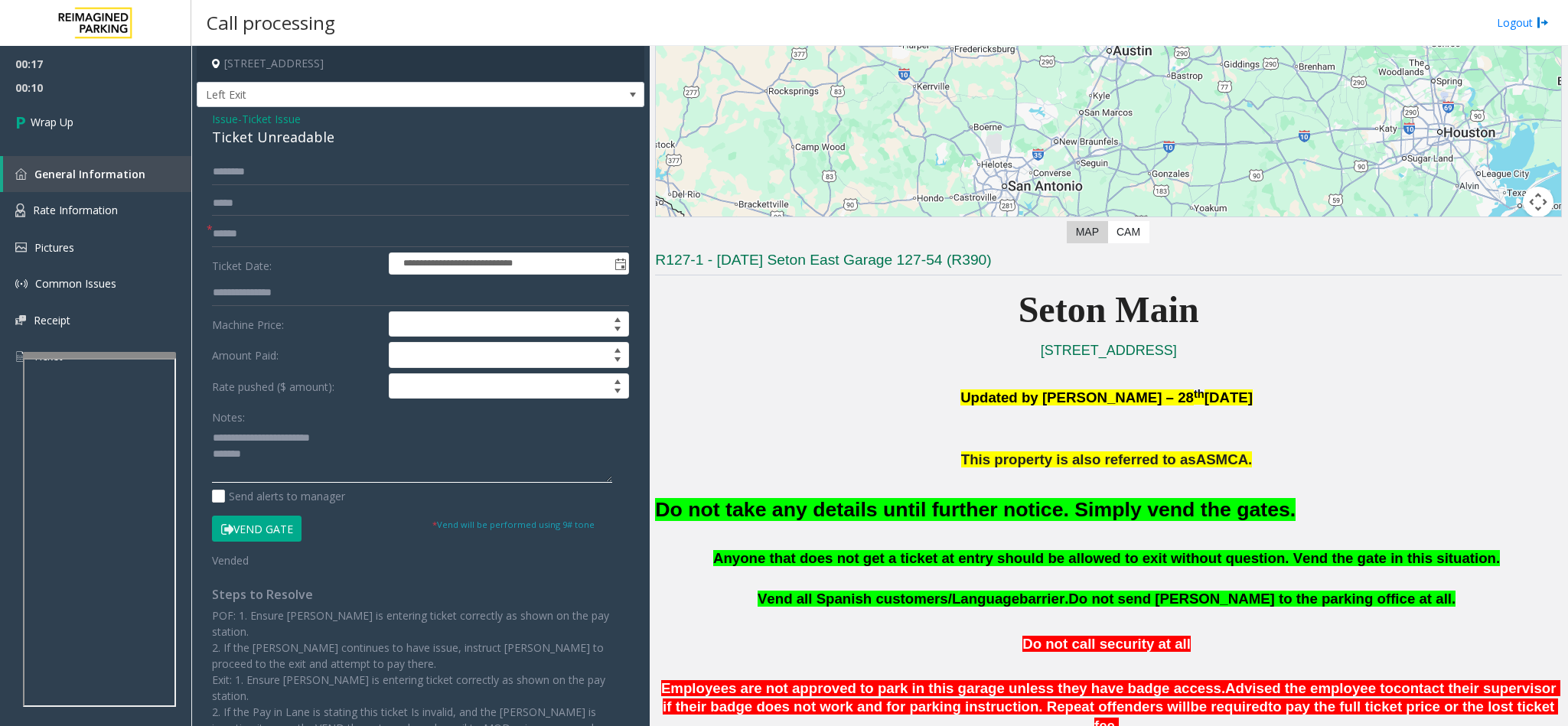
click at [265, 462] on textarea at bounding box center [411, 454] width 400 height 57
paste textarea "**********"
type textarea "**********"
click at [241, 236] on input "text" at bounding box center [420, 234] width 417 height 26
type input "**"
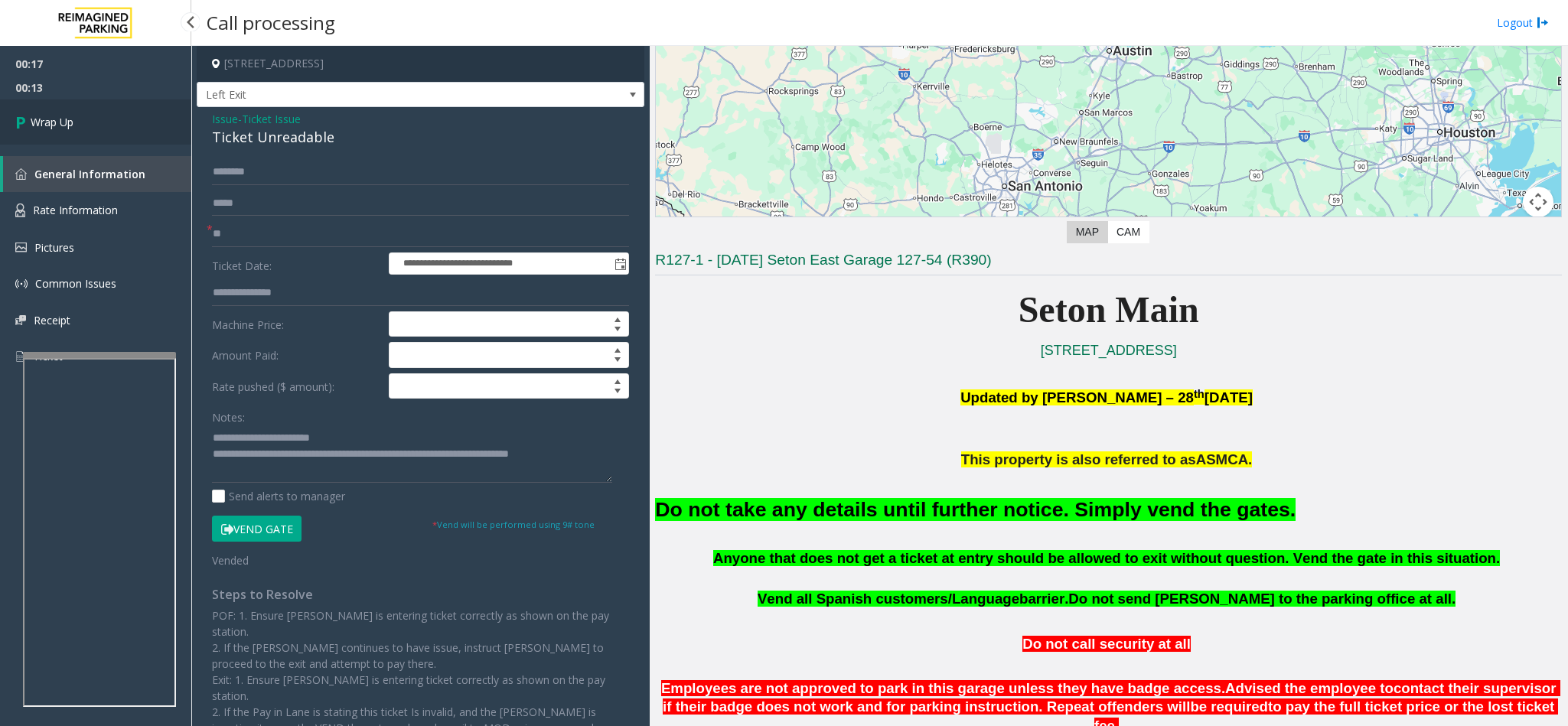
click at [122, 134] on link "Wrap Up" at bounding box center [96, 121] width 191 height 45
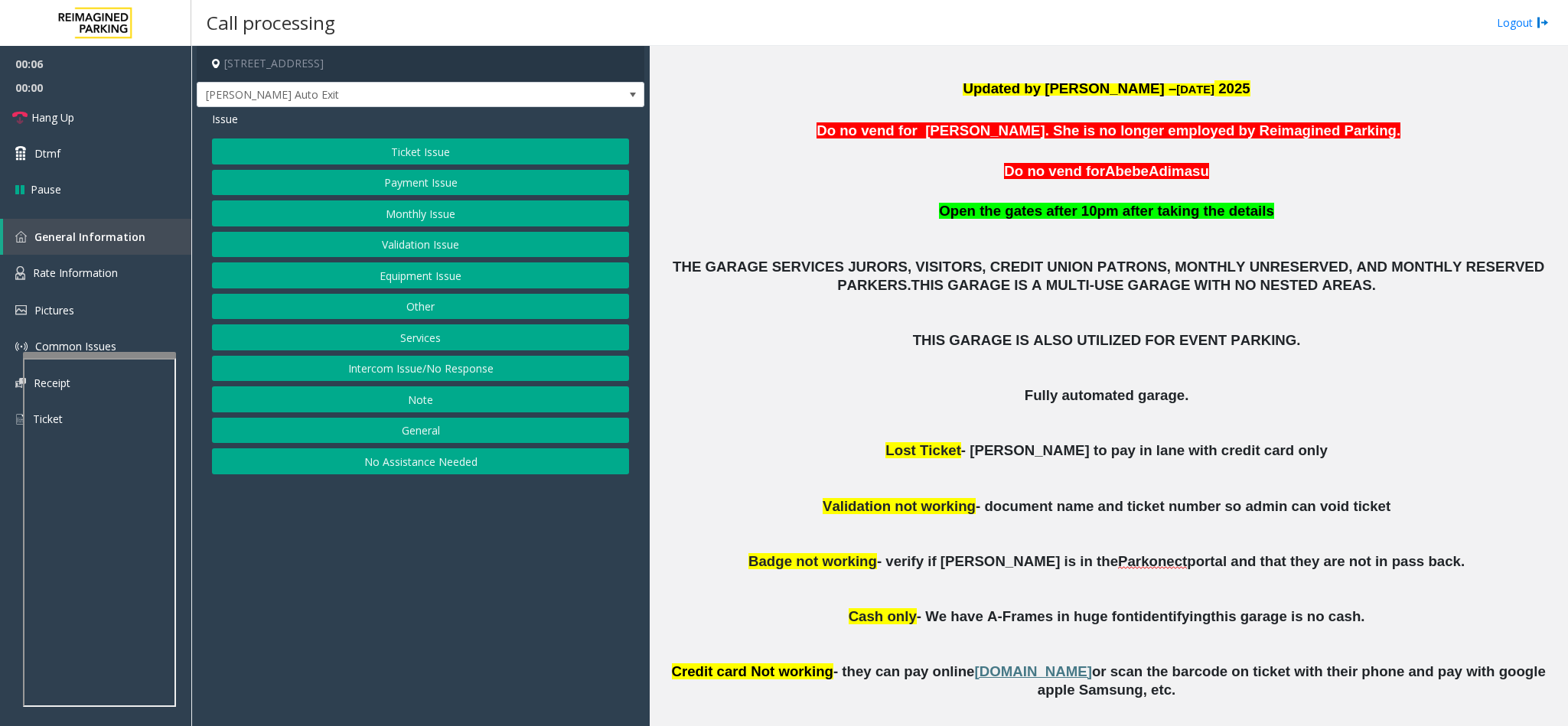
scroll to position [574, 0]
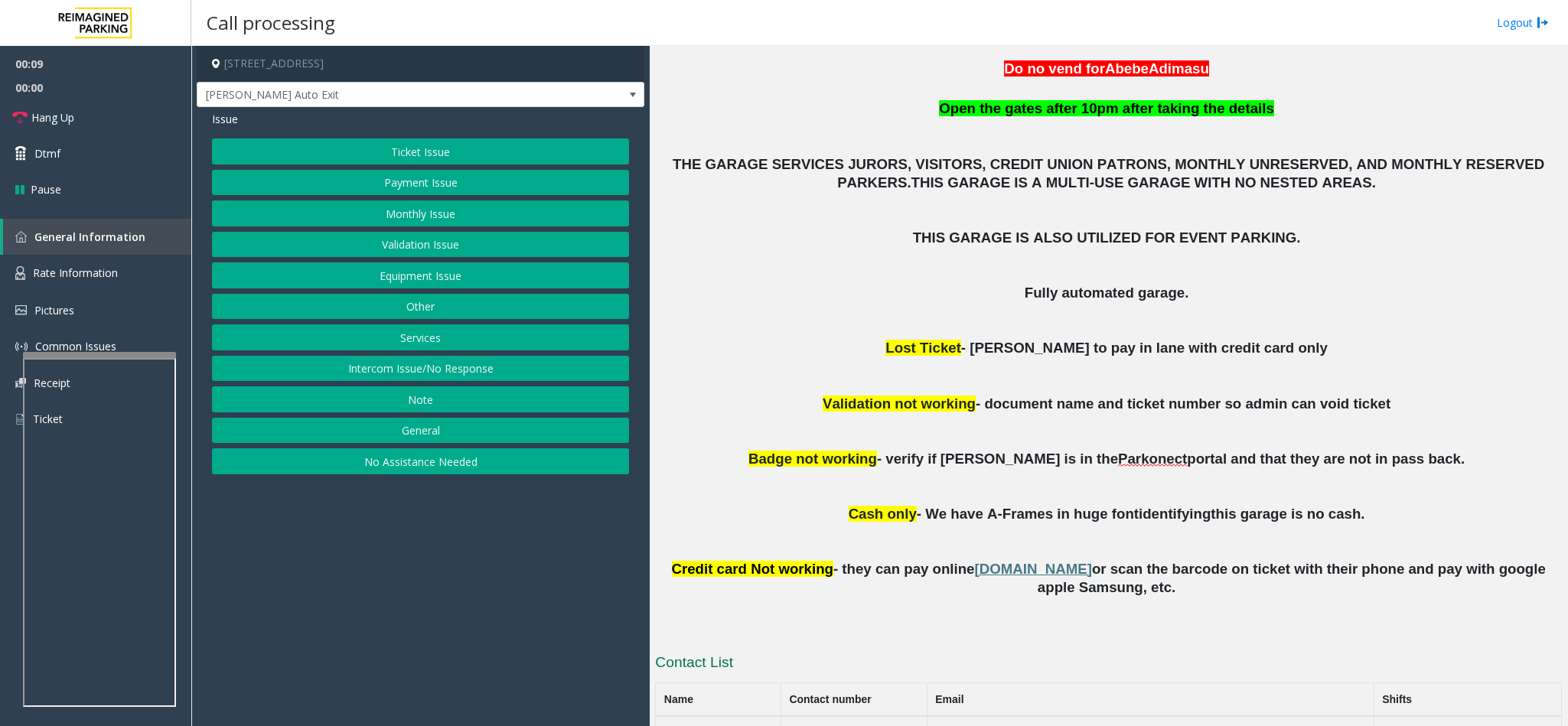
click at [418, 474] on button "No Assistance Needed" at bounding box center [420, 461] width 417 height 26
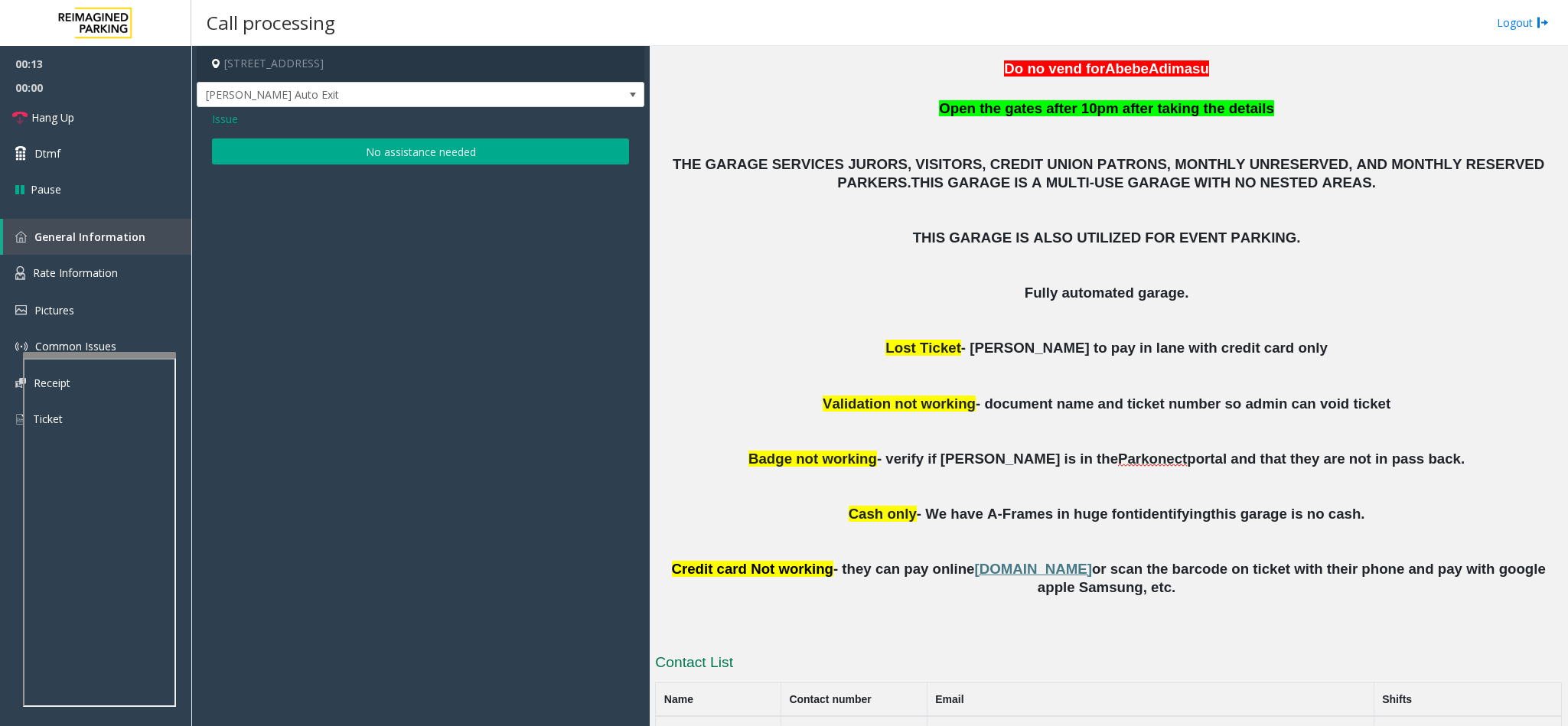
click at [430, 155] on button "No assistance needed" at bounding box center [420, 152] width 417 height 26
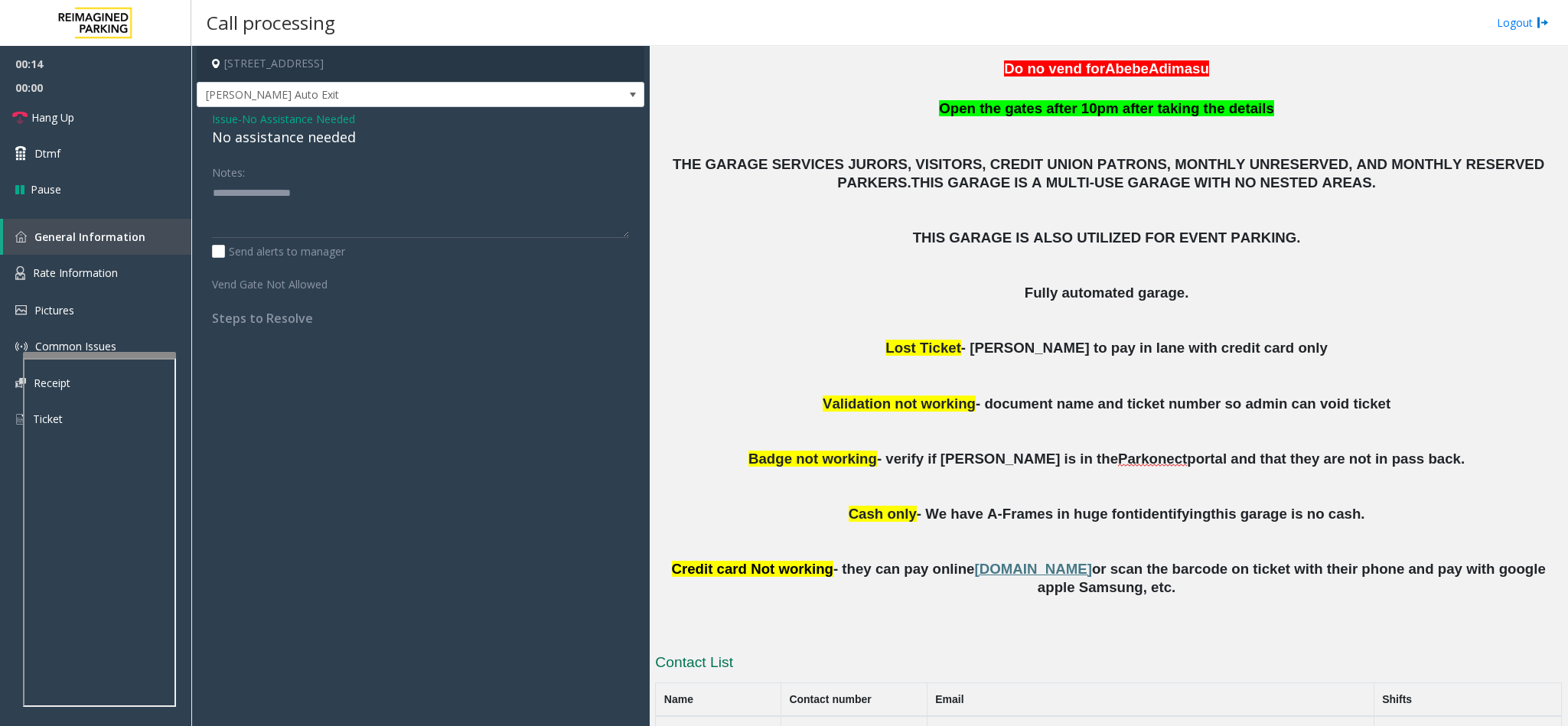
click at [251, 140] on div "No assistance needed" at bounding box center [420, 137] width 417 height 20
click at [363, 190] on textarea at bounding box center [420, 209] width 417 height 57
type textarea "**********"
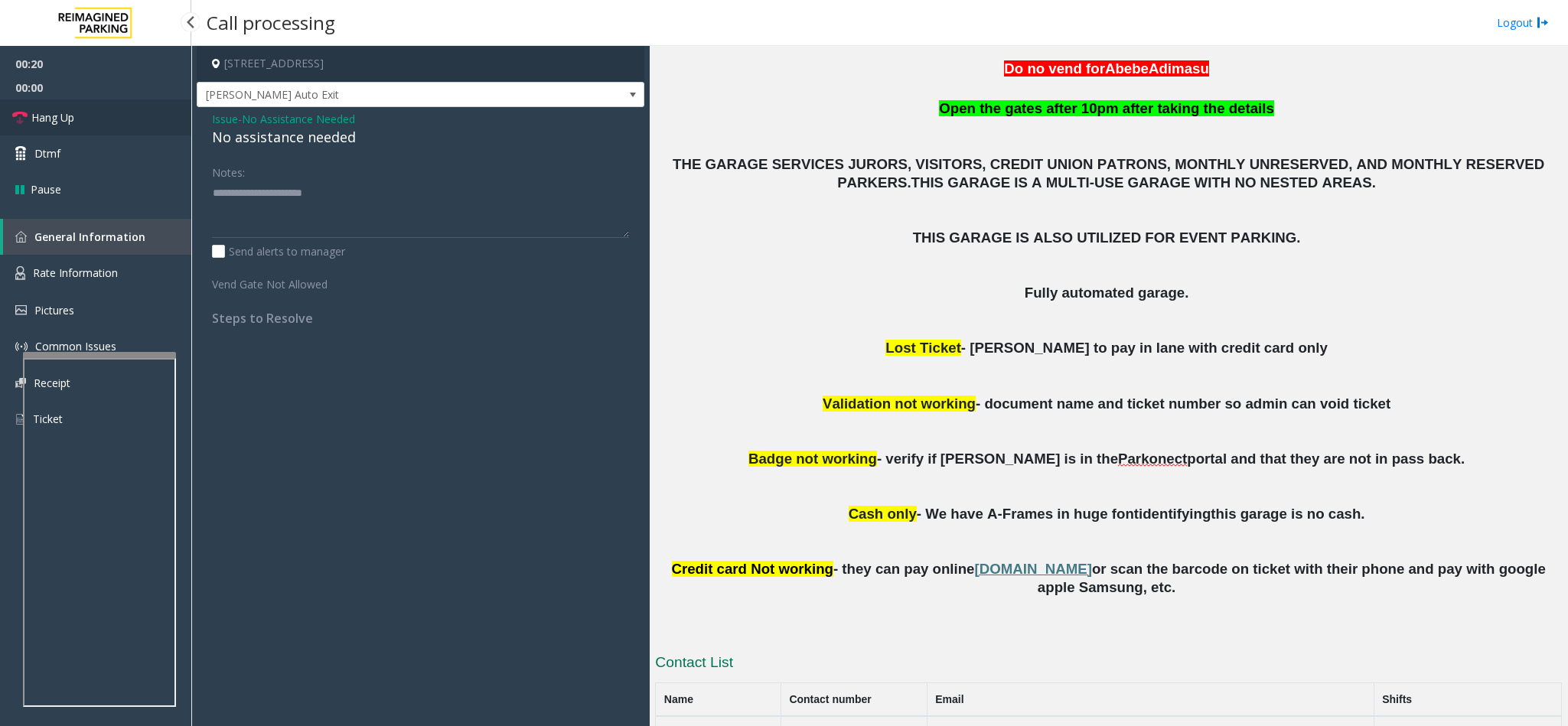
click at [64, 109] on span "Hang Up" at bounding box center [52, 117] width 43 height 16
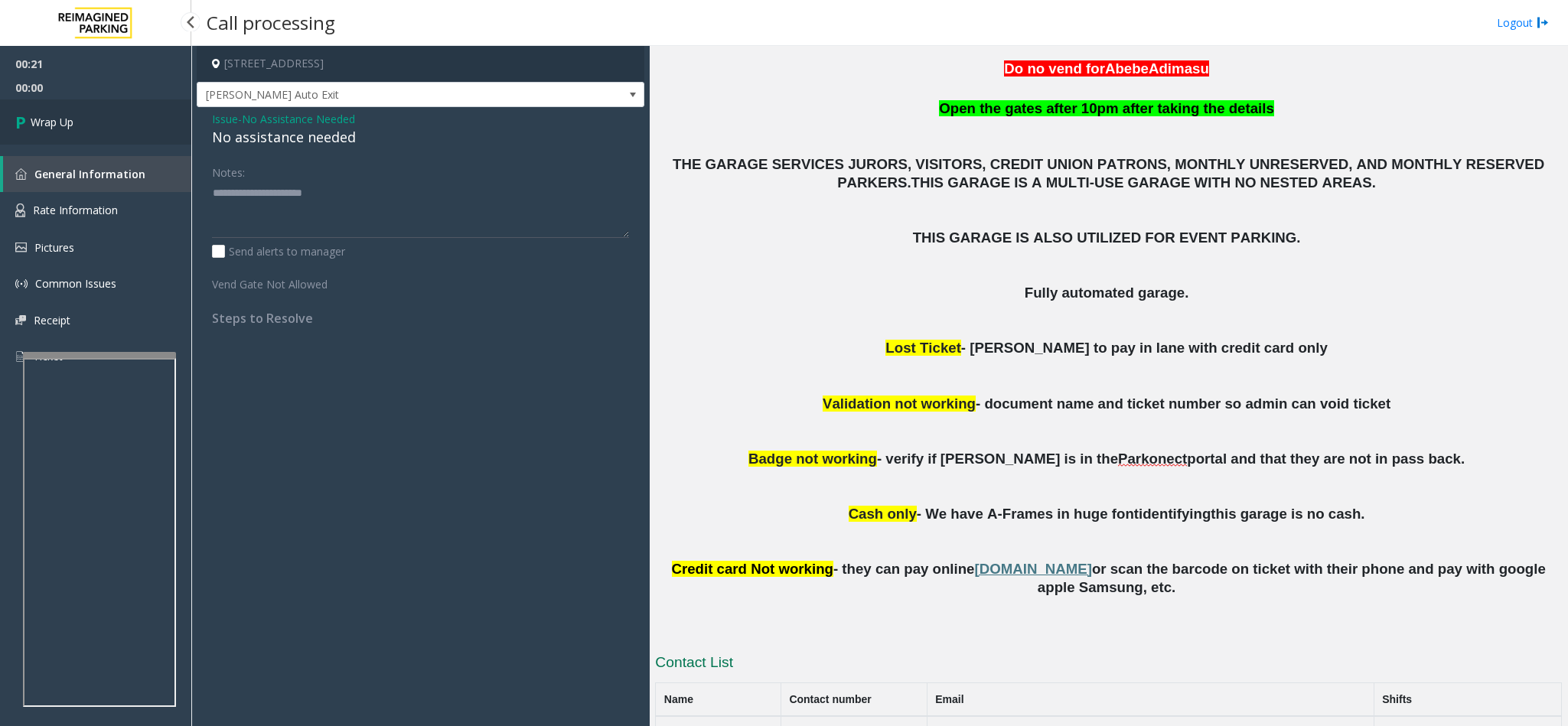
click at [64, 109] on link "Wrap Up" at bounding box center [96, 121] width 191 height 45
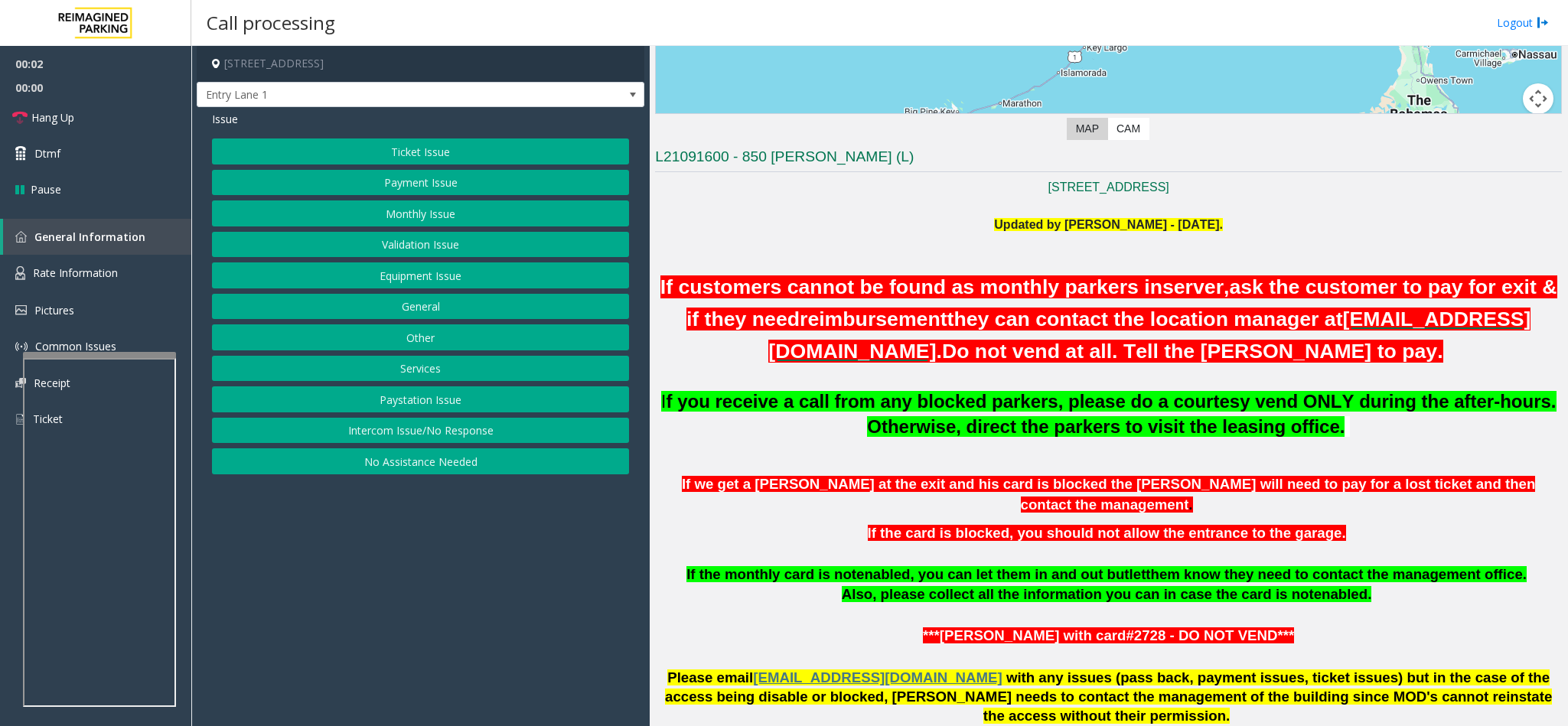
scroll to position [803, 0]
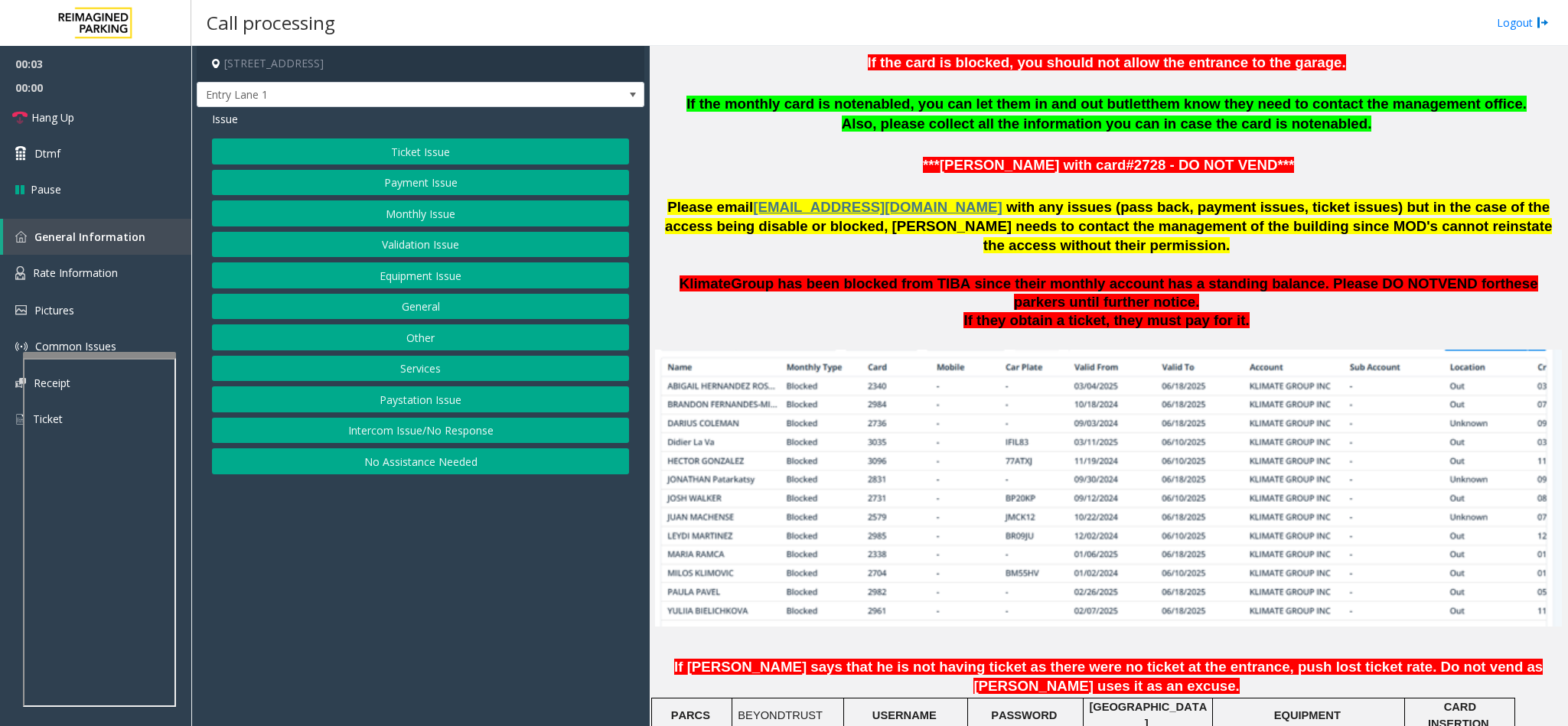
click at [475, 444] on button "Intercom Issue/No Response" at bounding box center [420, 431] width 417 height 26
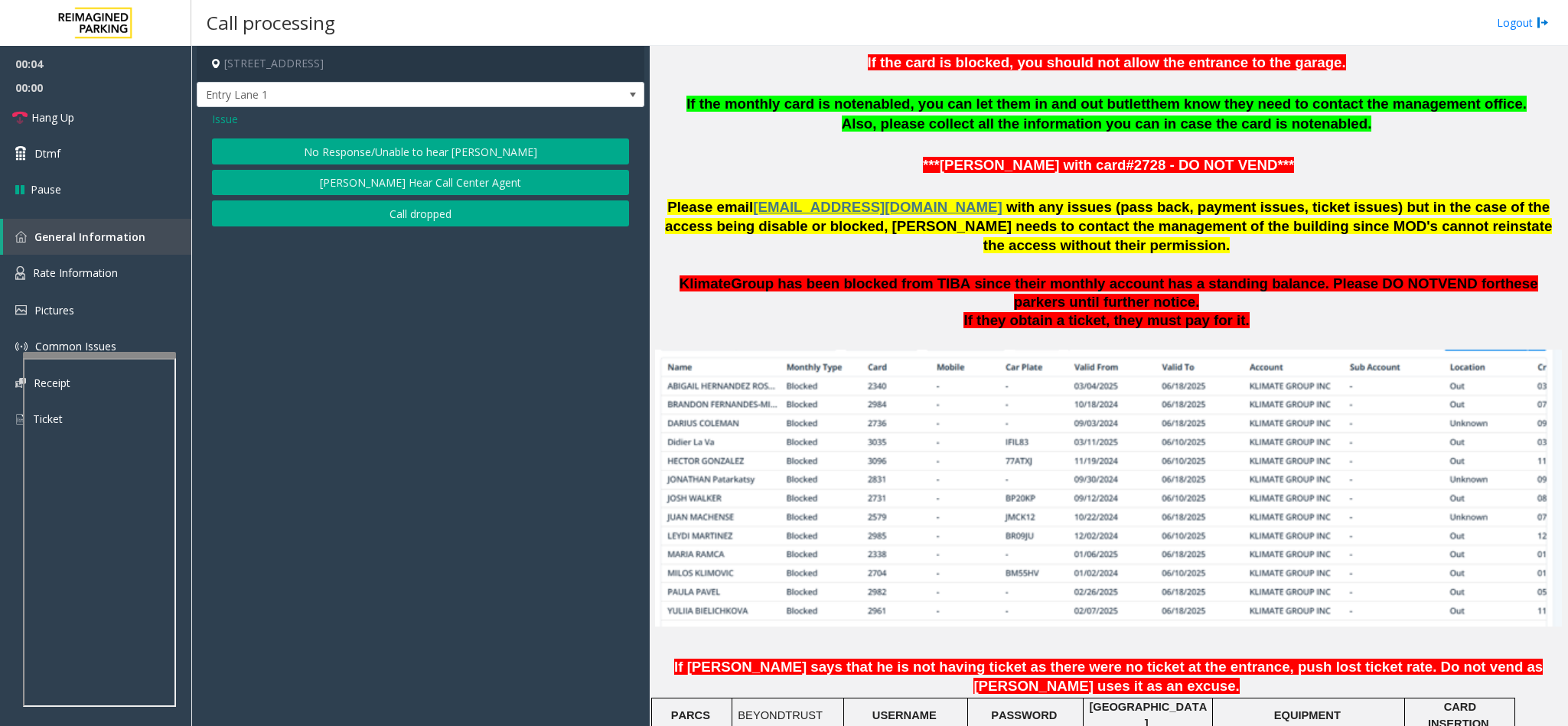
click at [388, 143] on button "No Response/Unable to hear [PERSON_NAME]" at bounding box center [420, 152] width 417 height 26
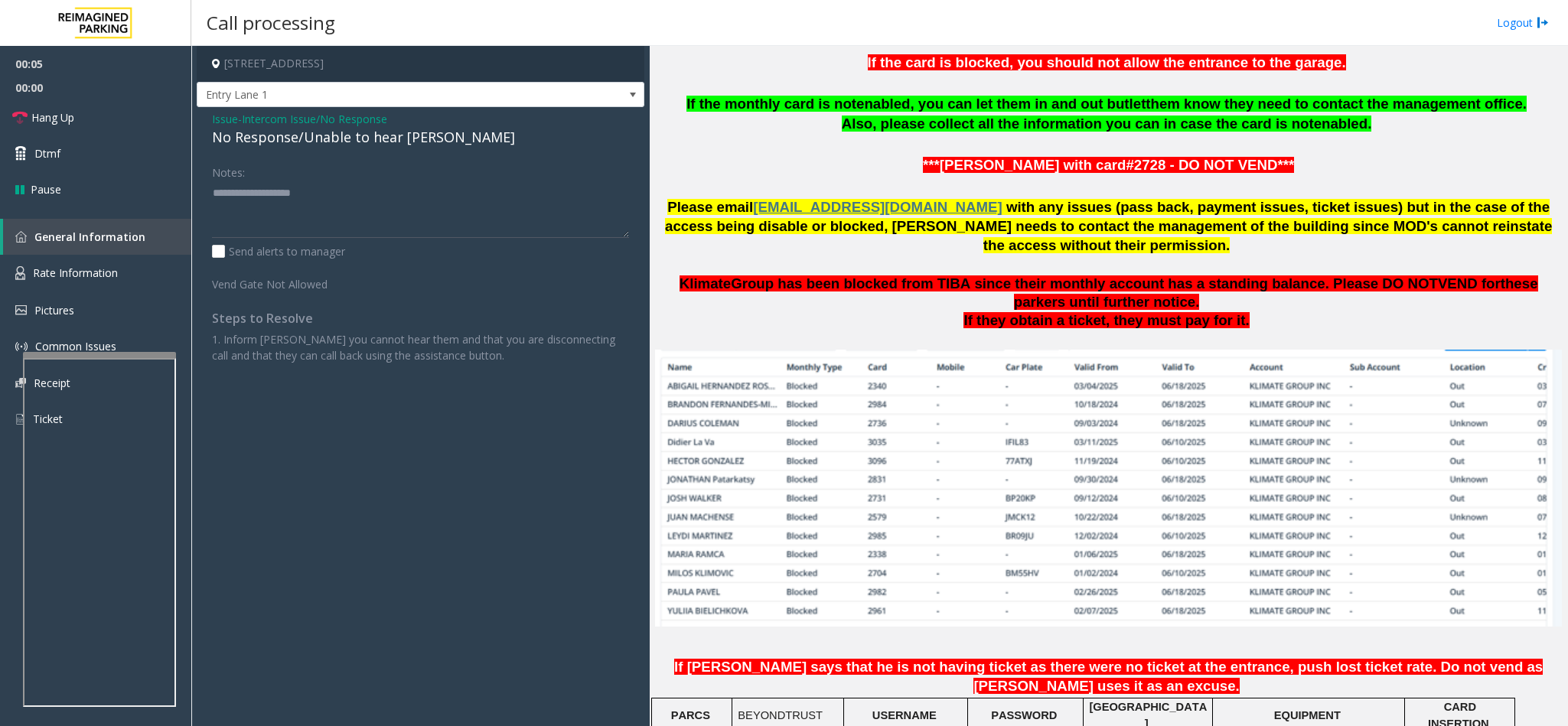
click at [348, 132] on div "No Response/Unable to hear [PERSON_NAME]" at bounding box center [420, 137] width 417 height 20
click at [492, 189] on textarea at bounding box center [420, 209] width 417 height 57
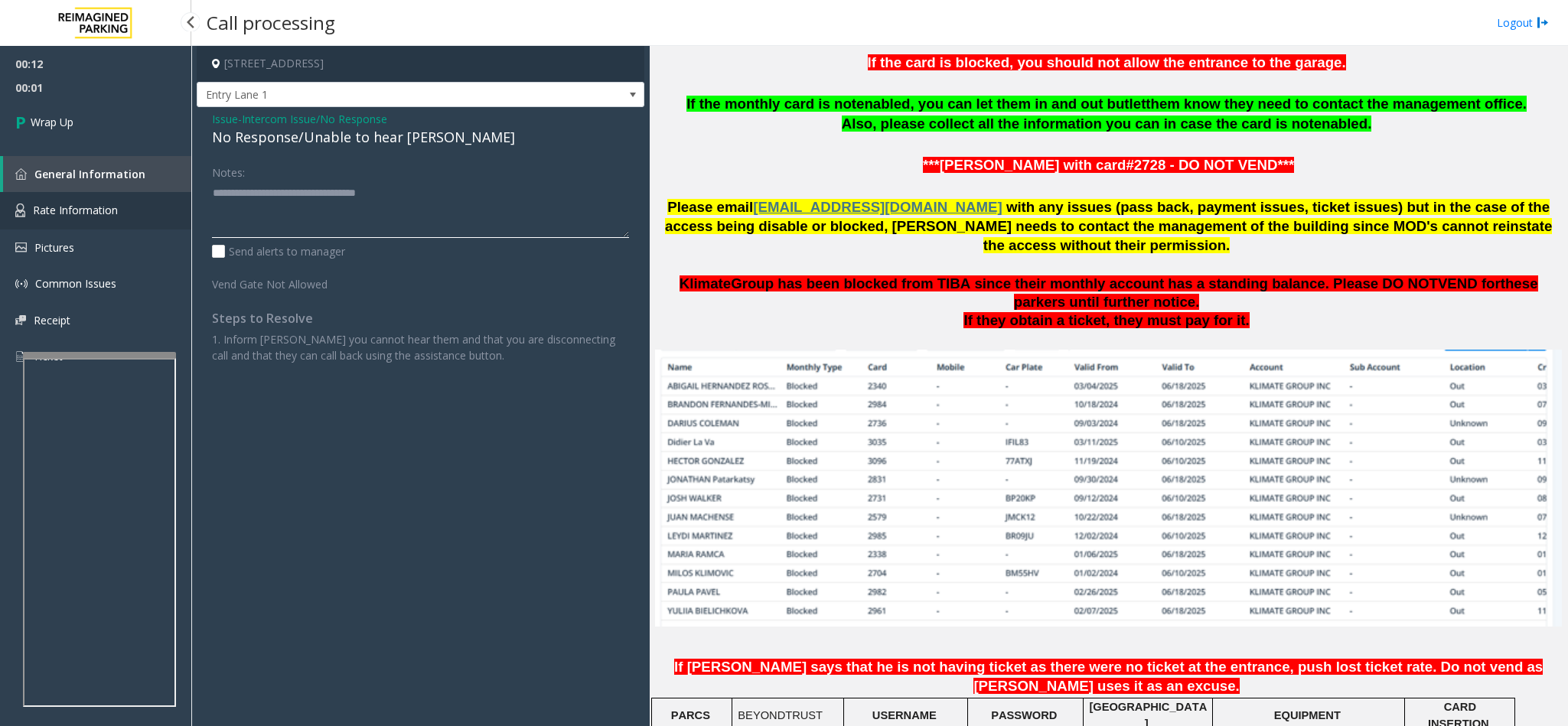
drag, startPoint x: 421, startPoint y: 198, endPoint x: 90, endPoint y: 207, distance: 331.1
click at [90, 207] on app-root "00:12 00:01 Wrap Up General Information Rate Information Pictures Common Issues…" at bounding box center [784, 363] width 1568 height 726
type textarea "**********"
drag, startPoint x: 411, startPoint y: 191, endPoint x: 198, endPoint y: 184, distance: 213.1
click at [198, 184] on div "Issue - Intercom Issue/No Response No Response/Unable to hear [PERSON_NAME] Not…" at bounding box center [421, 242] width 448 height 271
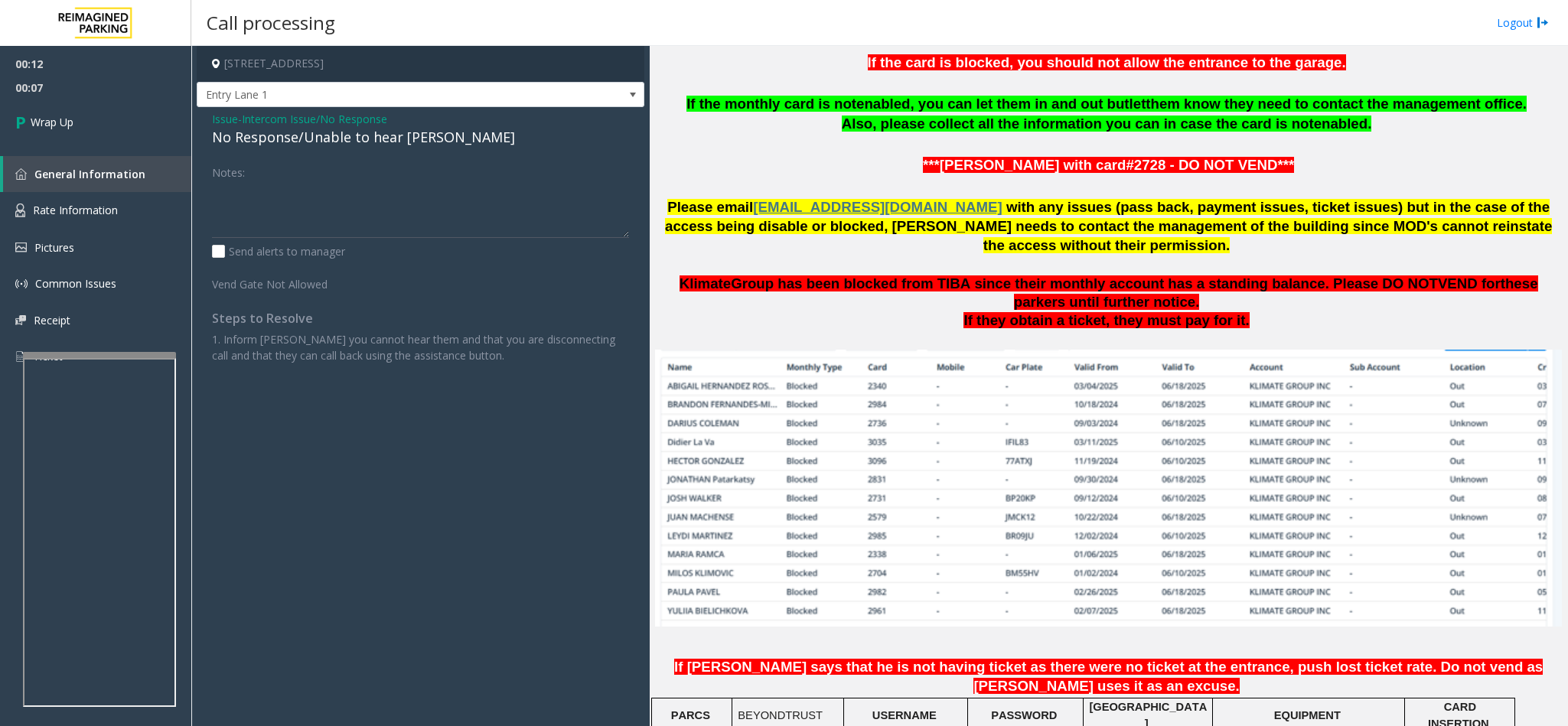
click at [218, 122] on span "Issue" at bounding box center [225, 119] width 26 height 16
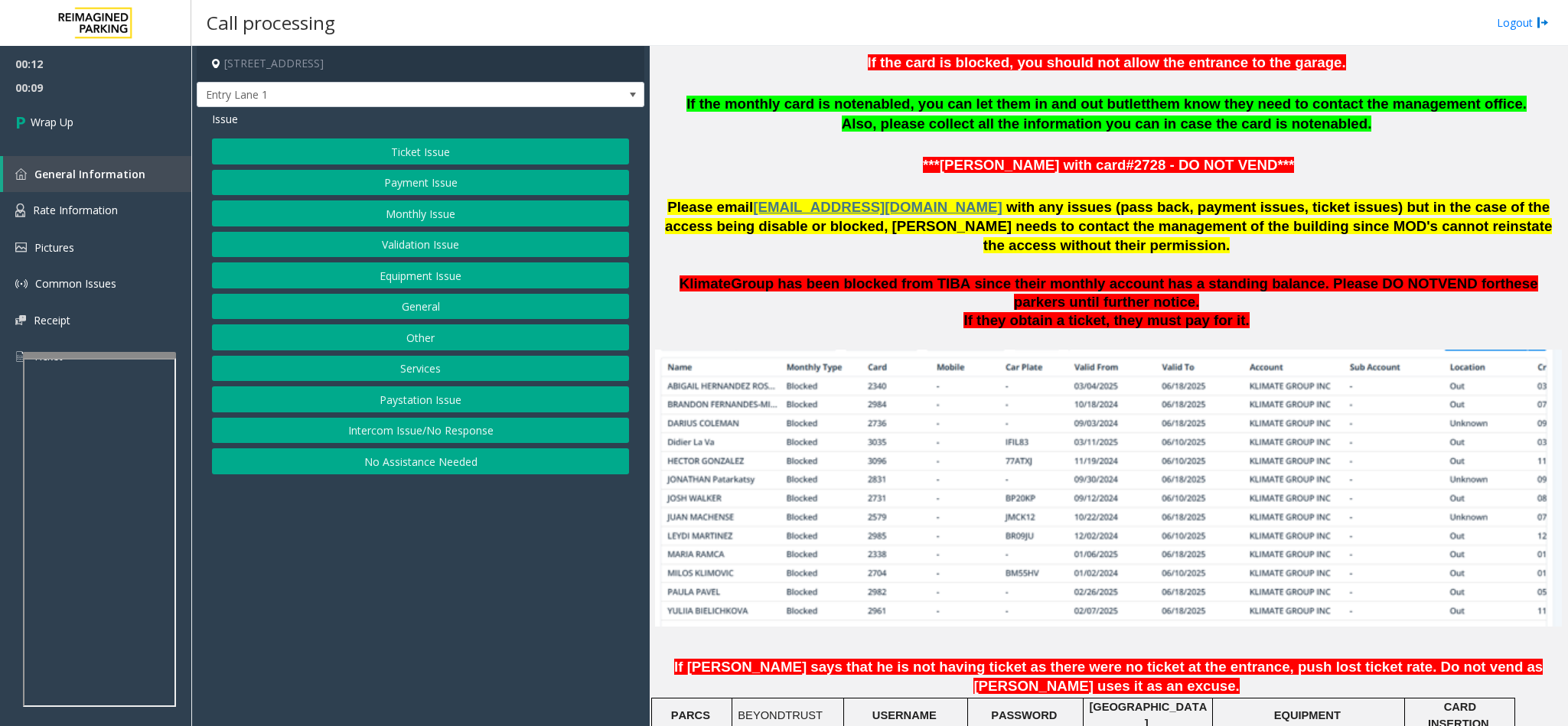
click at [409, 421] on div "Ticket Issue Payment Issue Monthly Issue Validation Issue Equipment Issue Gener…" at bounding box center [420, 306] width 417 height 336
drag, startPoint x: 411, startPoint y: 444, endPoint x: 393, endPoint y: 246, distance: 198.8
click at [416, 442] on button "Intercom Issue/No Response" at bounding box center [420, 431] width 417 height 26
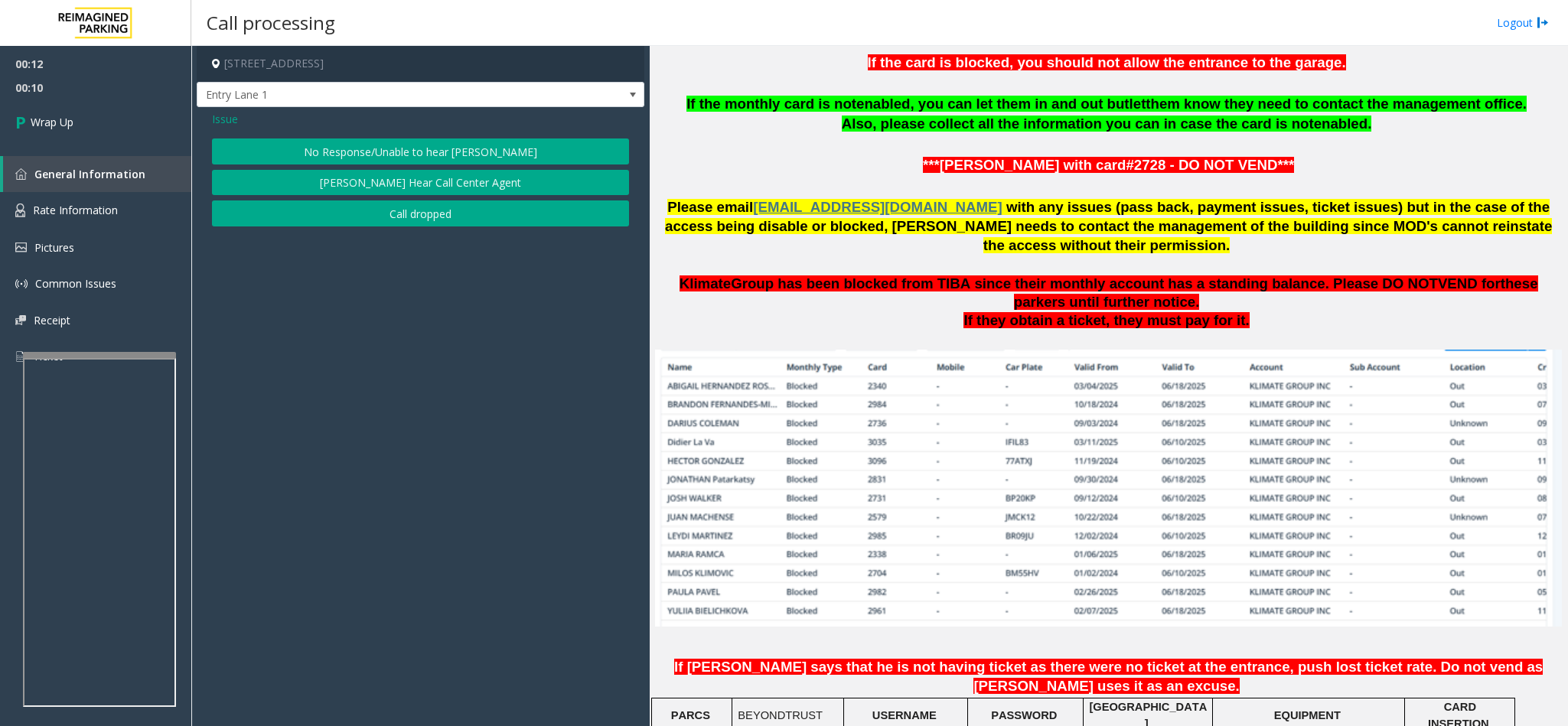
click at [377, 221] on button "Call dropped" at bounding box center [420, 213] width 417 height 26
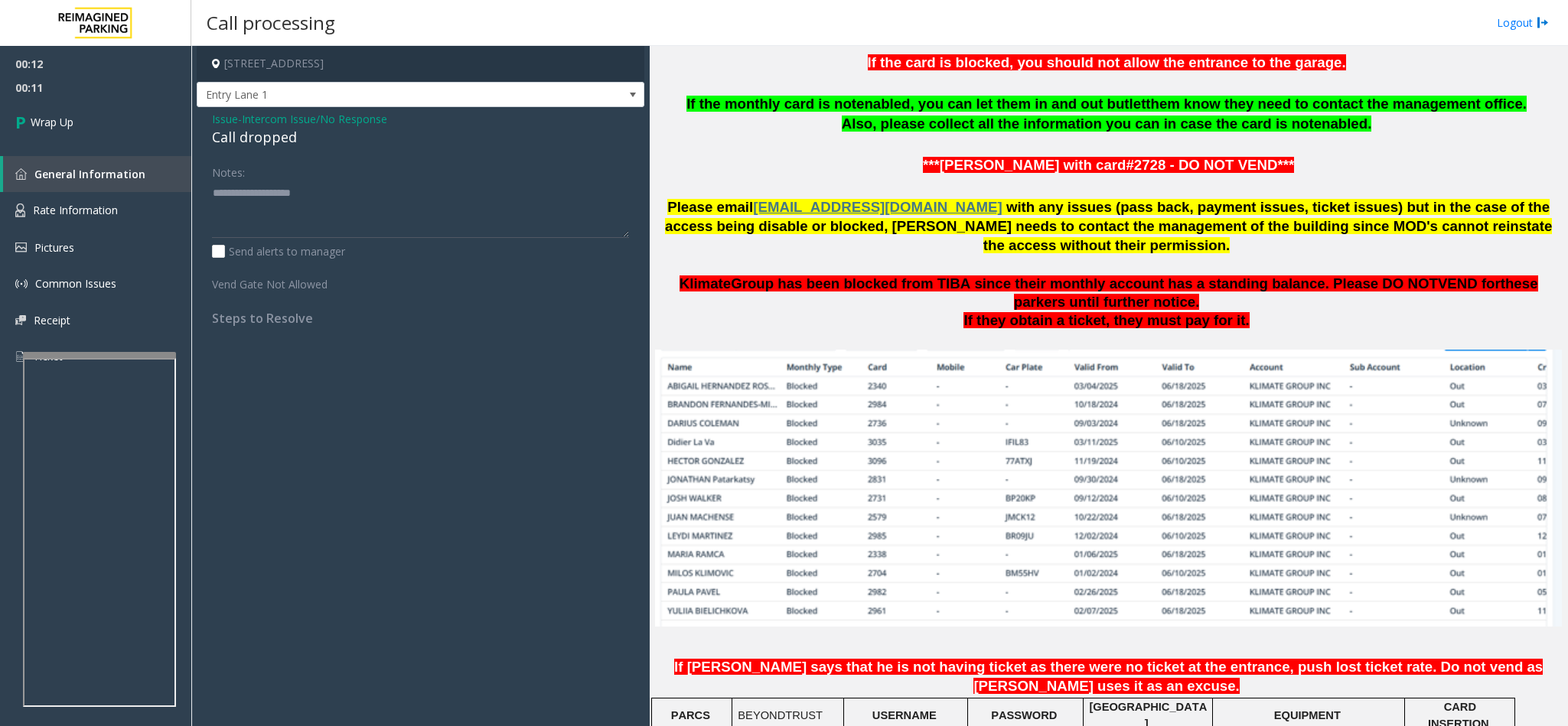
click at [252, 130] on div "Call dropped" at bounding box center [420, 137] width 417 height 20
type textarea "**********"
click at [35, 121] on span "Wrap Up" at bounding box center [52, 121] width 43 height 16
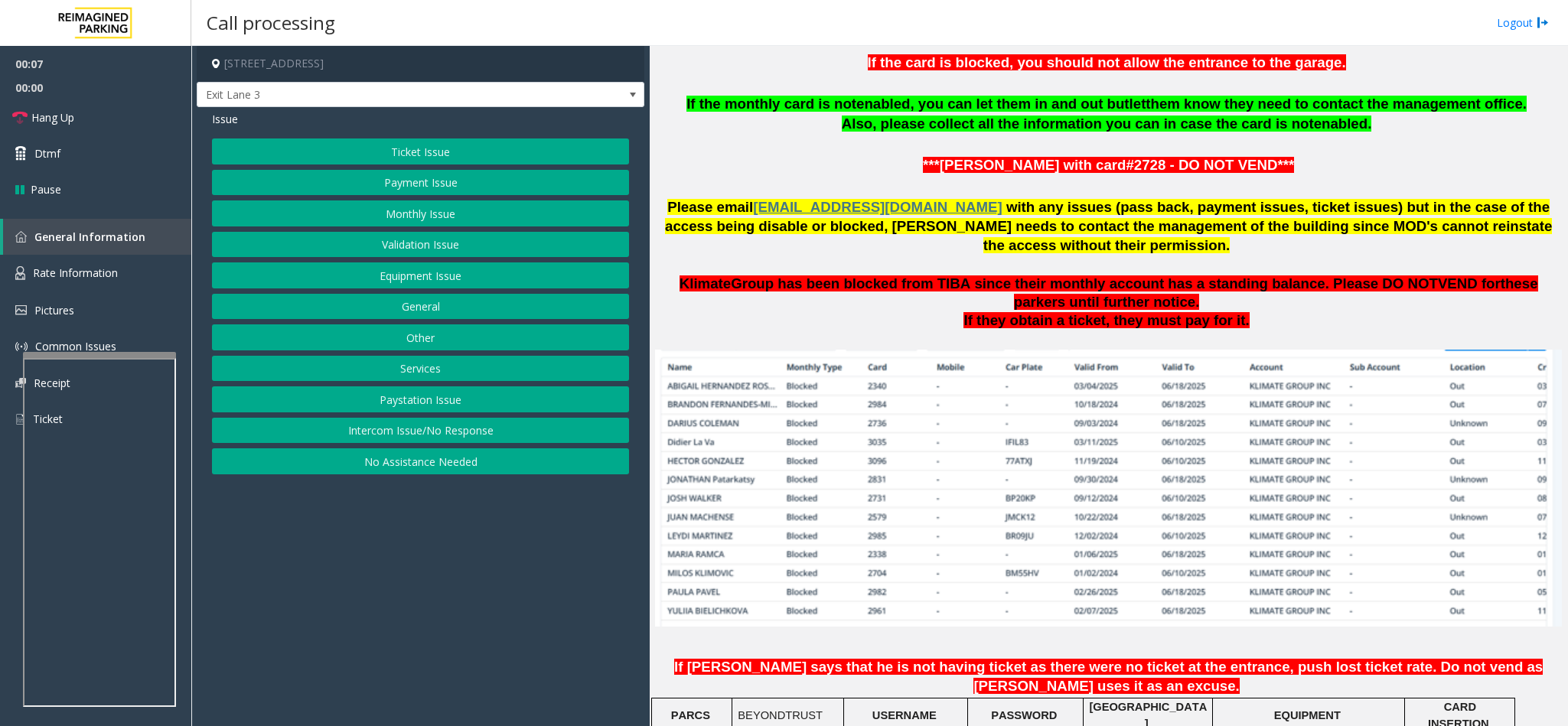
scroll to position [1148, 0]
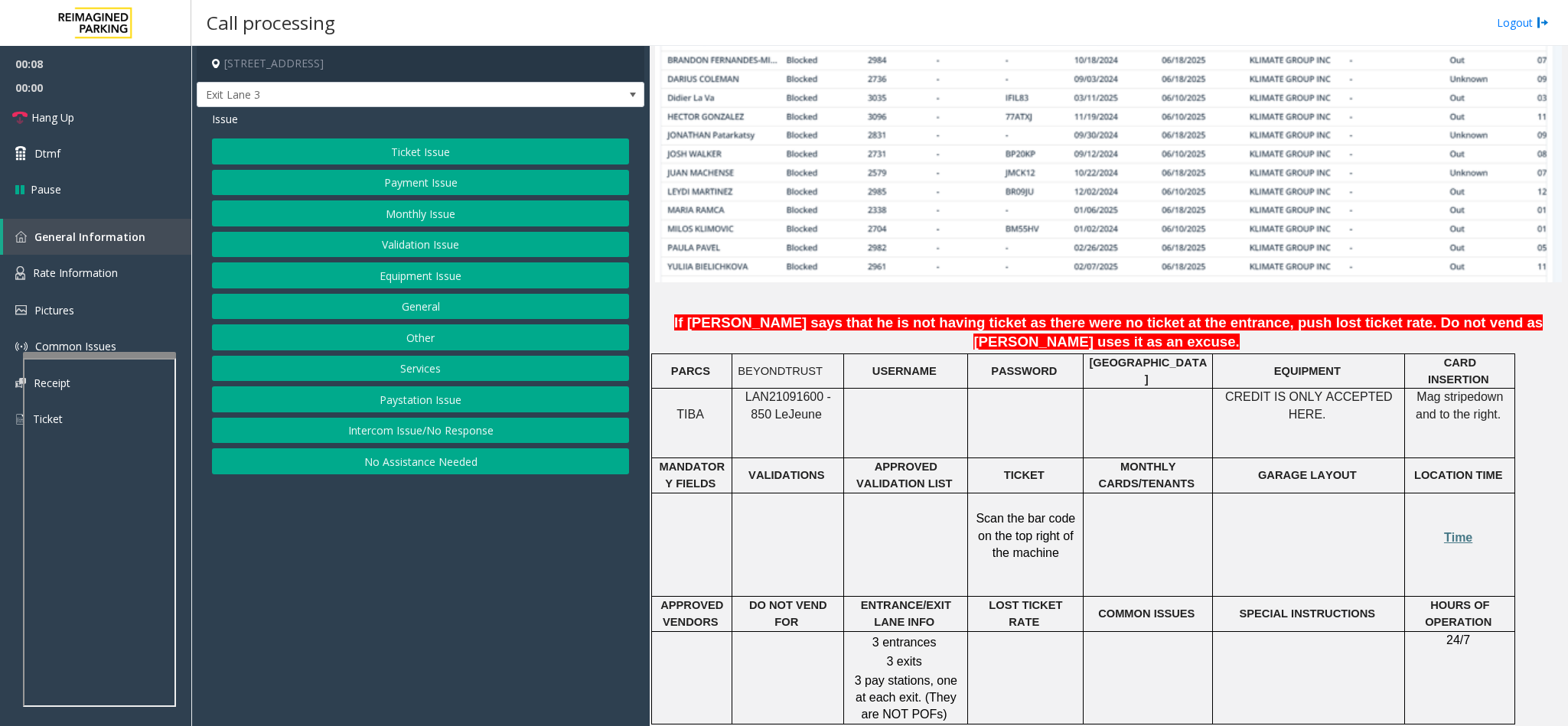
click at [786, 390] on span "LAN21091600 - 850 Le" at bounding box center [788, 405] width 86 height 29
copy span "LAN21091600"
click at [367, 213] on button "Monthly Issue" at bounding box center [420, 213] width 417 height 26
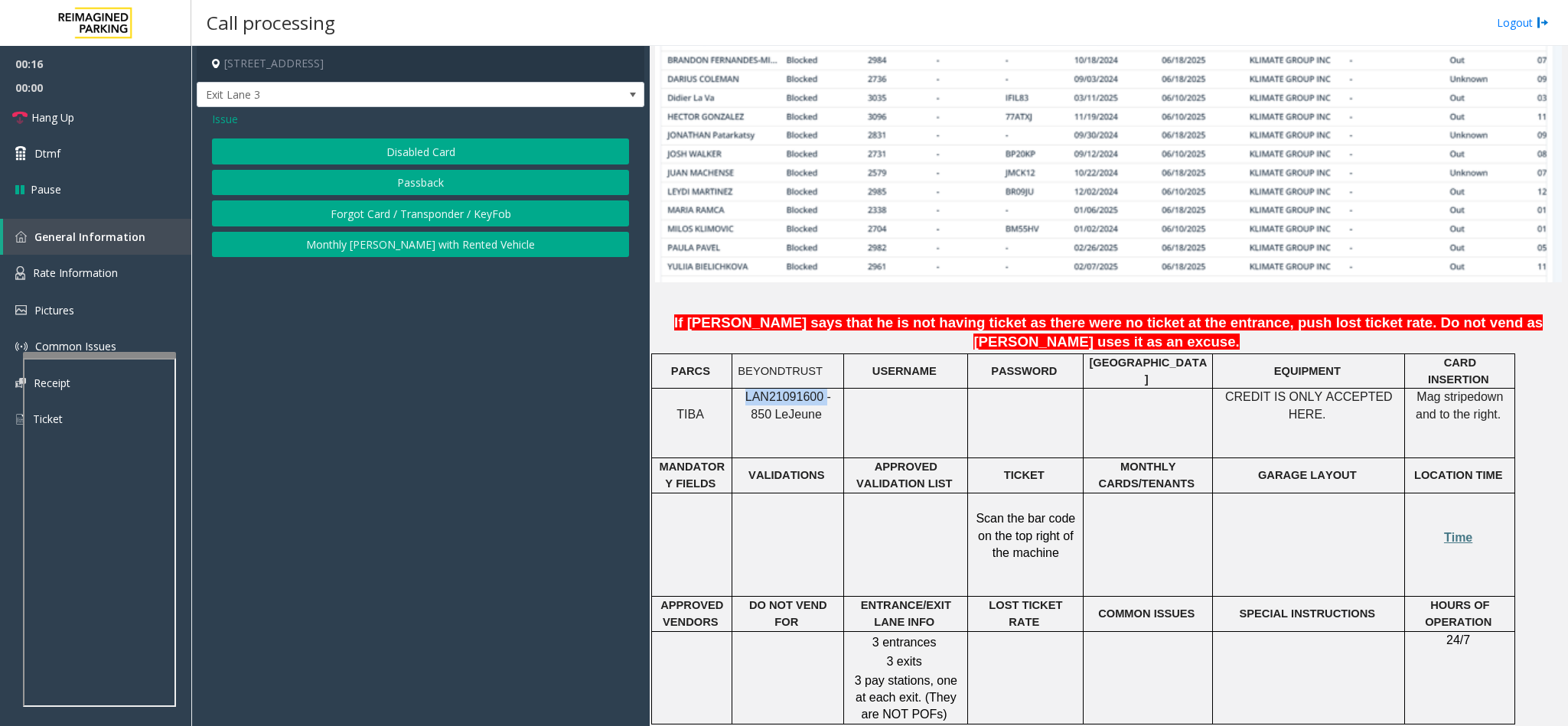
click at [368, 189] on button "Passback" at bounding box center [420, 183] width 417 height 26
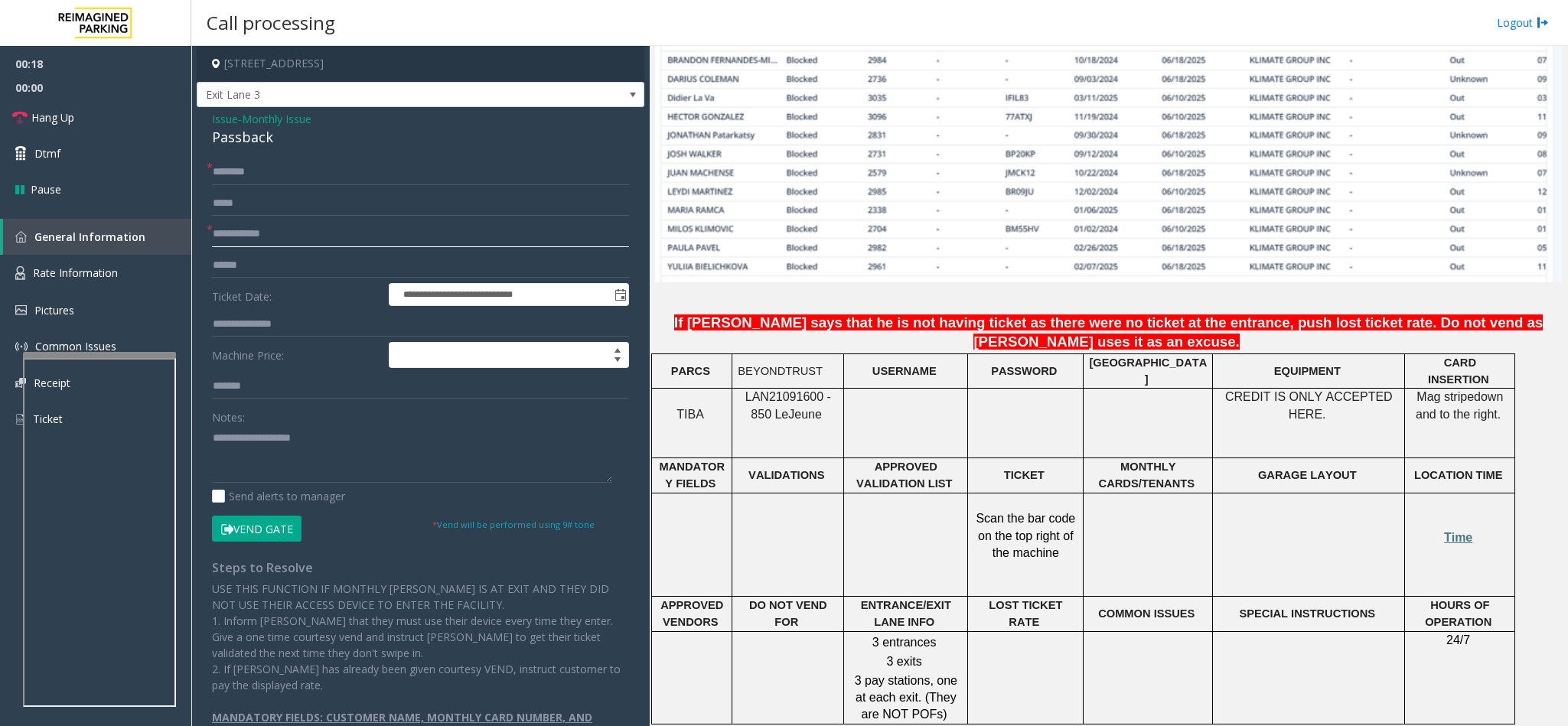
click at [241, 237] on input "text" at bounding box center [420, 234] width 417 height 26
click at [252, 138] on div "Passback" at bounding box center [420, 137] width 417 height 20
click at [214, 430] on textarea at bounding box center [411, 454] width 400 height 57
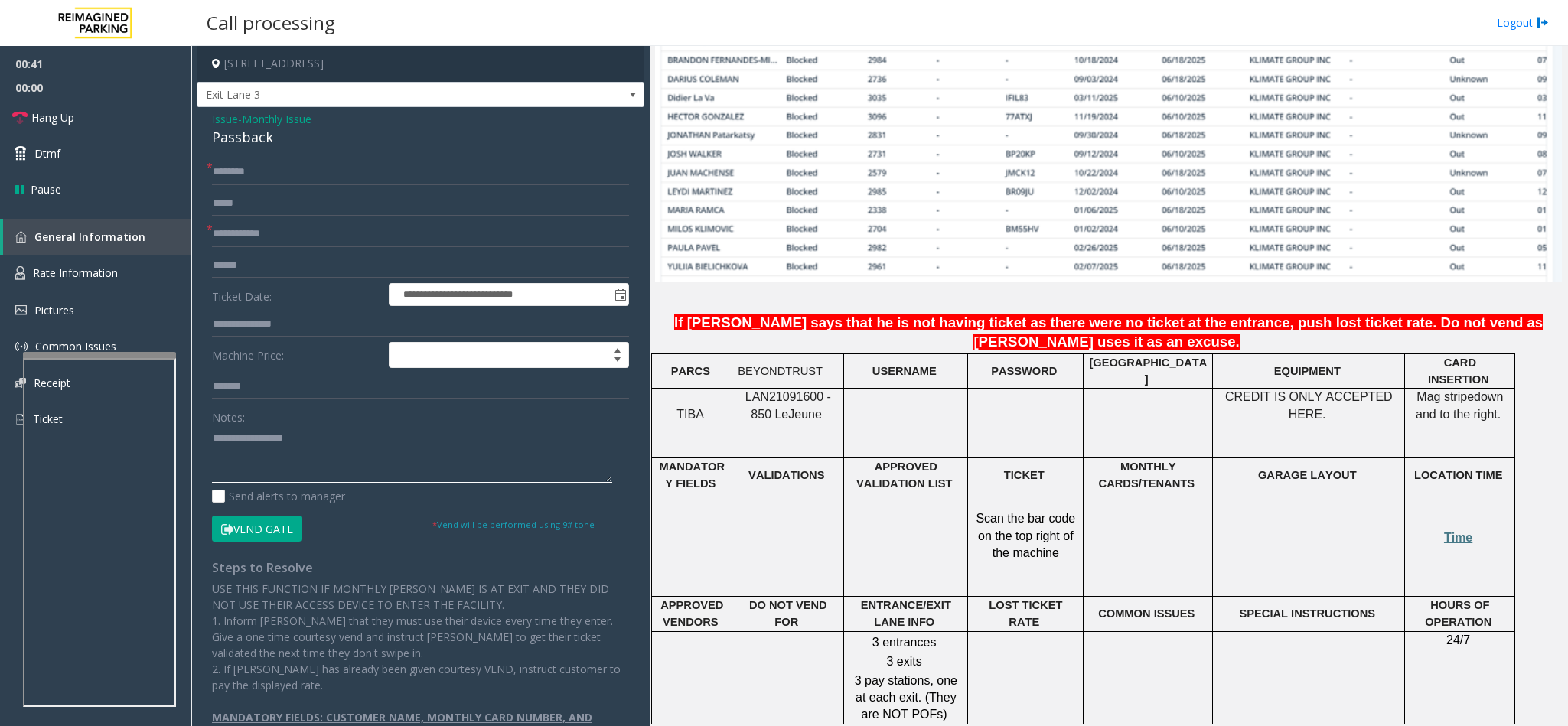
click at [230, 439] on textarea at bounding box center [411, 454] width 400 height 57
click at [312, 434] on textarea at bounding box center [411, 454] width 400 height 57
type textarea "**********"
click at [248, 178] on input "text" at bounding box center [420, 172] width 417 height 26
type input "**********"
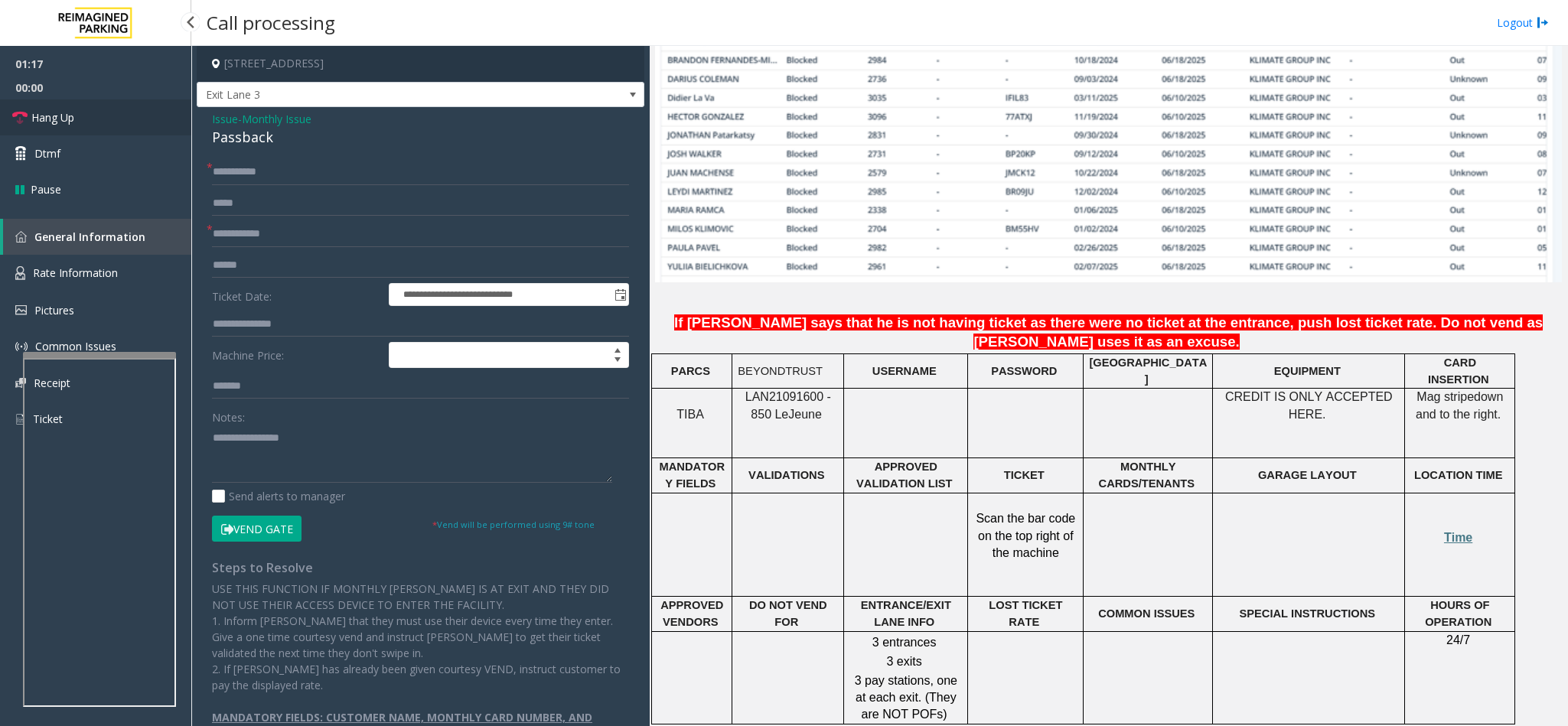
click at [113, 110] on link "Hang Up" at bounding box center [96, 117] width 191 height 36
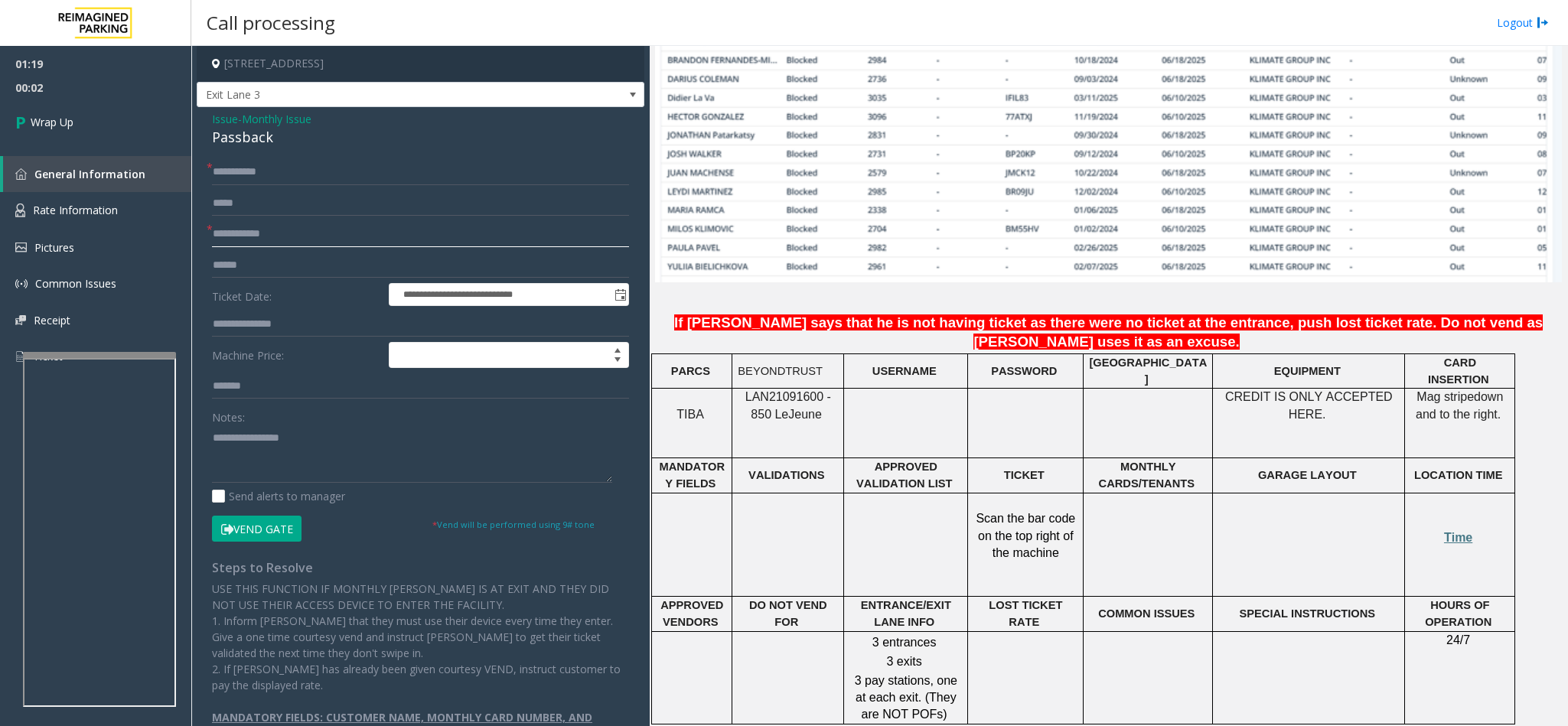
click at [233, 230] on input "text" at bounding box center [420, 234] width 417 height 26
type input "****"
click at [319, 434] on textarea at bounding box center [411, 454] width 400 height 57
type textarea "**********"
click at [87, 118] on link "Wrap Up" at bounding box center [96, 121] width 191 height 45
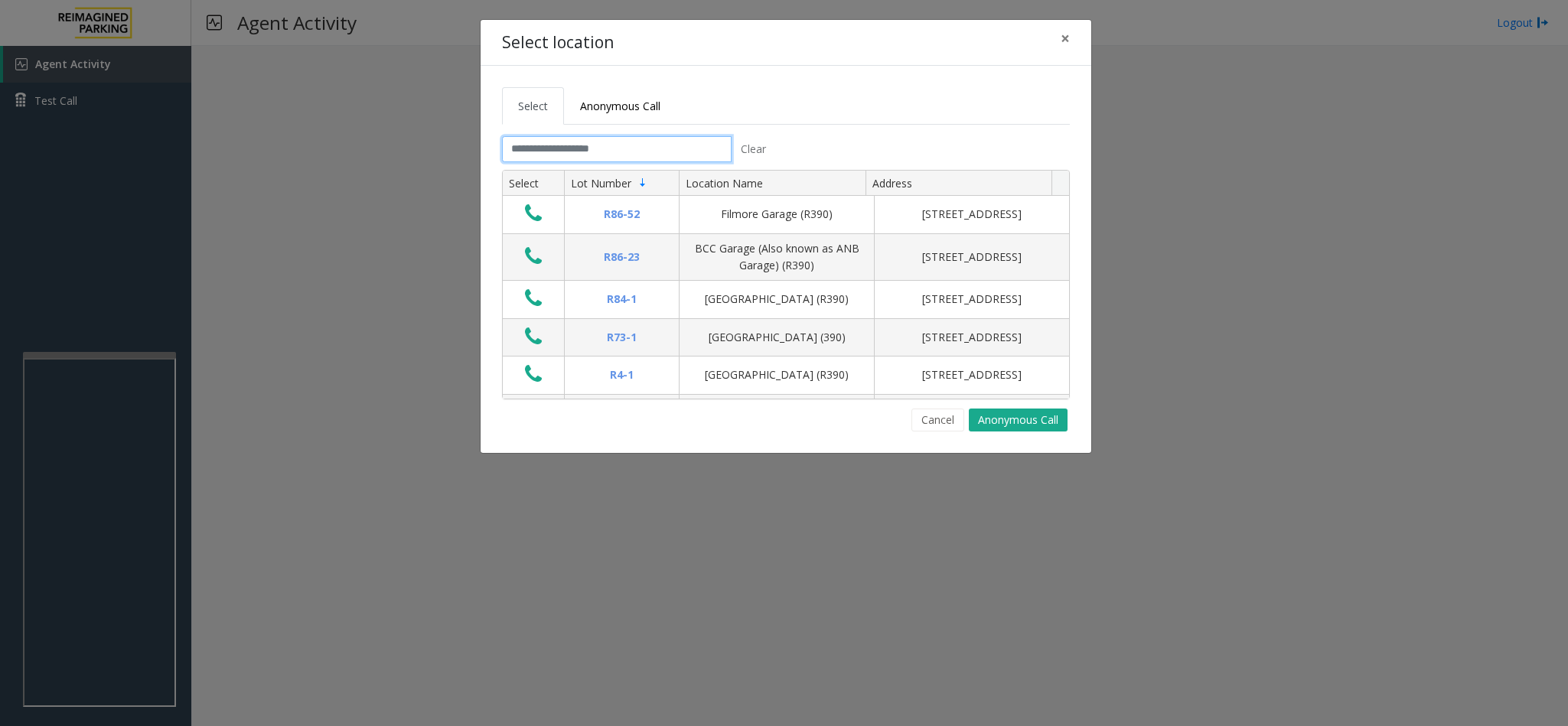
click at [605, 156] on input "text" at bounding box center [617, 149] width 230 height 26
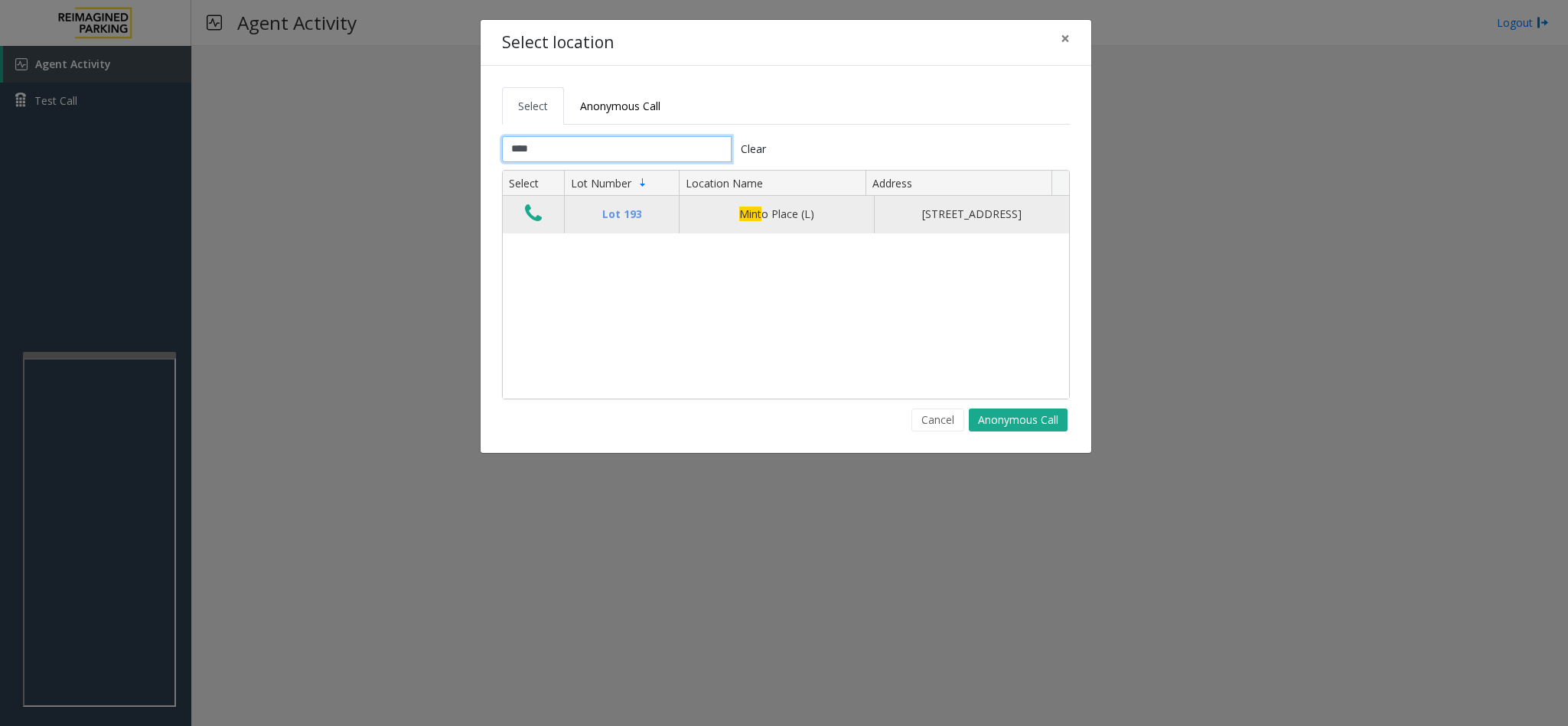
type input "****"
click at [547, 223] on button "Data table" at bounding box center [534, 214] width 26 height 25
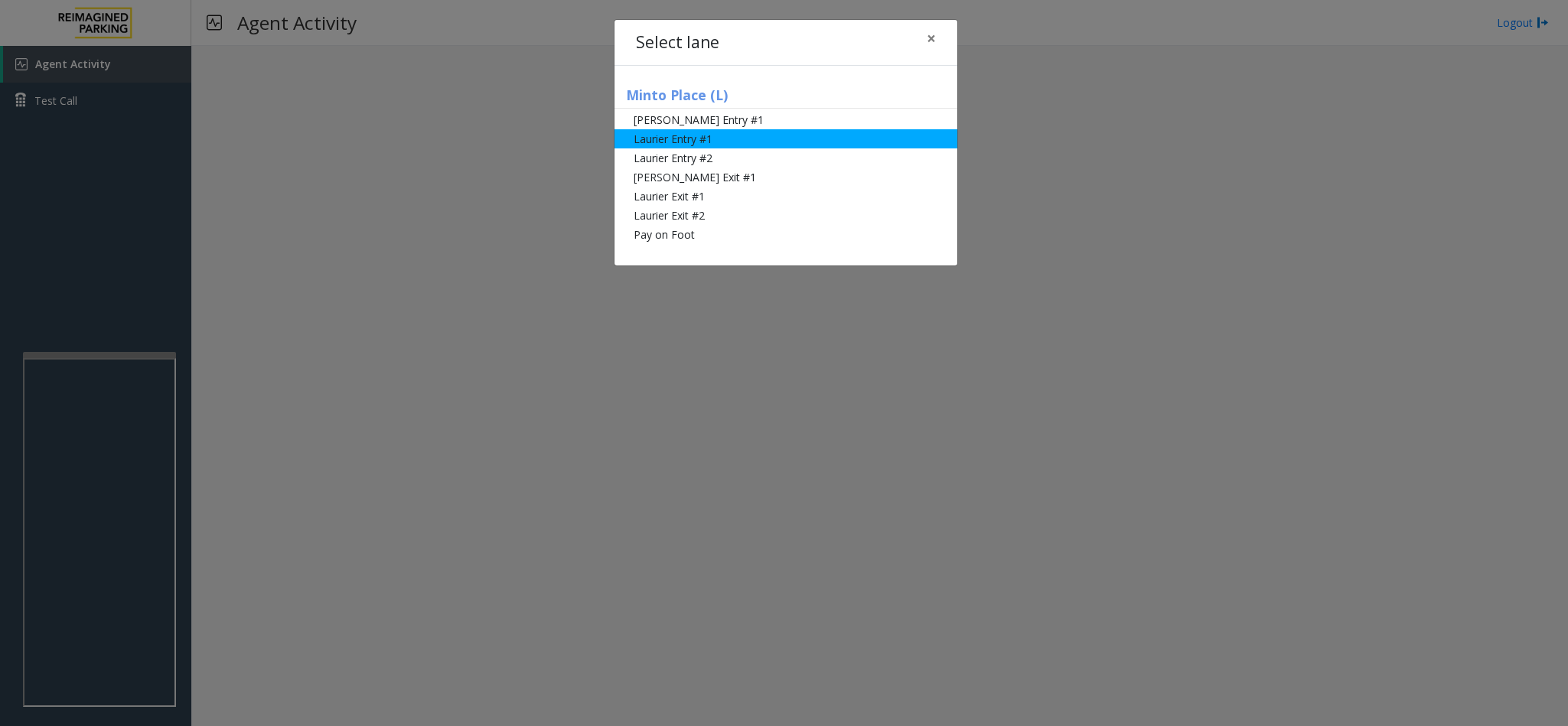
click at [729, 144] on li "Laurier Entry #1" at bounding box center [786, 139] width 343 height 19
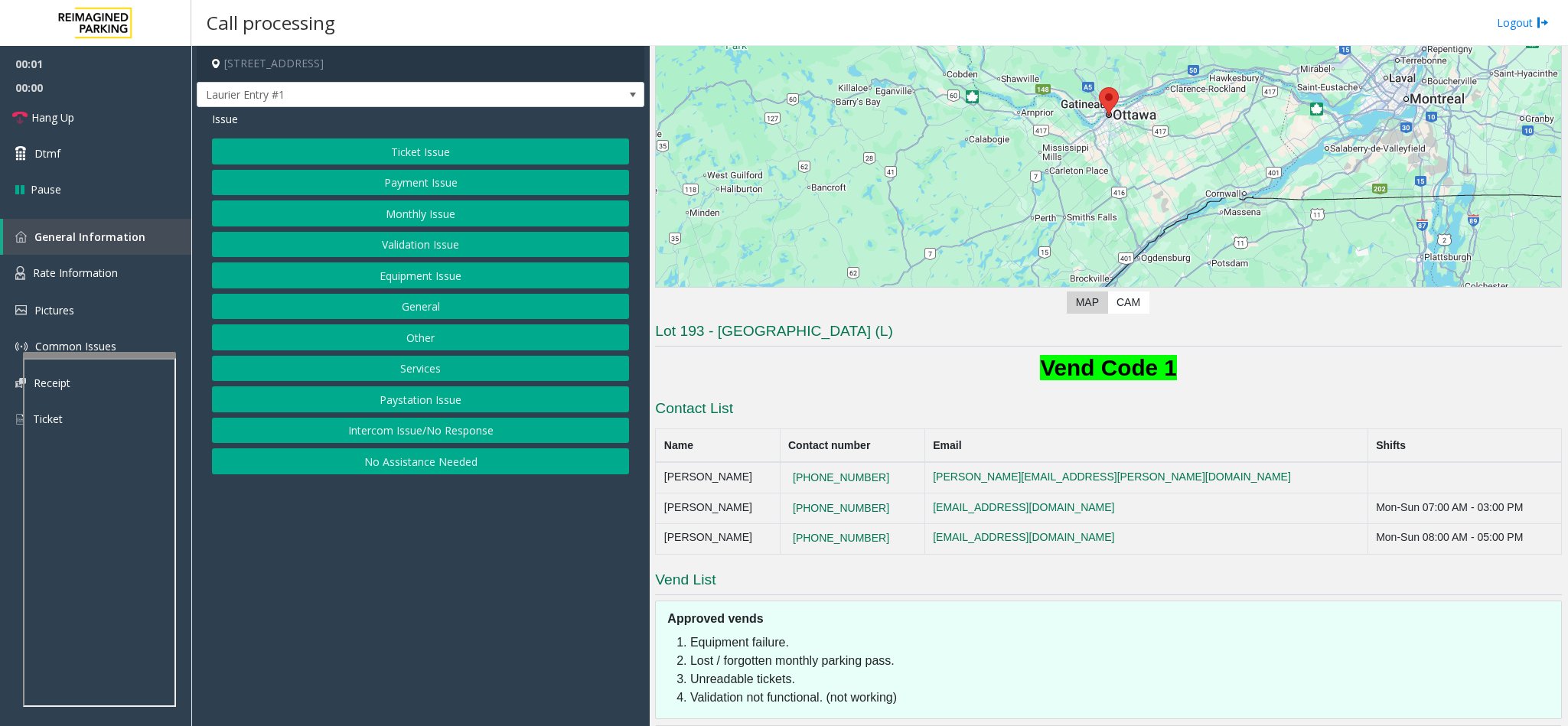
scroll to position [260, 0]
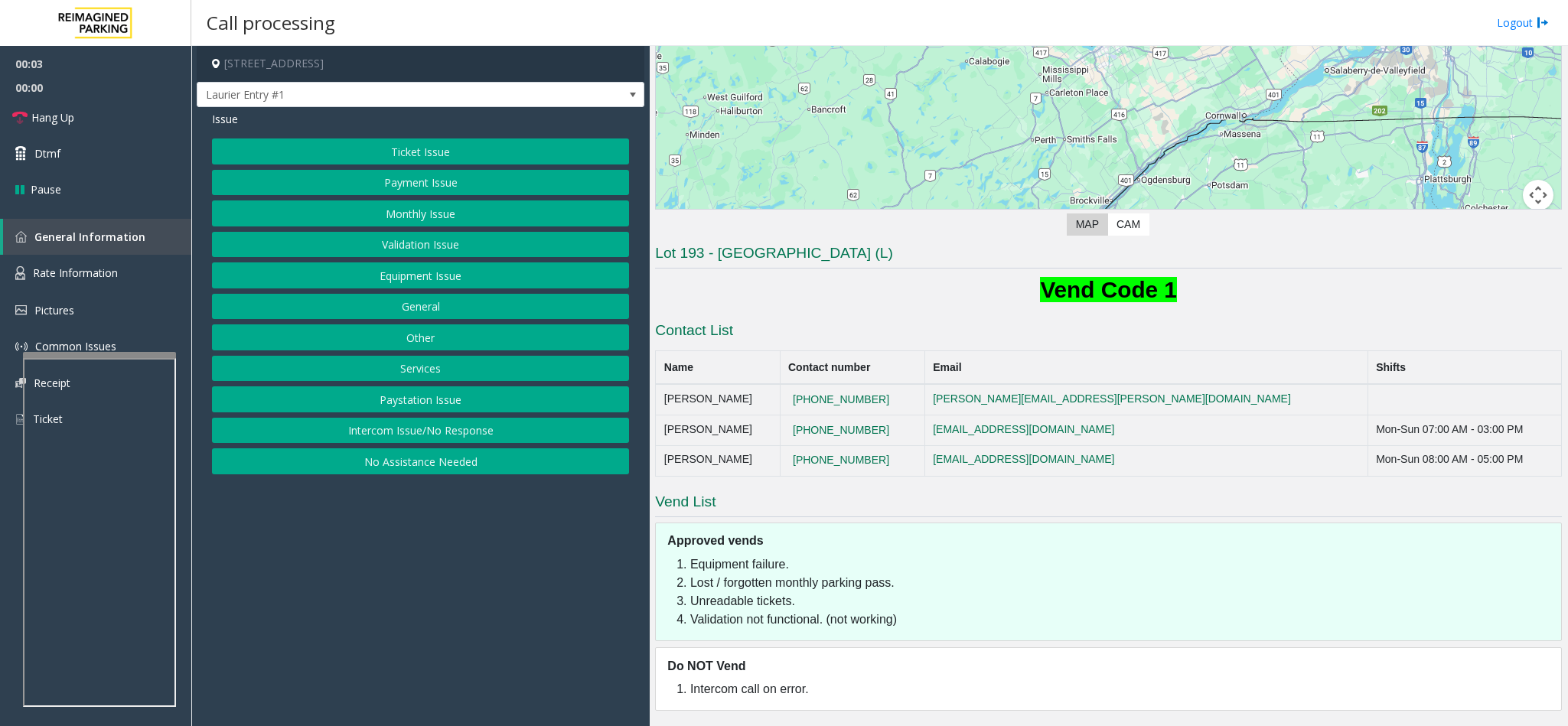
click at [395, 187] on button "Payment Issue" at bounding box center [420, 183] width 417 height 26
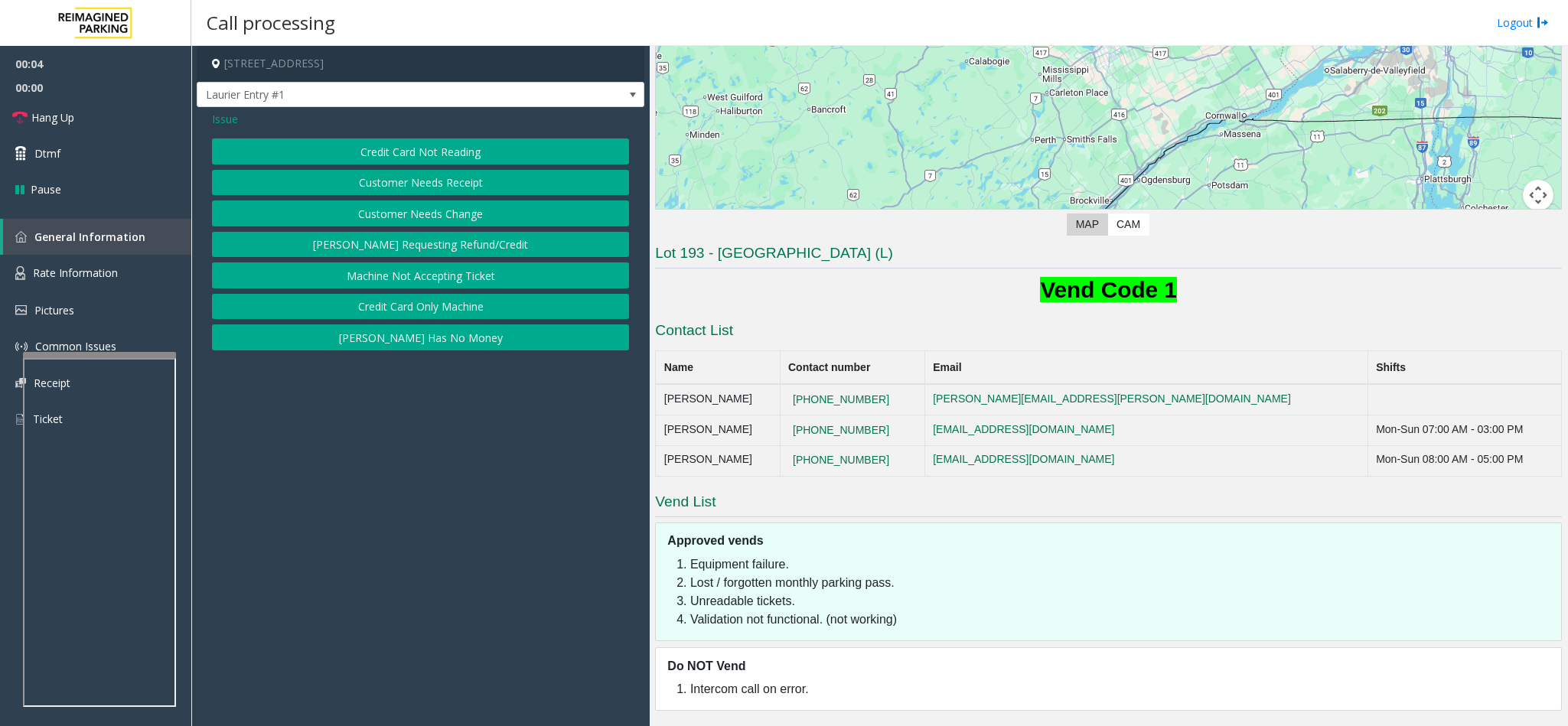
click at [402, 140] on button "Credit Card Not Reading" at bounding box center [420, 152] width 417 height 26
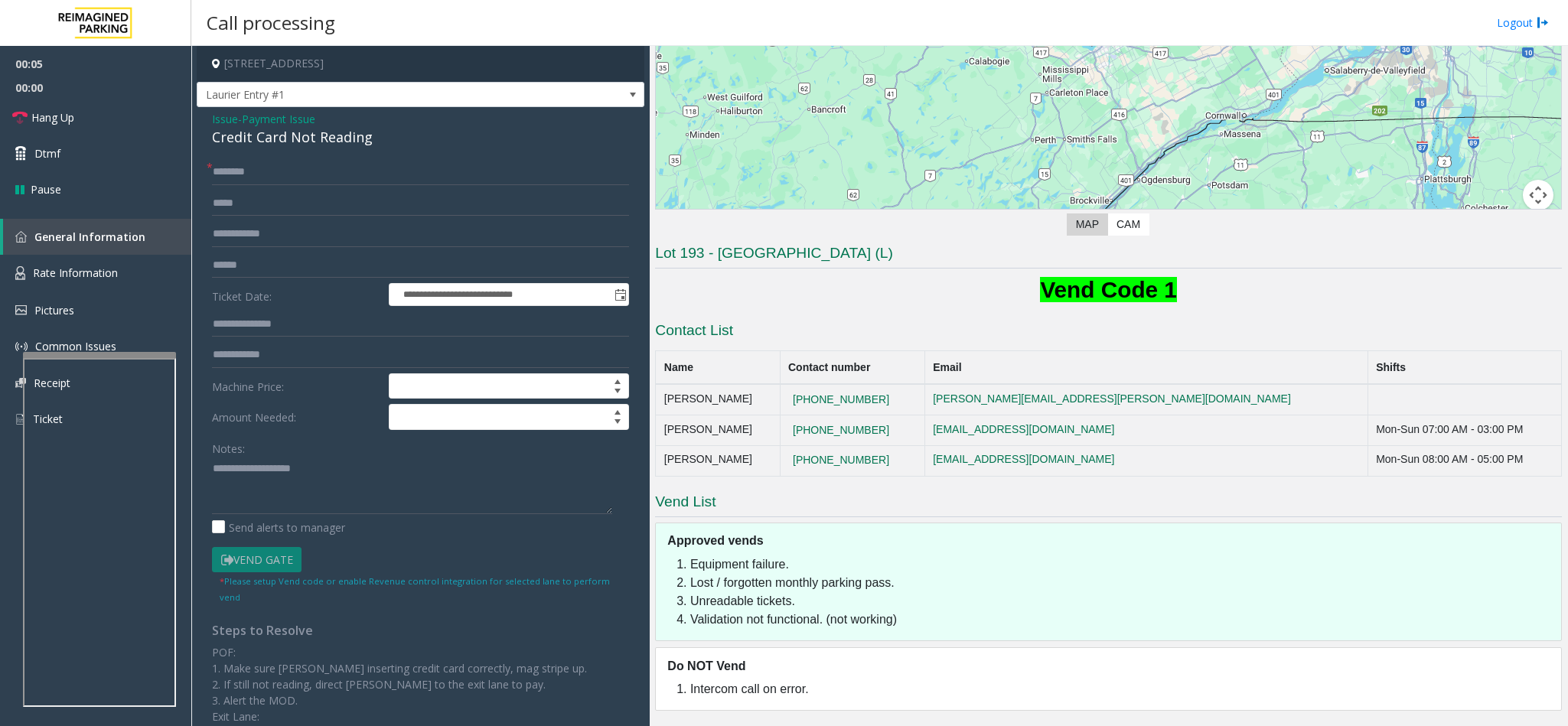
click at [223, 139] on div "Credit Card Not Reading" at bounding box center [420, 137] width 417 height 20
click at [214, 471] on textarea at bounding box center [411, 486] width 400 height 57
type textarea "**********"
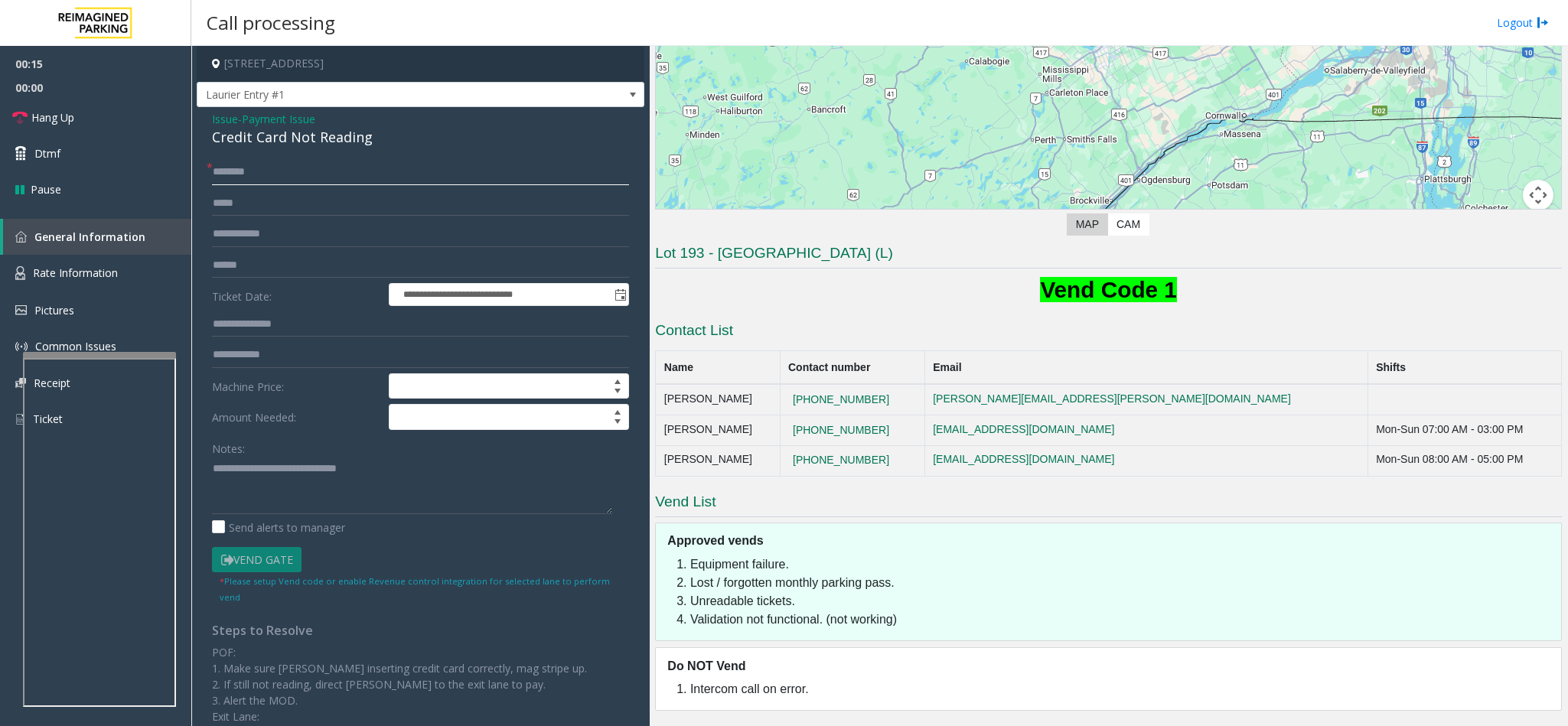
click at [238, 159] on input "text" at bounding box center [420, 172] width 417 height 26
type input "******"
click at [276, 256] on input "text" at bounding box center [420, 265] width 417 height 26
click at [436, 474] on textarea at bounding box center [411, 486] width 400 height 57
type textarea "**********"
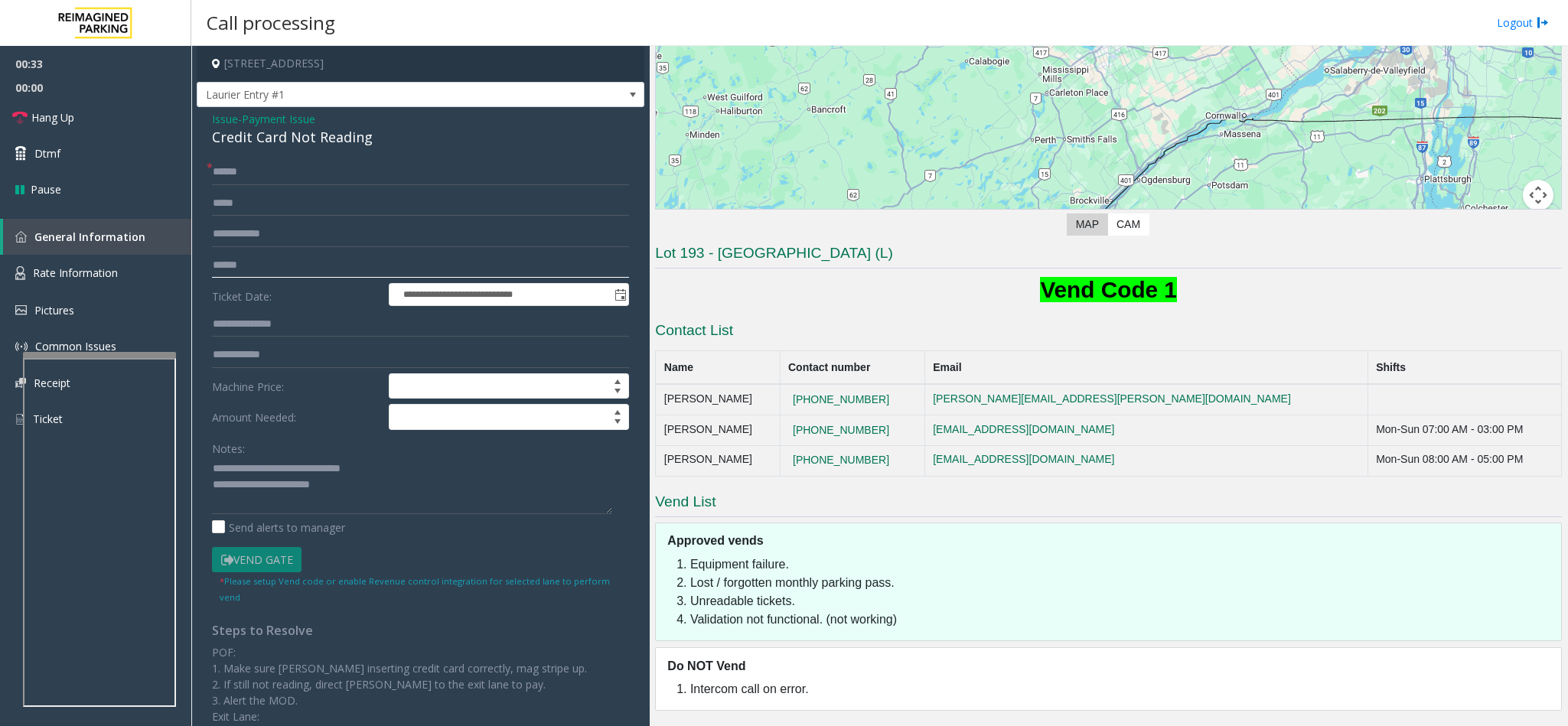
click at [230, 274] on input "text" at bounding box center [420, 265] width 417 height 26
type input "*****"
click at [70, 148] on link "Dtmf" at bounding box center [96, 153] width 191 height 36
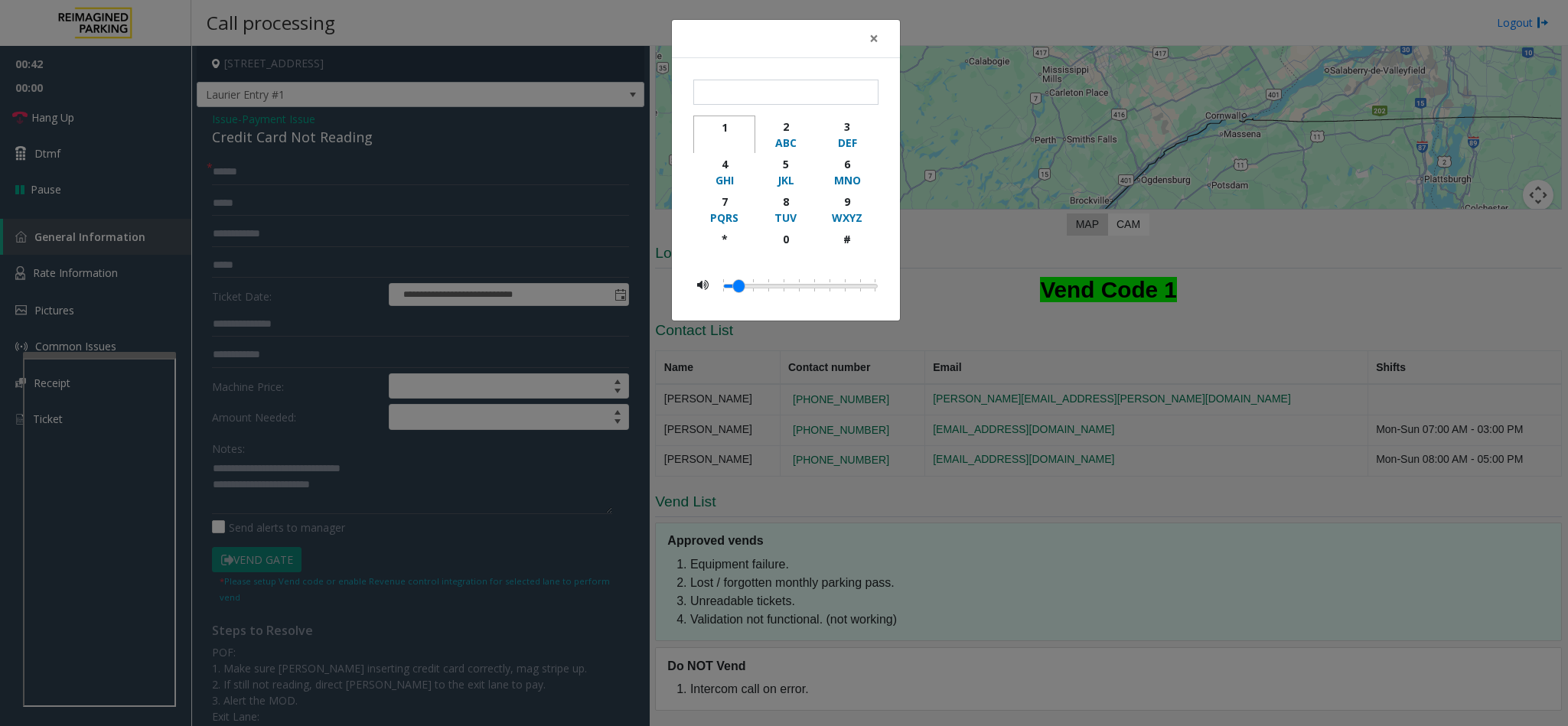
click at [706, 124] on div "1" at bounding box center [724, 127] width 42 height 16
type input "*"
click at [870, 34] on span "×" at bounding box center [874, 38] width 9 height 21
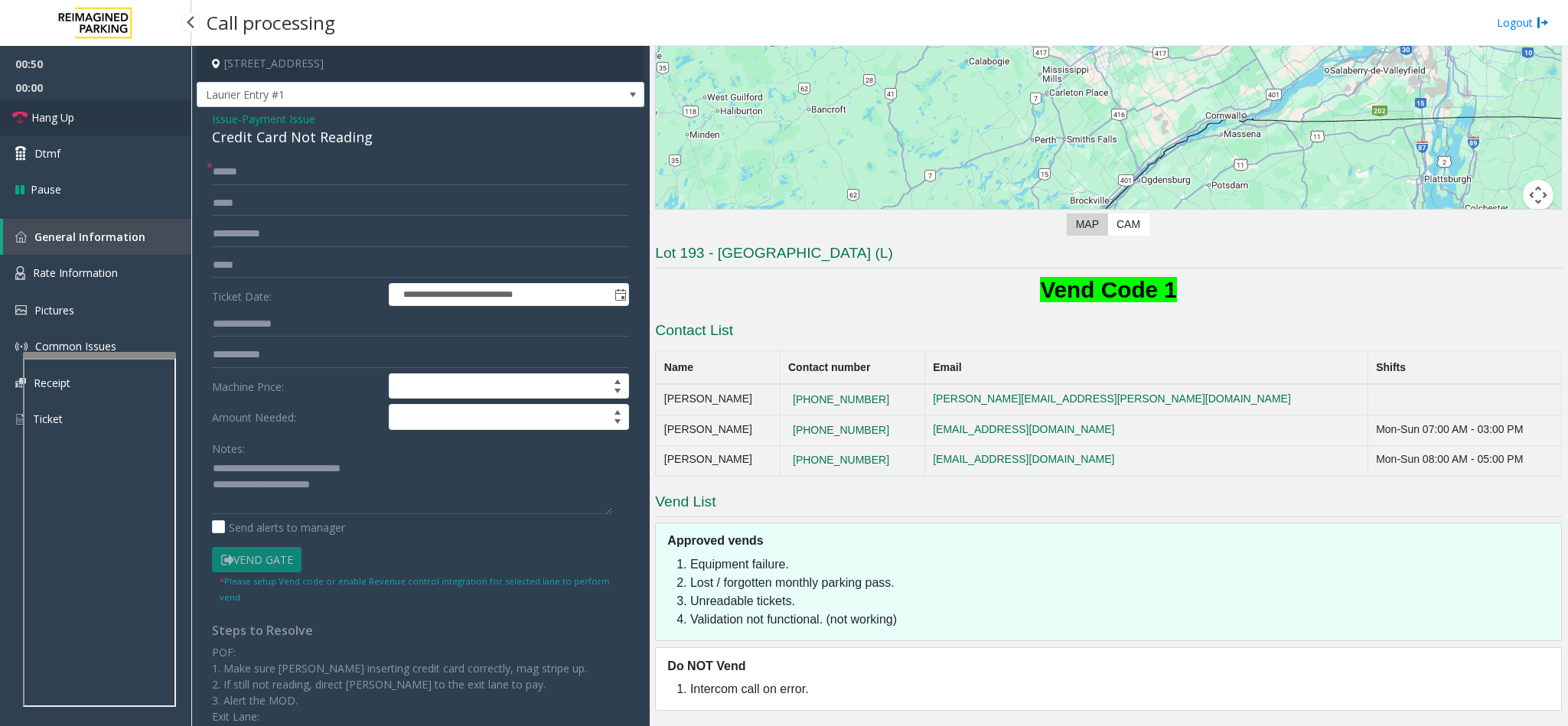
click at [66, 121] on span "Hang Up" at bounding box center [52, 117] width 43 height 16
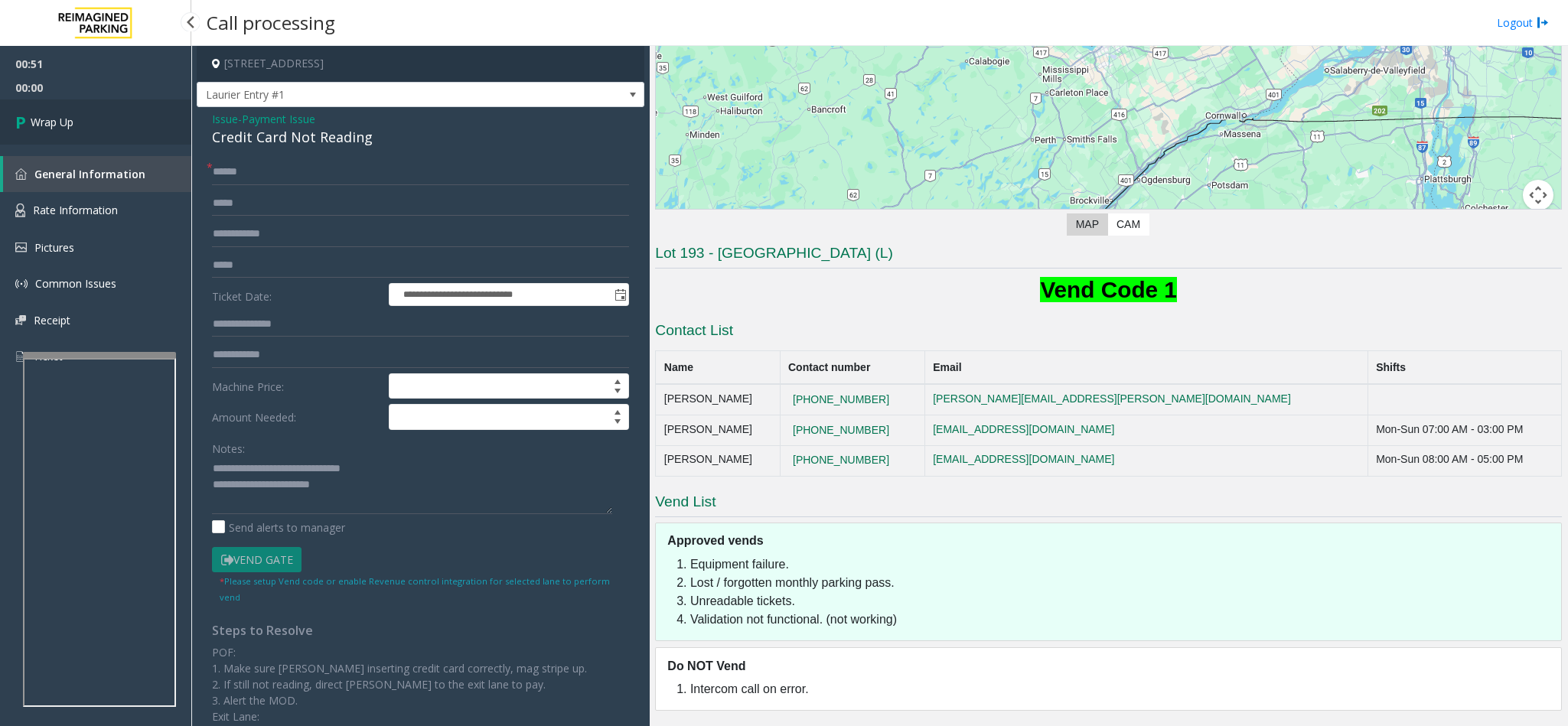
click at [104, 112] on link "Wrap Up" at bounding box center [96, 121] width 191 height 45
